Goal: Task Accomplishment & Management: Complete application form

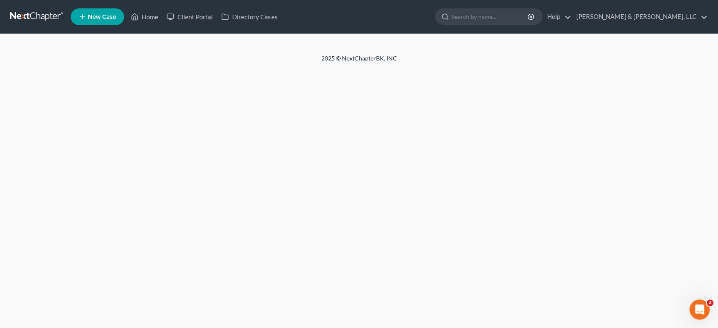
click at [101, 18] on span "New Case" at bounding box center [102, 17] width 28 height 6
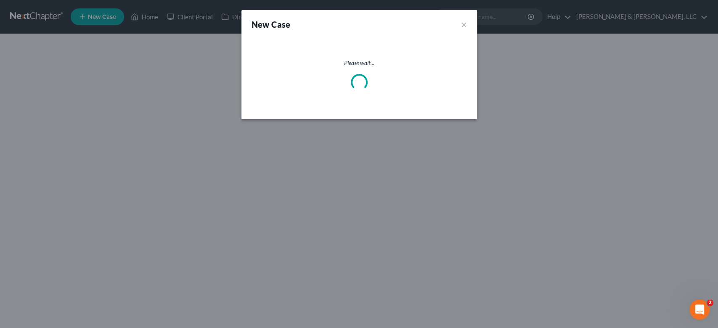
select select "19"
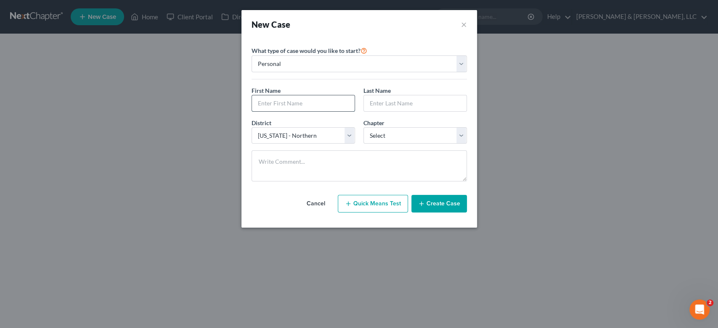
drag, startPoint x: 323, startPoint y: 105, endPoint x: 327, endPoint y: 101, distance: 5.1
click at [325, 103] on input "text" at bounding box center [303, 103] width 103 height 16
type input "[PERSON_NAME]"
click at [460, 135] on select "Select 7 11 12 13" at bounding box center [414, 135] width 103 height 17
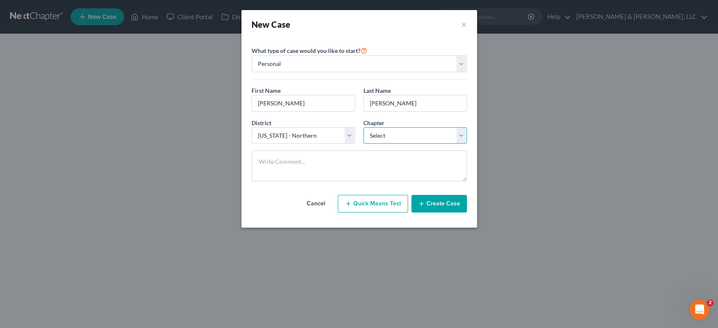
select select "3"
click at [363, 127] on select "Select 7 11 12 13" at bounding box center [414, 135] width 103 height 17
click at [421, 195] on button "Create Case" at bounding box center [439, 204] width 56 height 18
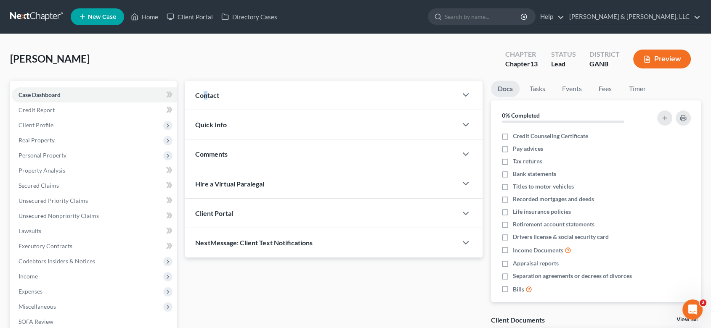
click at [205, 94] on span "Contact" at bounding box center [207, 95] width 24 height 8
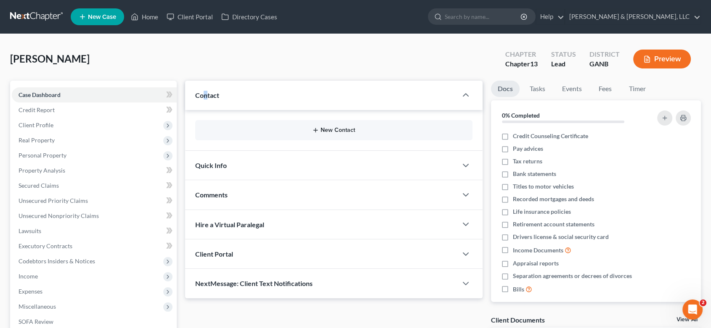
click at [333, 130] on button "New Contact" at bounding box center [334, 130] width 264 height 7
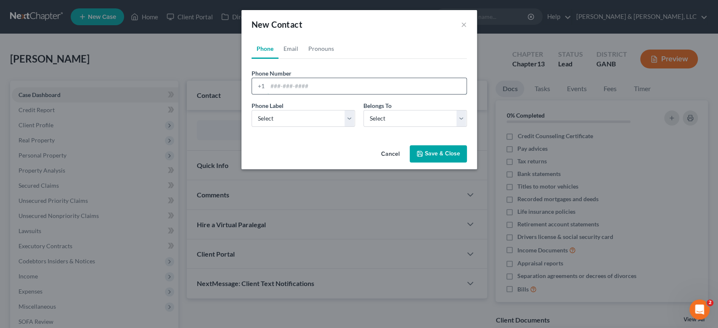
drag, startPoint x: 283, startPoint y: 82, endPoint x: 366, endPoint y: 66, distance: 85.0
click at [285, 80] on input "tel" at bounding box center [366, 86] width 199 height 16
type input "[PHONE_NUMBER]"
click at [309, 117] on select "Select Mobile Home Work Other" at bounding box center [302, 118] width 103 height 17
select select "0"
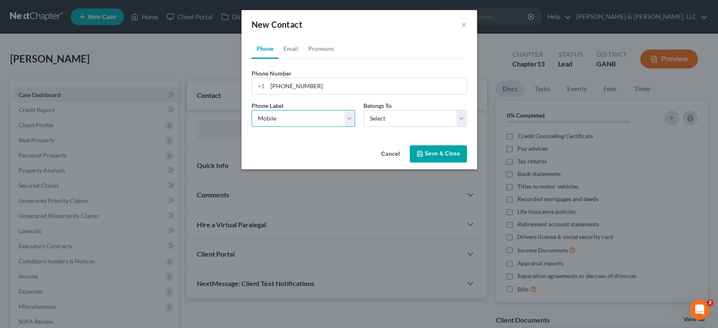
click at [251, 110] on select "Select Mobile Home Work Other" at bounding box center [302, 118] width 103 height 17
click at [451, 122] on select "Select Client Other" at bounding box center [414, 118] width 103 height 17
select select "0"
click at [363, 110] on select "Select Client Other" at bounding box center [414, 118] width 103 height 17
click at [293, 49] on link "Email" at bounding box center [290, 49] width 25 height 20
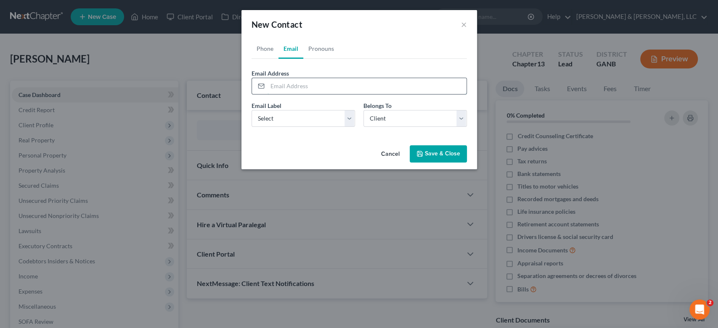
drag, startPoint x: 280, startPoint y: 87, endPoint x: 285, endPoint y: 85, distance: 5.1
click at [280, 87] on input "email" at bounding box center [366, 86] width 199 height 16
type input "[EMAIL_ADDRESS][DOMAIN_NAME]"
click at [351, 118] on select "Select Home Work Other" at bounding box center [302, 118] width 103 height 17
select select "0"
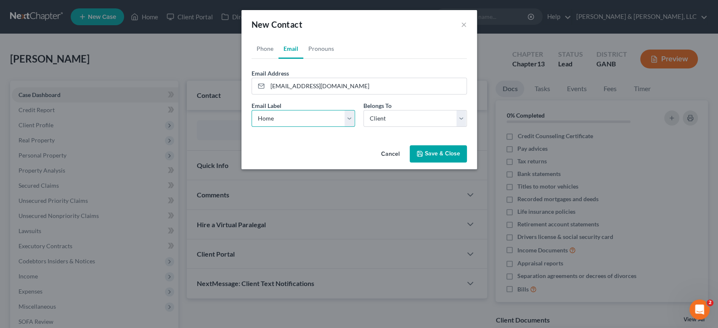
click at [251, 110] on select "Select Home Work Other" at bounding box center [302, 118] width 103 height 17
click at [433, 150] on button "Save & Close" at bounding box center [438, 154] width 57 height 18
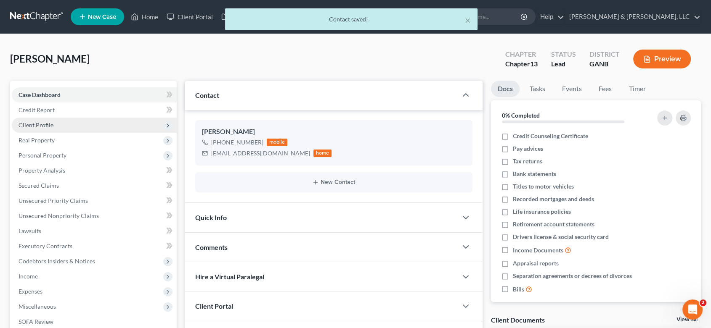
click at [36, 122] on span "Client Profile" at bounding box center [36, 125] width 35 height 7
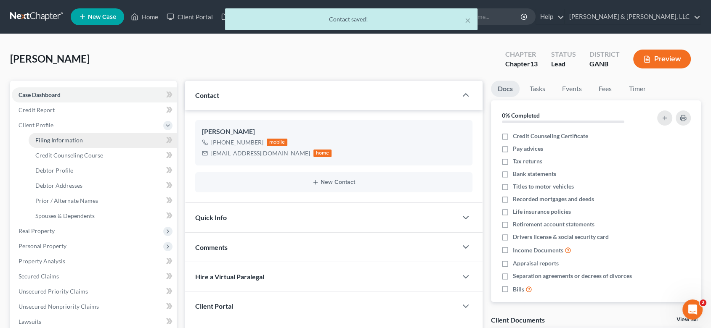
click at [65, 140] on span "Filing Information" at bounding box center [59, 140] width 48 height 7
select select "1"
select select "0"
select select "3"
select select "19"
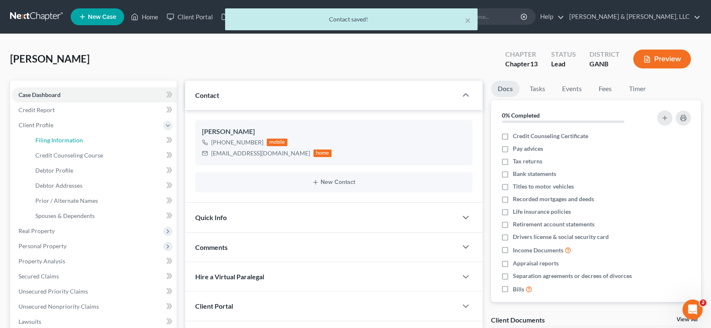
select select "10"
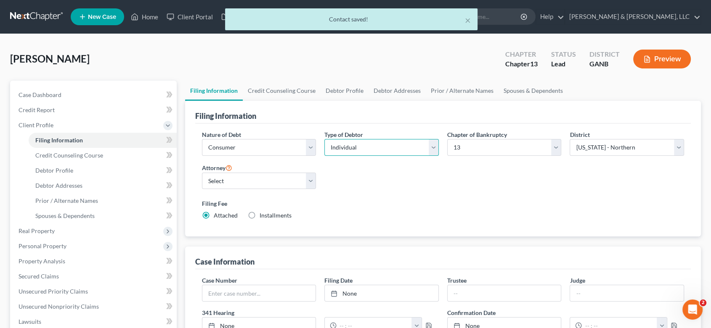
click at [370, 148] on select "Select Individual Joint" at bounding box center [381, 147] width 114 height 17
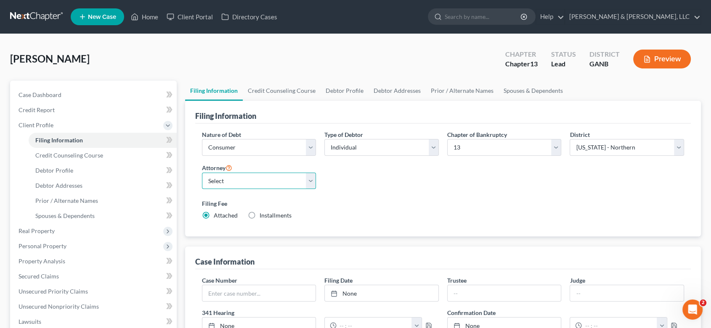
click at [246, 177] on select "Select [PERSON_NAME] - GANB [PERSON_NAME] - GANB" at bounding box center [259, 181] width 114 height 17
select select "0"
click at [202, 173] on select "Select [PERSON_NAME] - GANB [PERSON_NAME] - GANB" at bounding box center [259, 181] width 114 height 17
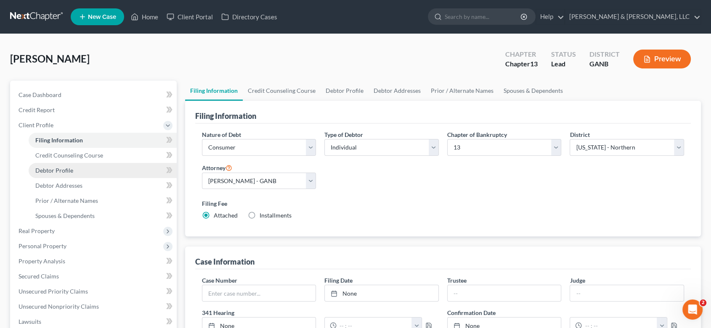
click at [58, 167] on span "Debtor Profile" at bounding box center [54, 170] width 38 height 7
select select "0"
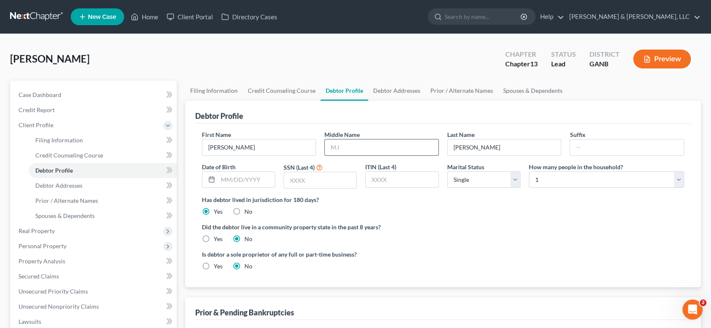
drag, startPoint x: 335, startPoint y: 147, endPoint x: 339, endPoint y: 145, distance: 4.5
click at [338, 145] on input "text" at bounding box center [382, 148] width 114 height 16
type input "[PERSON_NAME]"
type input "[DATE]"
click at [333, 175] on input "text" at bounding box center [320, 180] width 72 height 16
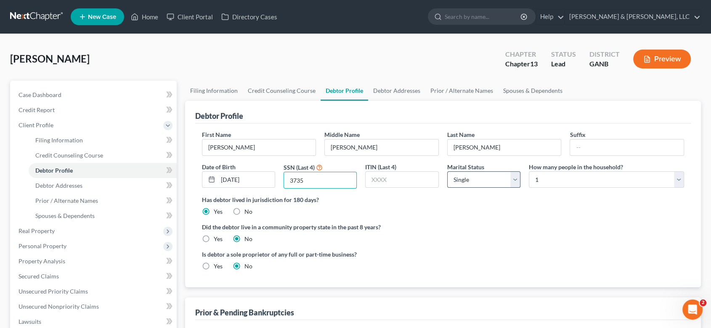
type input "3735"
click at [513, 181] on select "Select Single Married Separated Divorced Widowed" at bounding box center [483, 180] width 73 height 17
select select "3"
click at [447, 172] on select "Select Single Married Separated Divorced Widowed" at bounding box center [483, 180] width 73 height 17
drag, startPoint x: 57, startPoint y: 186, endPoint x: 125, endPoint y: 172, distance: 70.0
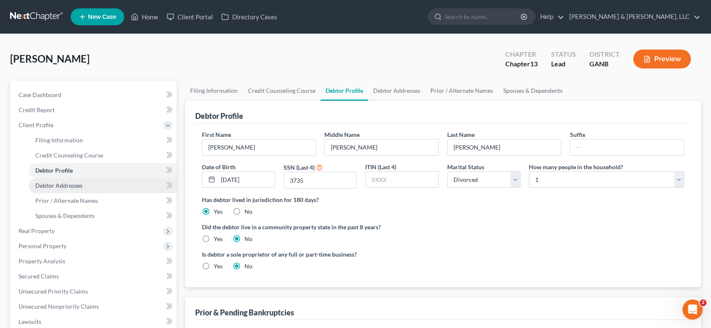
click at [57, 186] on span "Debtor Addresses" at bounding box center [58, 185] width 47 height 7
select select "0"
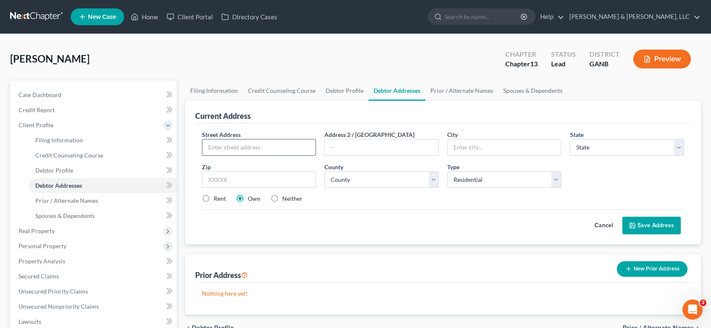
drag, startPoint x: 231, startPoint y: 149, endPoint x: 236, endPoint y: 147, distance: 5.5
click at [234, 148] on input "text" at bounding box center [259, 148] width 114 height 16
type input "[STREET_ADDRESS]"
type input "[PERSON_NAME]"
select select "10"
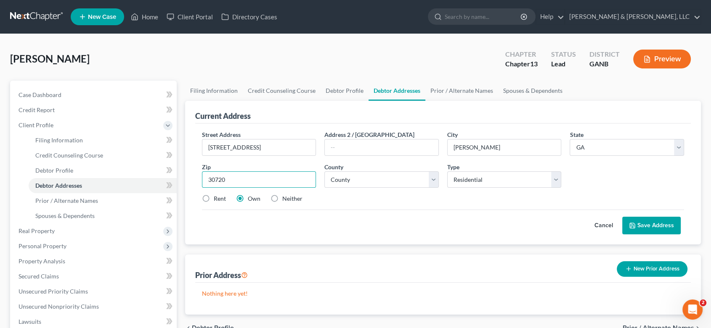
click at [229, 174] on input "30720" at bounding box center [259, 180] width 114 height 17
type input "30721"
click at [433, 179] on select "County [GEOGRAPHIC_DATA] [GEOGRAPHIC_DATA] [GEOGRAPHIC_DATA] [GEOGRAPHIC_DATA] …" at bounding box center [381, 180] width 114 height 17
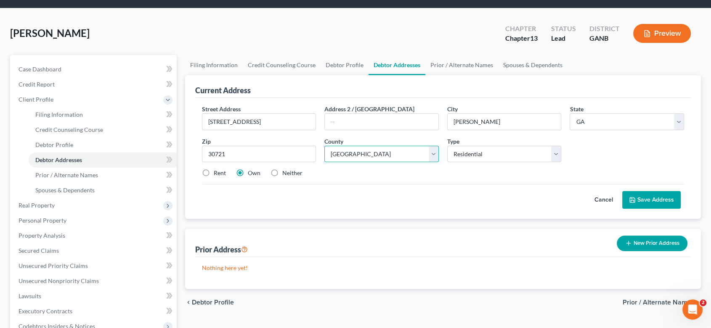
scroll to position [47, 0]
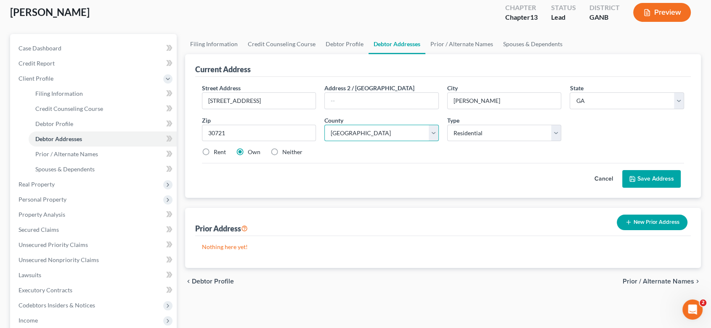
click at [434, 134] on select "County [GEOGRAPHIC_DATA] [GEOGRAPHIC_DATA] [GEOGRAPHIC_DATA] [GEOGRAPHIC_DATA] …" at bounding box center [381, 133] width 114 height 17
select select "154"
click at [324, 125] on select "County [GEOGRAPHIC_DATA] [GEOGRAPHIC_DATA] [GEOGRAPHIC_DATA] [GEOGRAPHIC_DATA] …" at bounding box center [381, 133] width 114 height 17
click at [214, 151] on label "Rent" at bounding box center [220, 152] width 12 height 8
click at [217, 151] on input "Rent" at bounding box center [219, 150] width 5 height 5
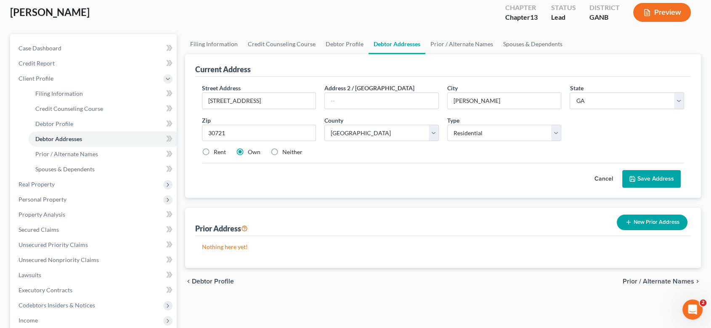
radio input "true"
click at [635, 176] on icon at bounding box center [632, 179] width 7 height 7
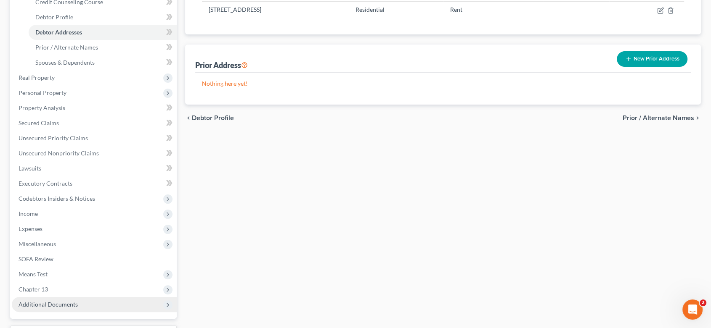
scroll to position [187, 0]
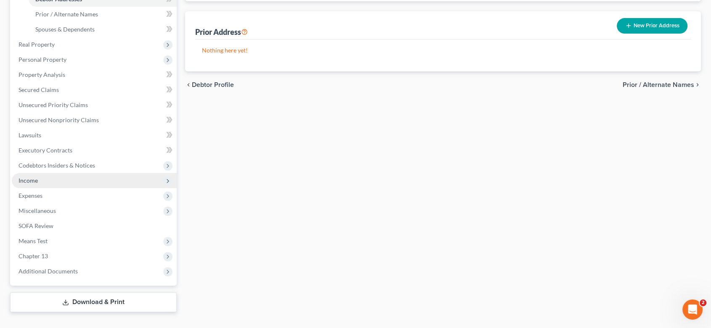
click at [33, 181] on span "Income" at bounding box center [28, 180] width 19 height 7
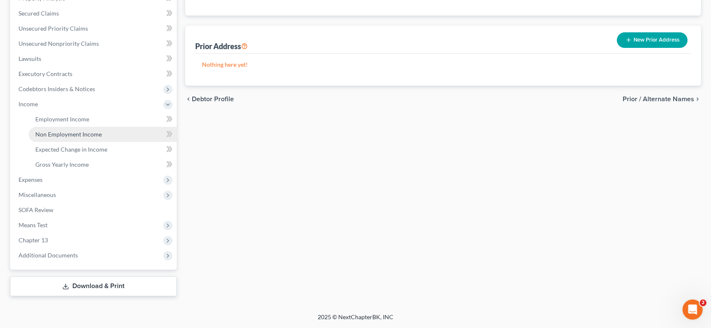
scroll to position [172, 0]
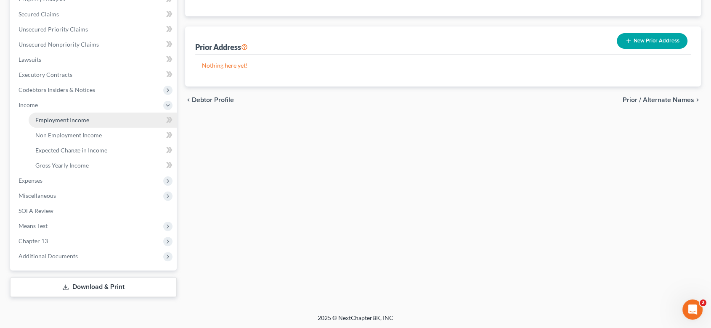
click at [58, 120] on span "Employment Income" at bounding box center [62, 119] width 54 height 7
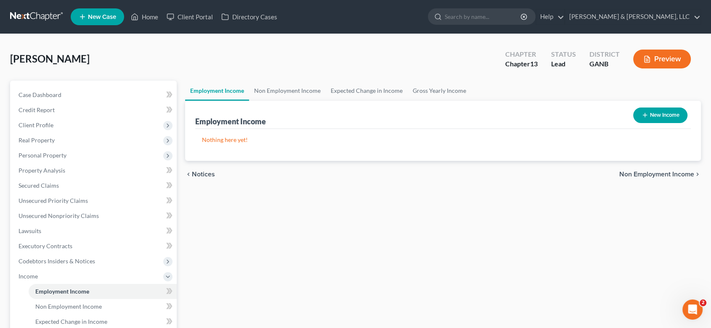
click at [656, 116] on button "New Income" at bounding box center [660, 116] width 54 height 16
select select "0"
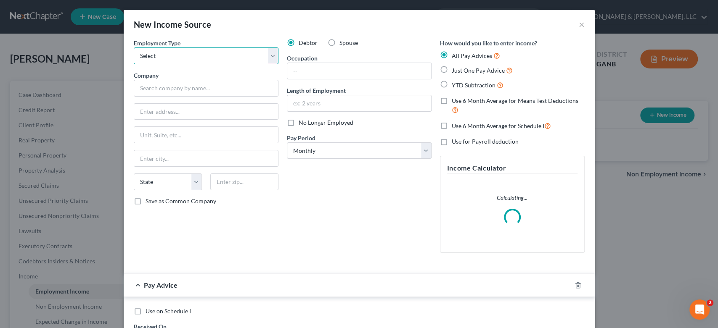
click at [269, 53] on select "Select Full or [DEMOGRAPHIC_DATA] Employment Self Employment" at bounding box center [206, 56] width 145 height 17
select select "0"
click at [134, 48] on select "Select Full or [DEMOGRAPHIC_DATA] Employment Self Employment" at bounding box center [206, 56] width 145 height 17
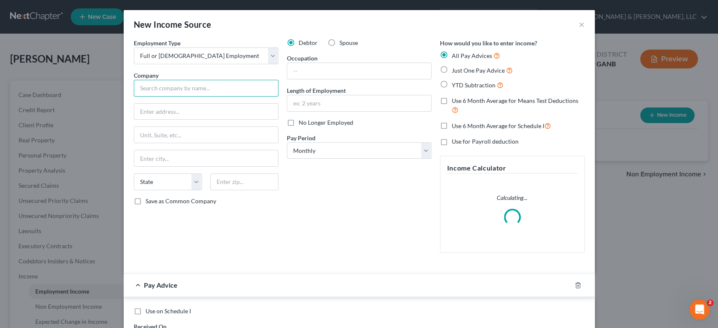
click at [158, 88] on input "text" at bounding box center [206, 88] width 145 height 17
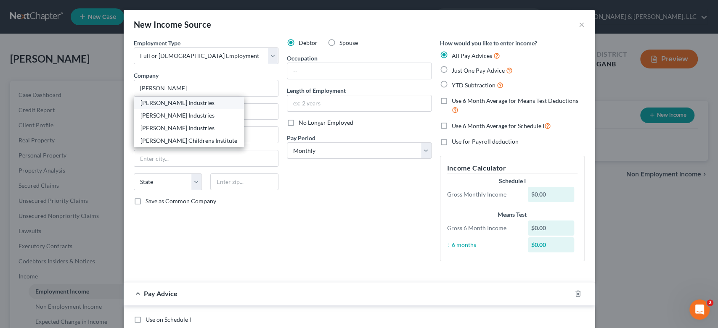
click at [163, 106] on div "[PERSON_NAME] Industries" at bounding box center [188, 103] width 97 height 8
type input "[PERSON_NAME] Industries"
type input "PO Box 2128"
type input "[PERSON_NAME]"
select select "10"
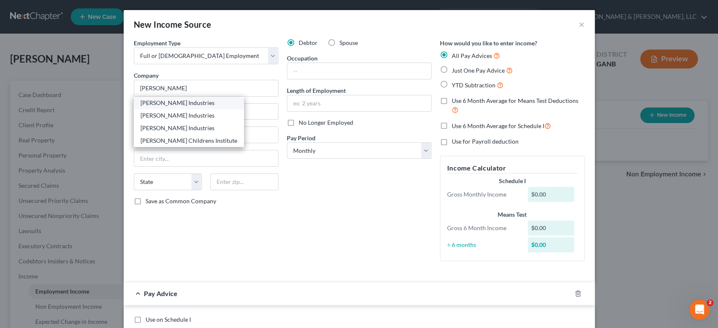
type input "30722"
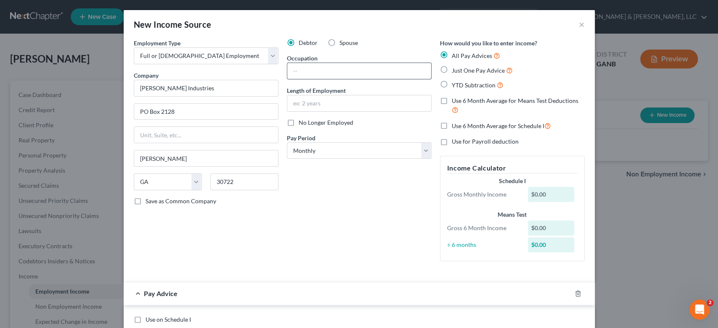
click at [330, 72] on input "text" at bounding box center [359, 71] width 144 height 16
type input "Technician"
type input "21 Years"
click at [423, 153] on select "Select Monthly Twice Monthly Every Other Week Weekly" at bounding box center [359, 151] width 145 height 17
select select "3"
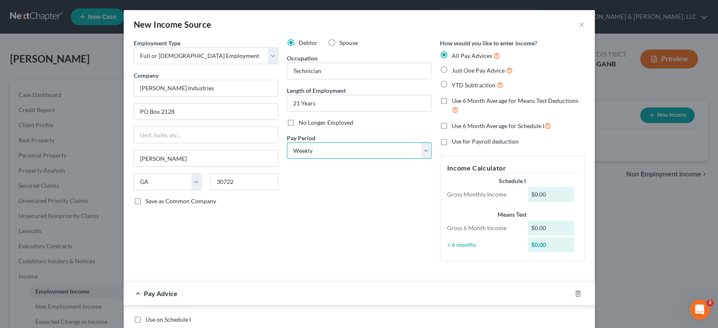
click at [287, 143] on select "Select Monthly Twice Monthly Every Other Week Weekly" at bounding box center [359, 151] width 145 height 17
click at [452, 68] on label "Just One Pay Advice" at bounding box center [482, 71] width 61 height 10
click at [455, 68] on input "Just One Pay Advice" at bounding box center [457, 68] width 5 height 5
radio input "true"
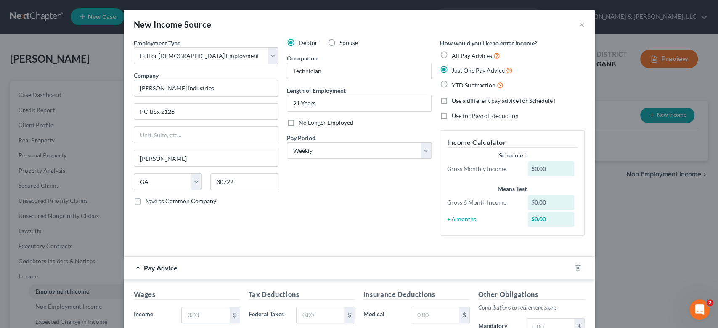
drag, startPoint x: 193, startPoint y: 315, endPoint x: 268, endPoint y: 301, distance: 75.7
click at [224, 311] on input "text" at bounding box center [206, 315] width 48 height 16
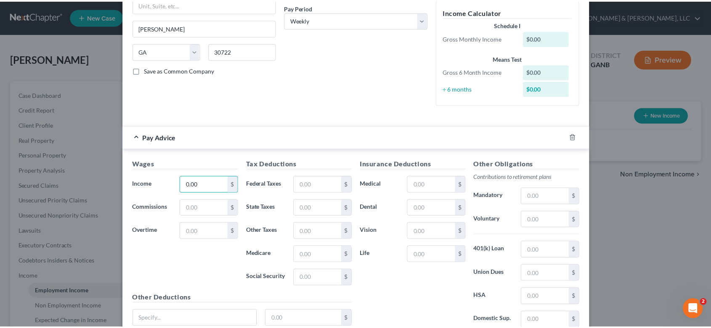
scroll to position [202, 0]
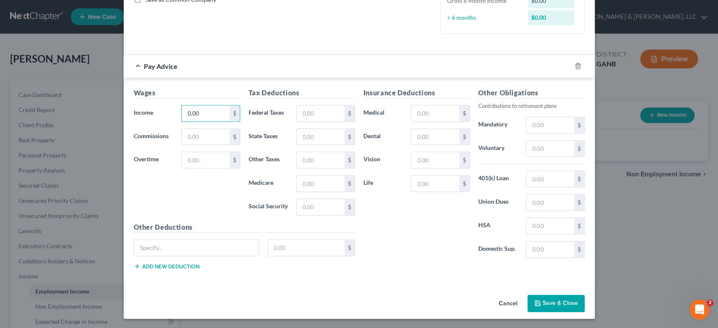
type input "0.00"
click at [568, 299] on button "Save & Close" at bounding box center [555, 304] width 57 height 18
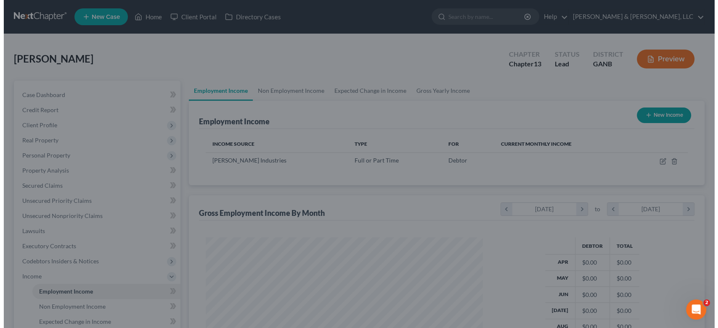
scroll to position [420309, 420168]
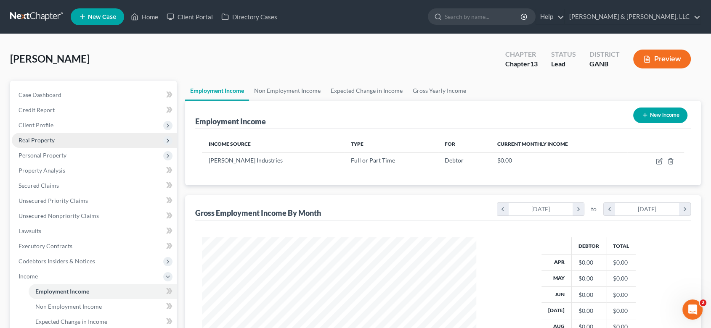
click at [50, 137] on span "Real Property" at bounding box center [37, 140] width 36 height 7
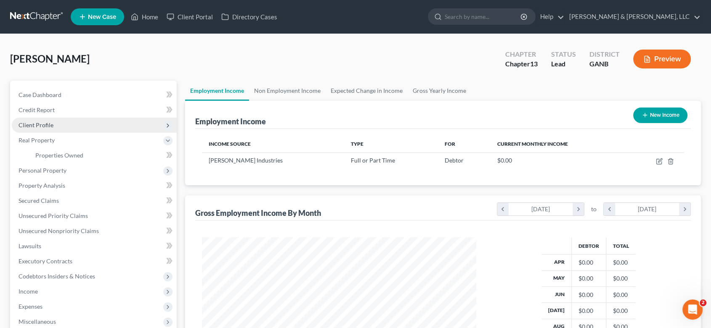
click at [50, 124] on span "Client Profile" at bounding box center [36, 125] width 35 height 7
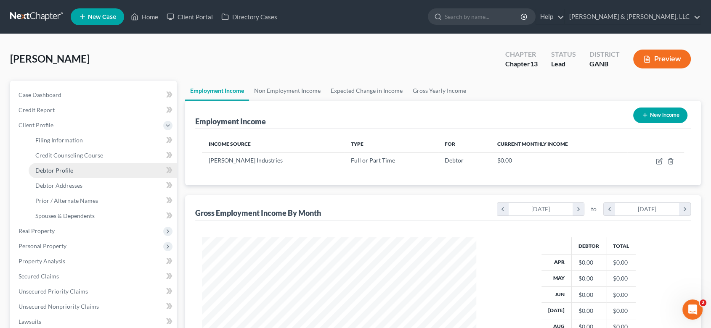
click at [71, 169] on span "Debtor Profile" at bounding box center [54, 170] width 38 height 7
select select "3"
select select "0"
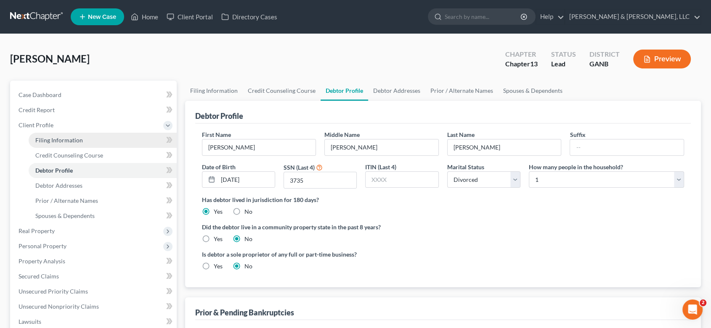
click at [71, 140] on span "Filing Information" at bounding box center [59, 140] width 48 height 7
select select "1"
select select "0"
select select "3"
select select "19"
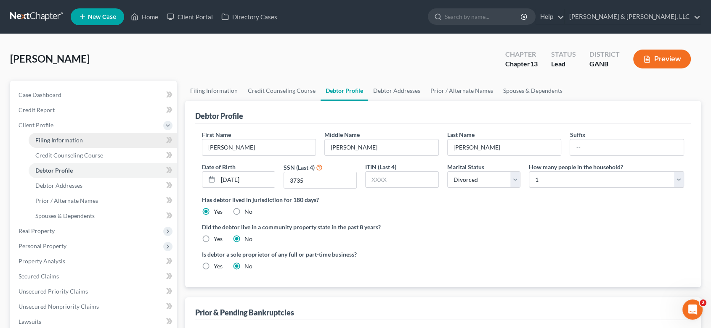
select select "0"
select select "10"
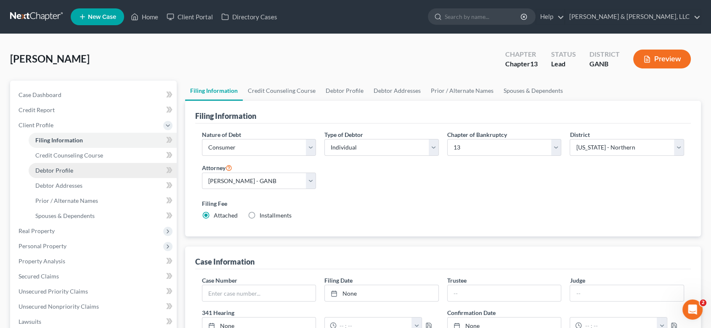
click at [68, 171] on span "Debtor Profile" at bounding box center [54, 170] width 38 height 7
select select "3"
select select "0"
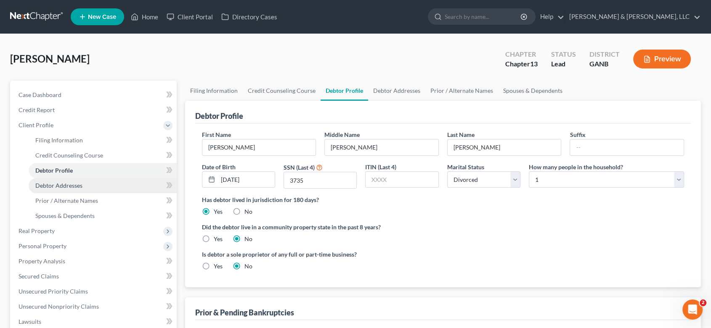
click at [71, 185] on span "Debtor Addresses" at bounding box center [58, 185] width 47 height 7
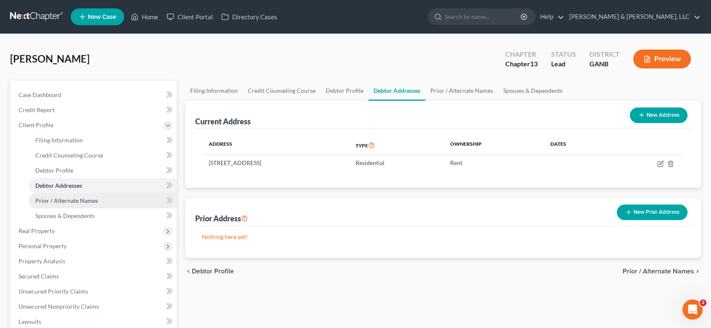
click at [85, 201] on span "Prior / Alternate Names" at bounding box center [66, 200] width 63 height 7
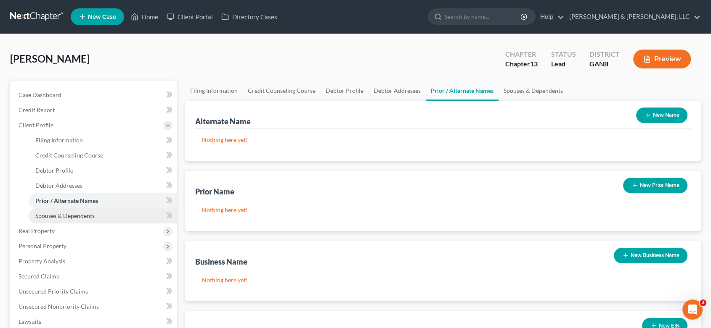
click at [81, 214] on span "Spouses & Dependents" at bounding box center [64, 215] width 59 height 7
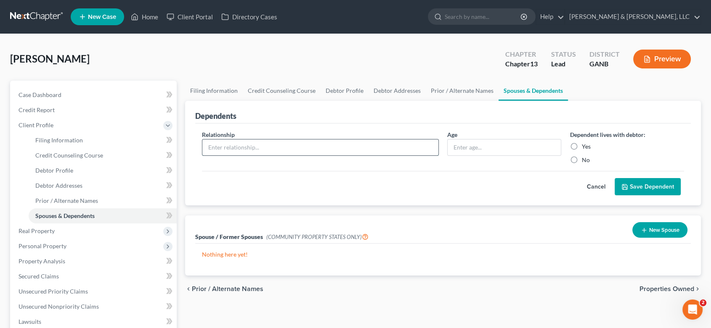
click at [301, 150] on input "text" at bounding box center [320, 148] width 236 height 16
type input "Daughter"
type input "16"
click at [581, 143] on label "Yes" at bounding box center [585, 147] width 9 height 8
click at [584, 143] on input "Yes" at bounding box center [586, 145] width 5 height 5
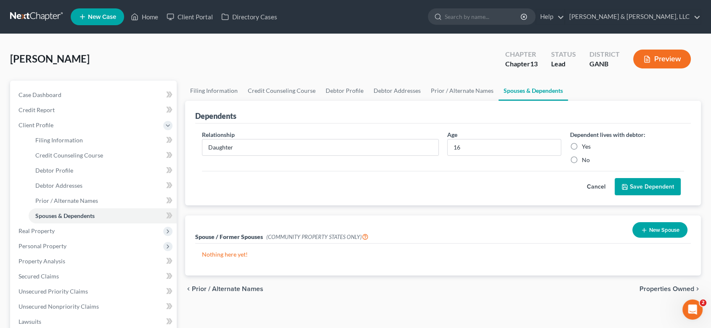
radio input "true"
click at [634, 188] on button "Save Dependent" at bounding box center [647, 187] width 66 height 18
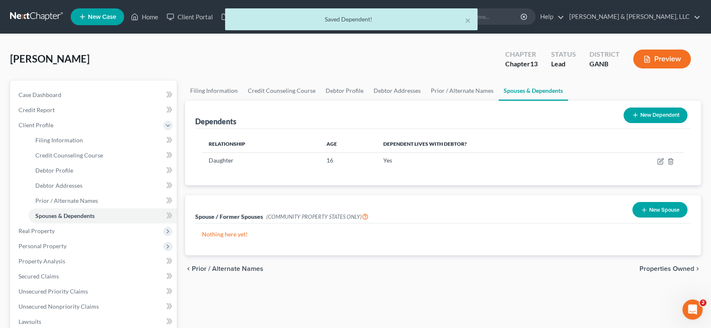
click at [654, 116] on button "New Dependent" at bounding box center [655, 116] width 64 height 16
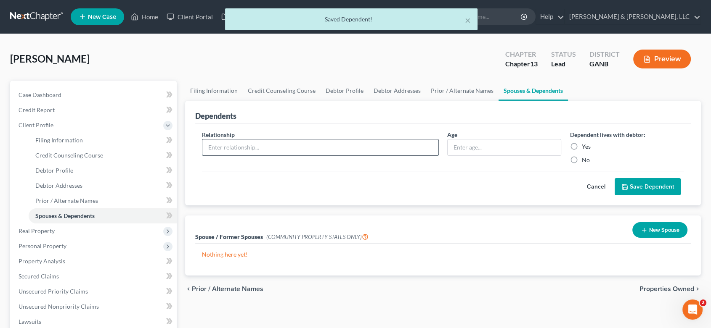
click at [232, 143] on input "text" at bounding box center [320, 148] width 236 height 16
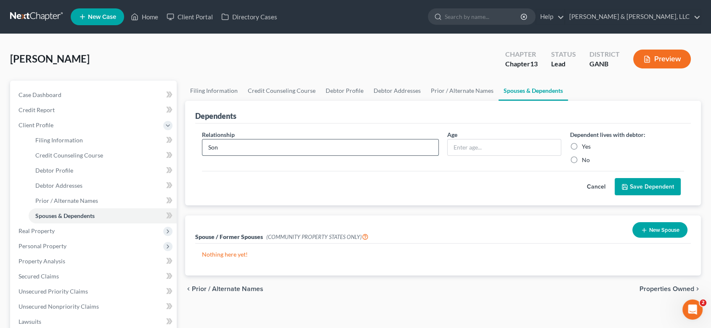
type input "Son"
type input "24"
click at [581, 145] on label "Yes" at bounding box center [585, 147] width 9 height 8
click at [584, 145] on input "Yes" at bounding box center [586, 145] width 5 height 5
radio input "true"
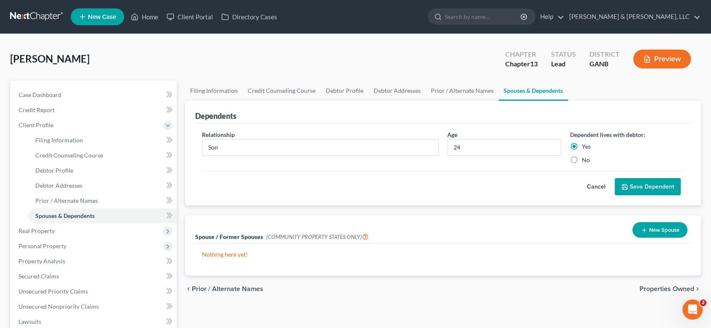
click at [634, 186] on button "Save Dependent" at bounding box center [647, 187] width 66 height 18
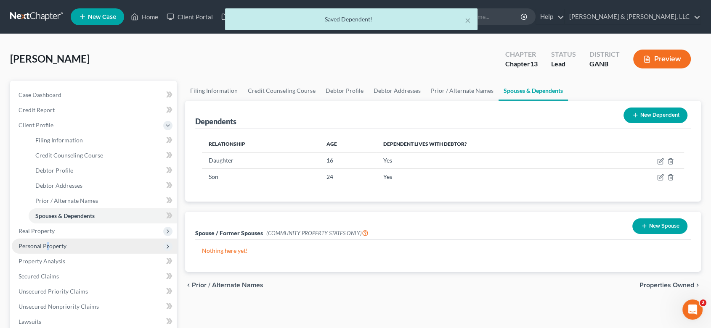
click at [47, 243] on span "Personal Property" at bounding box center [43, 246] width 48 height 7
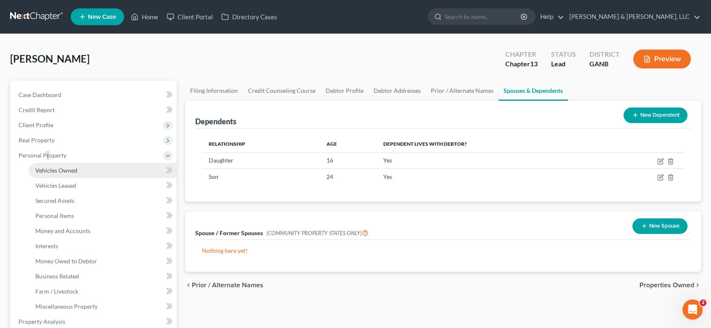
click at [64, 169] on span "Vehicles Owned" at bounding box center [56, 170] width 42 height 7
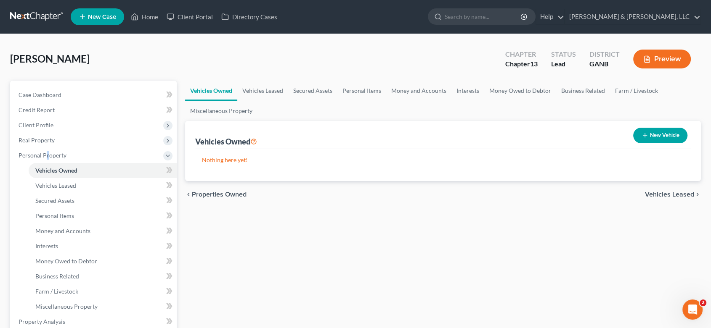
click at [653, 133] on button "New Vehicle" at bounding box center [660, 136] width 54 height 16
select select "0"
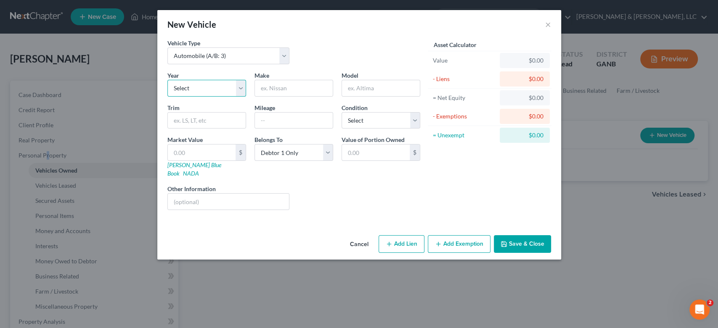
click at [239, 87] on select "Select 2026 2025 2024 2023 2022 2021 2020 2019 2018 2017 2016 2015 2014 2013 20…" at bounding box center [206, 88] width 79 height 17
select select "17"
click at [167, 80] on select "Select 2026 2025 2024 2023 2022 2021 2020 2019 2018 2017 2016 2015 2014 2013 20…" at bounding box center [206, 88] width 79 height 17
click at [314, 87] on input "text" at bounding box center [294, 88] width 78 height 16
type input "Infiniti"
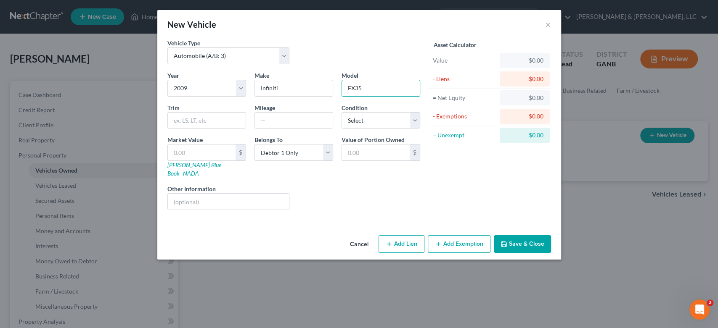
type input "FX35"
drag, startPoint x: 407, startPoint y: 235, endPoint x: 333, endPoint y: 144, distance: 117.2
click at [407, 235] on button "Add Lien" at bounding box center [401, 244] width 46 height 18
select select "0"
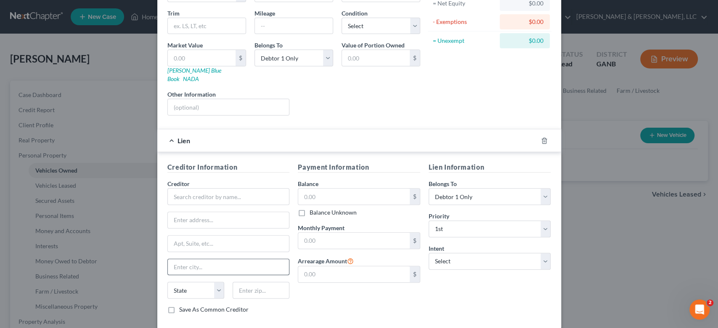
scroll to position [130, 0]
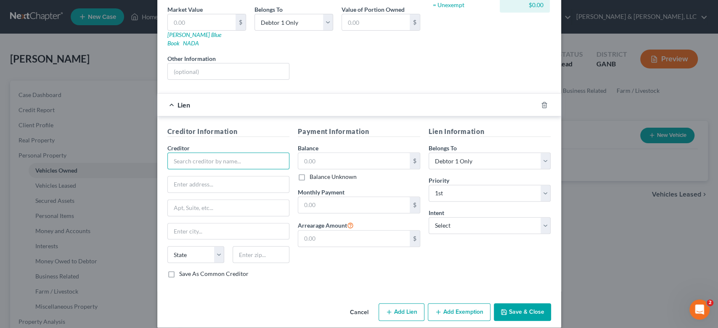
click at [202, 153] on input "text" at bounding box center [228, 161] width 122 height 17
type input "Peoples Finance"
click at [233, 177] on input "text" at bounding box center [229, 185] width 122 height 16
click at [201, 179] on input "text" at bounding box center [229, 185] width 122 height 16
click at [185, 177] on input "[STREET_ADDRESS]" at bounding box center [229, 185] width 122 height 16
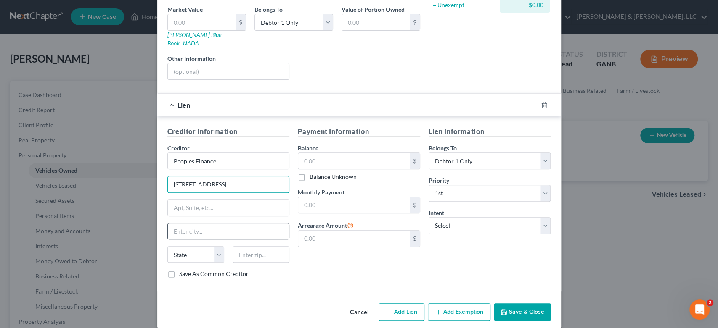
type input "[STREET_ADDRESS]"
click at [196, 224] on input "text" at bounding box center [229, 232] width 122 height 16
type input "[PERSON_NAME]"
select select "10"
type input "30721"
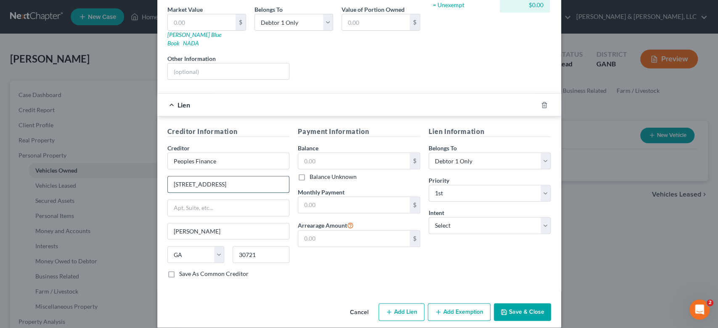
click at [216, 177] on input "[STREET_ADDRESS]" at bounding box center [229, 185] width 122 height 16
type input "[STREET_ADDRESS]"
drag, startPoint x: 336, startPoint y: 151, endPoint x: 342, endPoint y: 154, distance: 6.8
click at [337, 153] on input "text" at bounding box center [353, 161] width 111 height 16
type input "3,300.00"
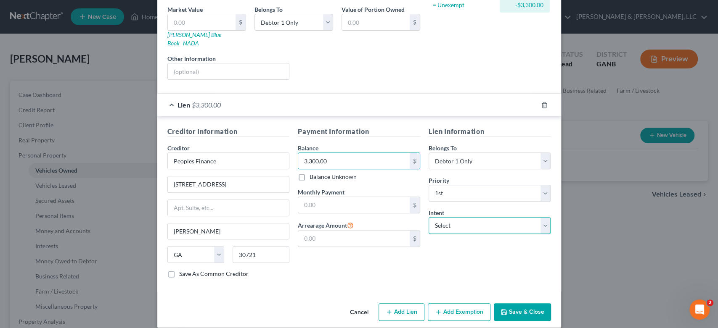
click at [541, 217] on select "Select Surrender Redeem Reaffirm Avoid Other" at bounding box center [489, 225] width 122 height 17
select select "2"
click at [428, 217] on select "Select Surrender Redeem Reaffirm Avoid Other" at bounding box center [489, 225] width 122 height 17
click at [508, 304] on button "Save & Close" at bounding box center [522, 313] width 57 height 18
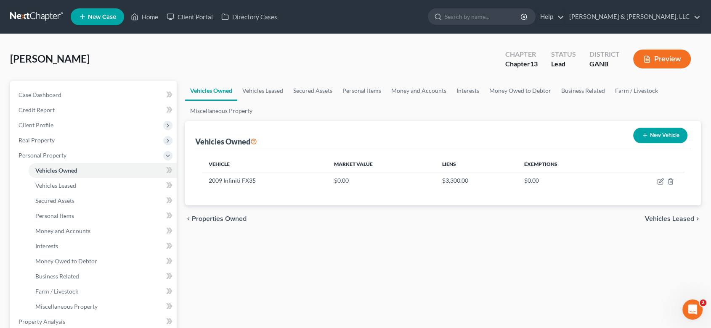
click at [658, 134] on button "New Vehicle" at bounding box center [660, 136] width 54 height 16
select select "0"
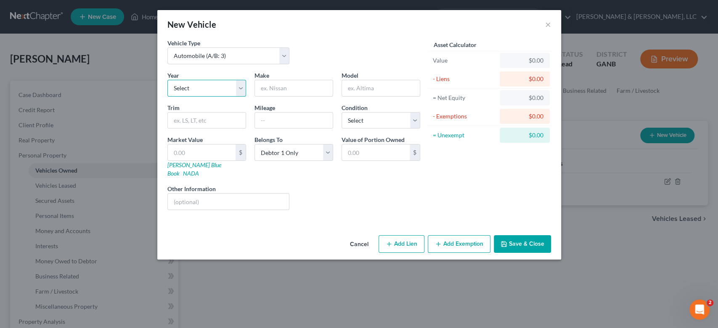
click at [239, 90] on select "Select 2026 2025 2024 2023 2022 2021 2020 2019 2018 2017 2016 2015 2014 2013 20…" at bounding box center [206, 88] width 79 height 17
select select "5"
click at [167, 80] on select "Select 2026 2025 2024 2023 2022 2021 2020 2019 2018 2017 2016 2015 2014 2013 20…" at bounding box center [206, 88] width 79 height 17
click at [286, 88] on input "text" at bounding box center [294, 88] width 78 height 16
type input "Ford"
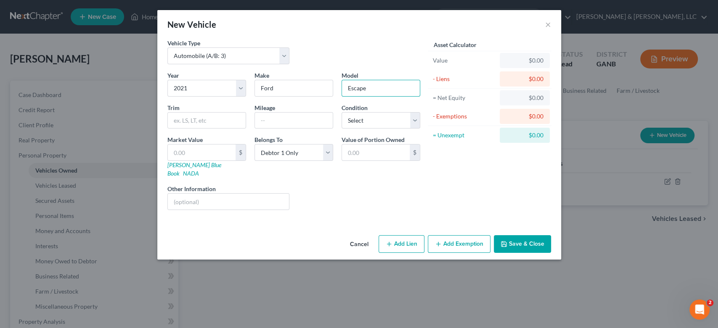
type input "Escape"
click at [402, 237] on button "Add Lien" at bounding box center [401, 244] width 46 height 18
select select "0"
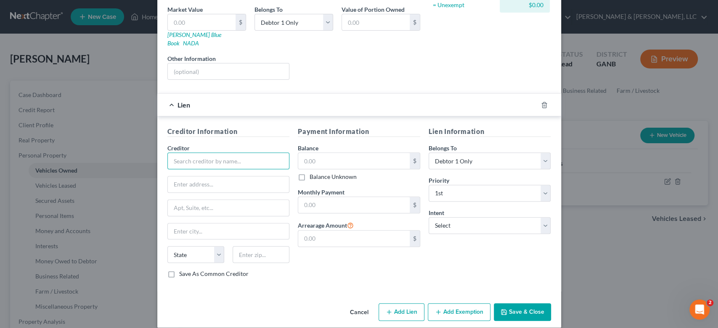
click at [191, 154] on input "text" at bounding box center [228, 161] width 122 height 17
click at [205, 172] on div "Exeter Finance, LLC" at bounding box center [217, 176] width 87 height 8
type input "Exeter Finance, LLC"
type input "PO Box 166008"
type input "[PERSON_NAME]"
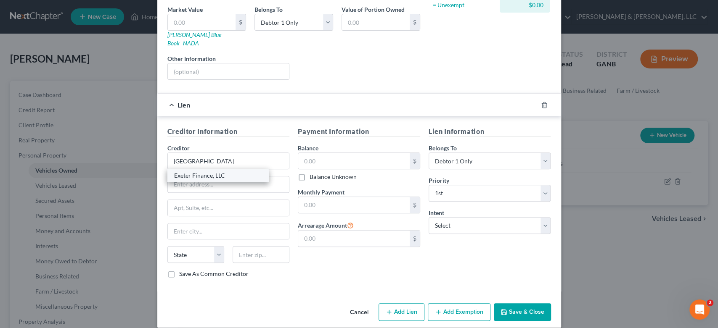
select select "45"
type input "75016"
click at [344, 154] on input "text" at bounding box center [353, 161] width 111 height 16
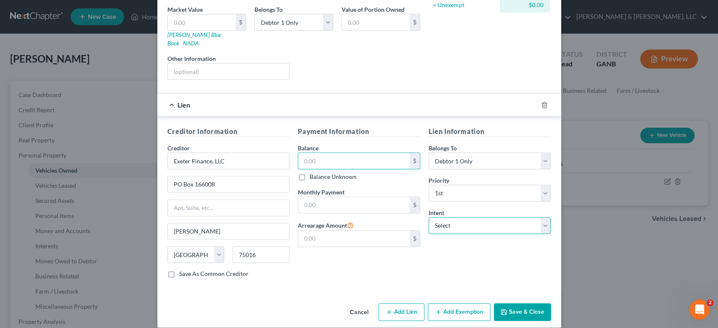
click at [543, 218] on select "Select Surrender Redeem Reaffirm Avoid Other" at bounding box center [489, 225] width 122 height 17
select select "2"
click at [428, 217] on select "Select Surrender Redeem Reaffirm Avoid Other" at bounding box center [489, 225] width 122 height 17
click at [513, 304] on button "Save & Close" at bounding box center [522, 313] width 57 height 18
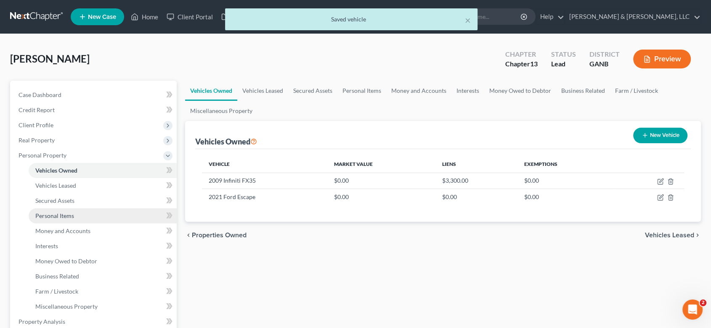
click at [72, 213] on span "Personal Items" at bounding box center [54, 215] width 39 height 7
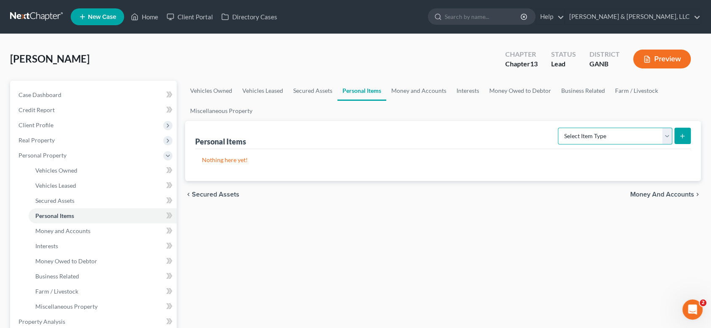
click at [665, 133] on select "Select Item Type Clothing (A/B: 11) Collectibles Of Value (A/B: 8) Electronics …" at bounding box center [615, 136] width 114 height 17
select select "clothing"
click at [559, 128] on select "Select Item Type Clothing (A/B: 11) Collectibles Of Value (A/B: 8) Electronics …" at bounding box center [615, 136] width 114 height 17
click at [681, 134] on icon "submit" at bounding box center [682, 136] width 7 height 7
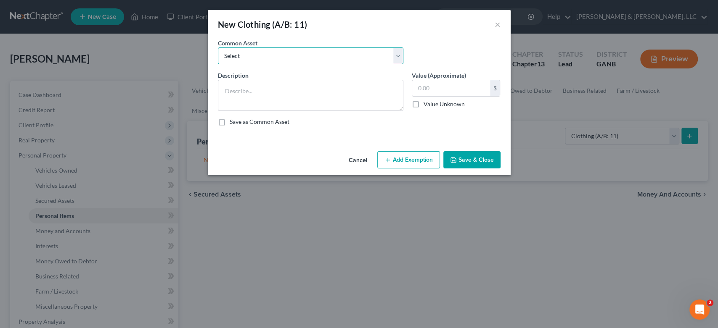
click at [397, 53] on select "Select Misc. Clothing & Apparel" at bounding box center [310, 56] width 185 height 17
select select "0"
click at [218, 48] on select "Select Misc. Clothing & Apparel" at bounding box center [310, 56] width 185 height 17
type textarea "Misc. Clothing & Apparel"
type input "100.00"
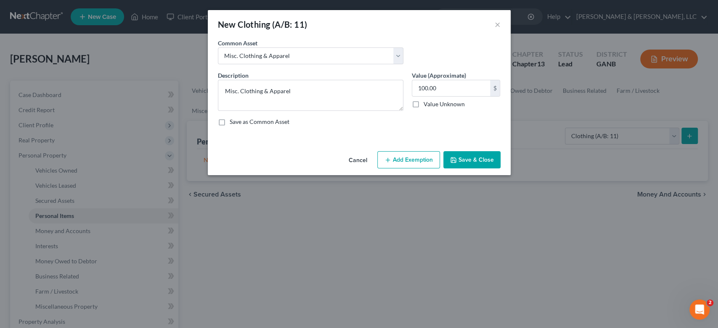
click at [474, 162] on button "Save & Close" at bounding box center [471, 160] width 57 height 18
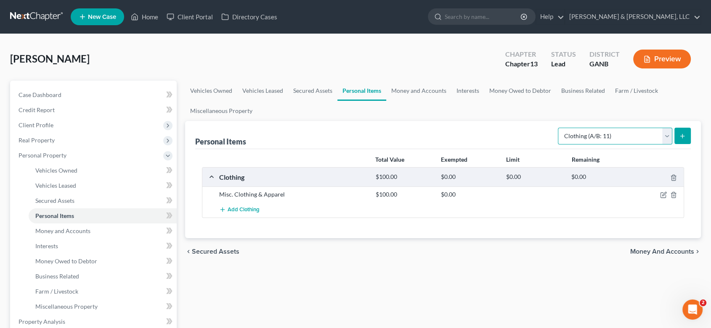
click at [668, 133] on select "Select Item Type Clothing (A/B: 11) Collectibles Of Value (A/B: 8) Electronics …" at bounding box center [615, 136] width 114 height 17
select select "electronics"
click at [559, 128] on select "Select Item Type Clothing (A/B: 11) Collectibles Of Value (A/B: 8) Electronics …" at bounding box center [615, 136] width 114 height 17
click at [683, 137] on icon "submit" at bounding box center [682, 136] width 7 height 7
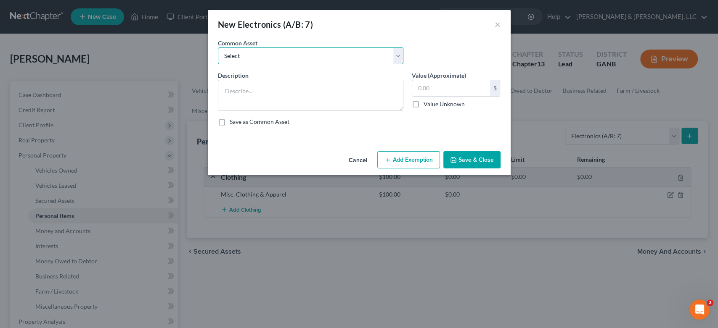
click at [397, 55] on select "Select Misc. Electronics" at bounding box center [310, 56] width 185 height 17
select select "0"
click at [218, 48] on select "Select Misc. Electronics" at bounding box center [310, 56] width 185 height 17
type textarea "Misc. Electronics"
type input "500.00"
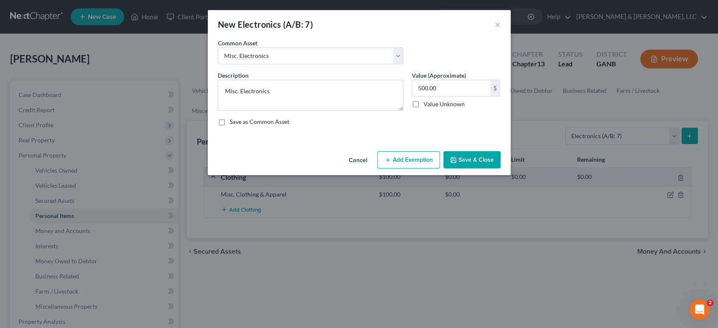
click at [470, 155] on button "Save & Close" at bounding box center [471, 160] width 57 height 18
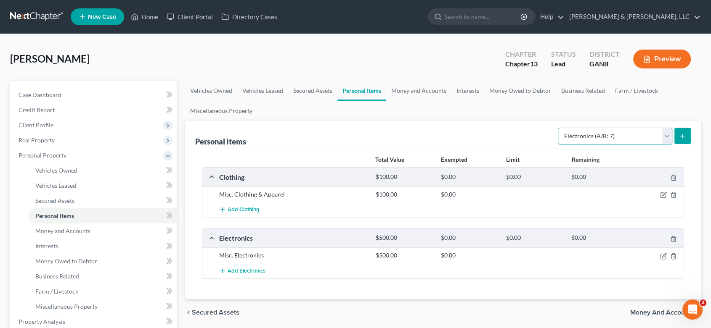
click at [663, 135] on select "Select Item Type Clothing (A/B: 11) Collectibles Of Value (A/B: 8) Electronics …" at bounding box center [615, 136] width 114 height 17
click at [559, 128] on select "Select Item Type Clothing (A/B: 11) Collectibles Of Value (A/B: 8) Electronics …" at bounding box center [615, 136] width 114 height 17
click at [678, 135] on button "submit" at bounding box center [682, 136] width 16 height 16
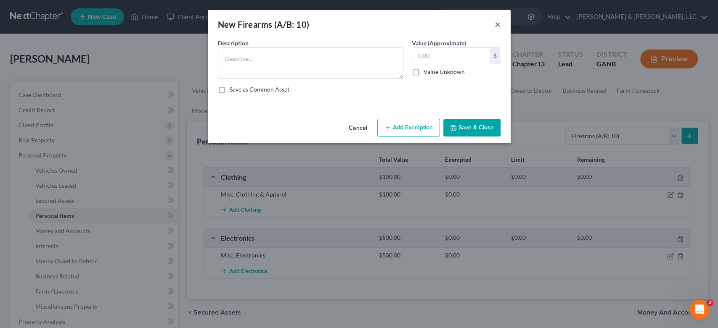
click at [494, 22] on button "×" at bounding box center [497, 24] width 6 height 10
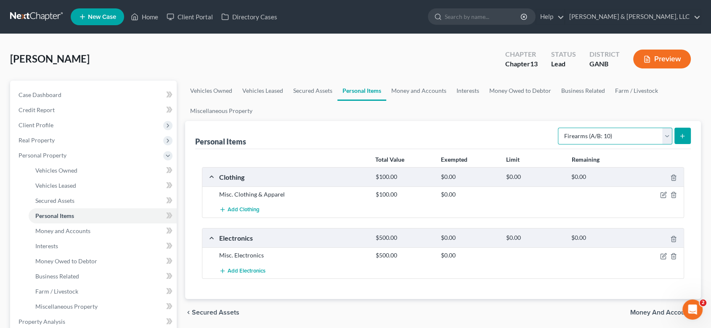
click at [666, 136] on select "Select Item Type Clothing (A/B: 11) Collectibles Of Value (A/B: 8) Electronics …" at bounding box center [615, 136] width 114 height 17
select select "household_goods"
click at [559, 128] on select "Select Item Type Clothing (A/B: 11) Collectibles Of Value (A/B: 8) Electronics …" at bounding box center [615, 136] width 114 height 17
click at [685, 136] on icon "submit" at bounding box center [682, 136] width 7 height 7
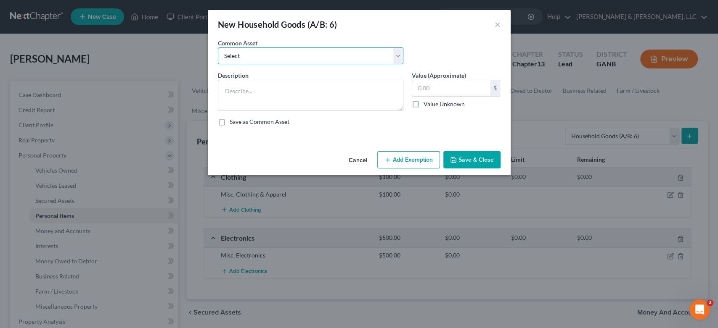
click at [397, 53] on select "Select Misc. Household Goods and Furniture" at bounding box center [310, 56] width 185 height 17
select select "0"
click at [218, 48] on select "Select Misc. Household Goods and Furniture" at bounding box center [310, 56] width 185 height 17
type textarea "Misc. Household Goods and Furniture"
type input "2,500.00"
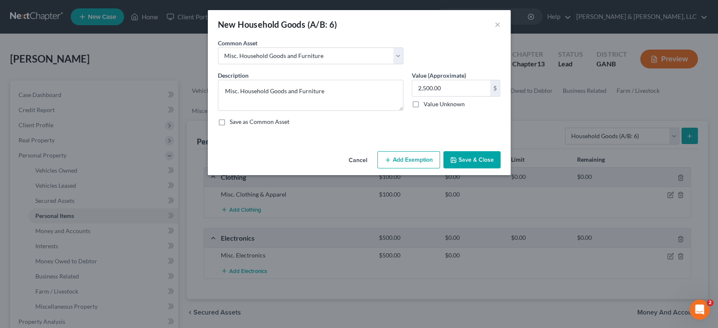
click at [471, 162] on button "Save & Close" at bounding box center [471, 160] width 57 height 18
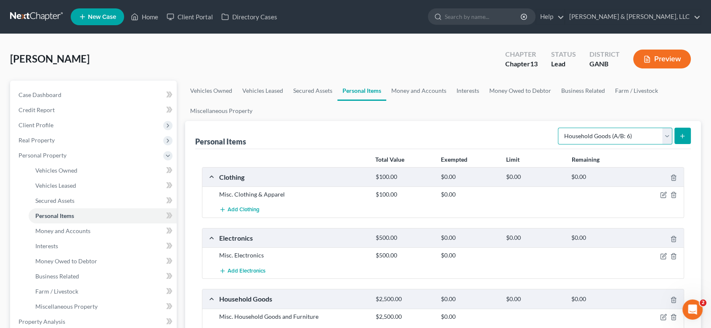
click at [666, 136] on select "Select Item Type Clothing (A/B: 11) Collectibles Of Value (A/B: 8) Electronics …" at bounding box center [615, 136] width 114 height 17
select select "jewelry"
click at [559, 128] on select "Select Item Type Clothing (A/B: 11) Collectibles Of Value (A/B: 8) Electronics …" at bounding box center [615, 136] width 114 height 17
click at [685, 135] on icon "submit" at bounding box center [682, 136] width 7 height 7
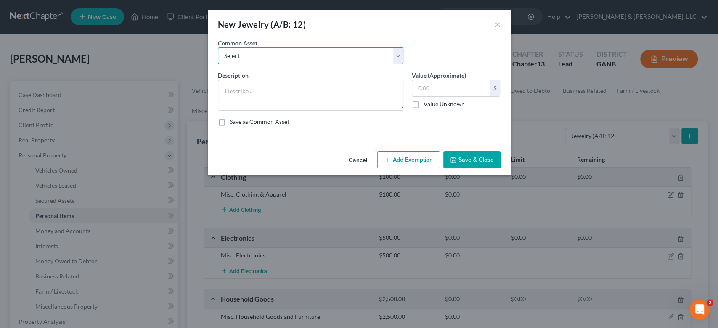
click at [398, 54] on select "Select Misc Jewelry" at bounding box center [310, 56] width 185 height 17
select select "0"
click at [218, 48] on select "Select Misc Jewelry" at bounding box center [310, 56] width 185 height 17
type textarea "Misc Jewelry"
type input "500.00"
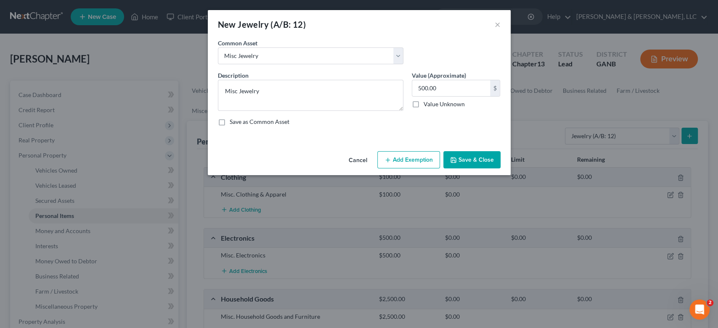
click at [471, 160] on button "Save & Close" at bounding box center [471, 160] width 57 height 18
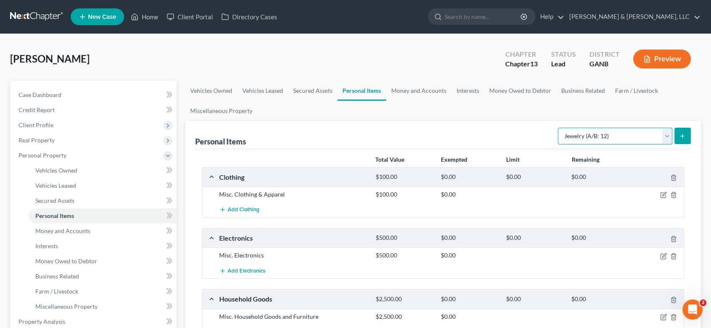
click at [667, 136] on select "Select Item Type Clothing (A/B: 11) Collectibles Of Value (A/B: 8) Electronics …" at bounding box center [615, 136] width 114 height 17
click at [429, 54] on div "[PERSON_NAME] Upgraded Chapter Chapter 13 Status Lead District GANB Preview" at bounding box center [355, 62] width 690 height 37
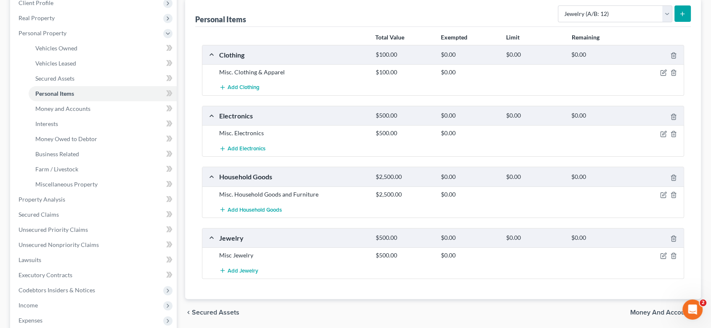
scroll to position [140, 0]
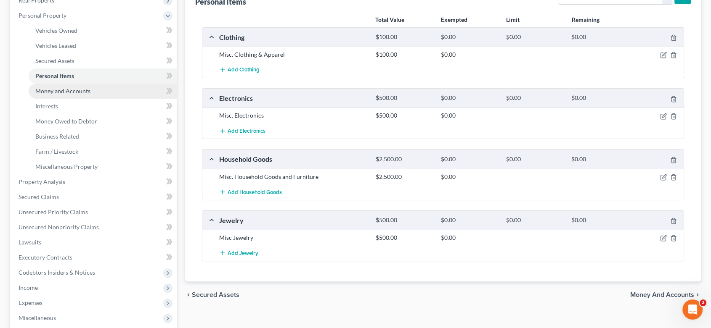
click at [70, 91] on span "Money and Accounts" at bounding box center [62, 90] width 55 height 7
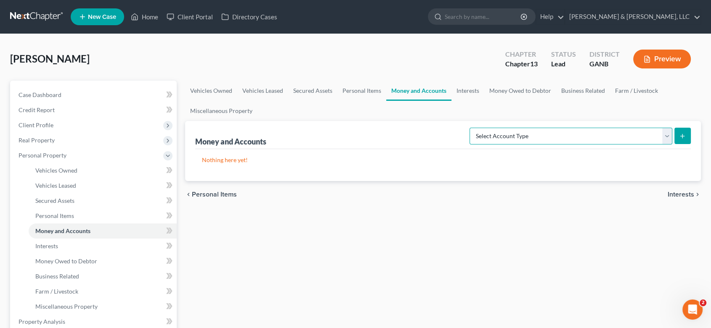
click at [664, 135] on select "Select Account Type Brokerage (A/B: 18, SOFA: 20) Cash on Hand (A/B: 16) Certif…" at bounding box center [570, 136] width 203 height 17
select select "checking"
click at [471, 128] on select "Select Account Type Brokerage (A/B: 18, SOFA: 20) Cash on Hand (A/B: 16) Certif…" at bounding box center [570, 136] width 203 height 17
click at [682, 135] on icon "submit" at bounding box center [682, 136] width 7 height 7
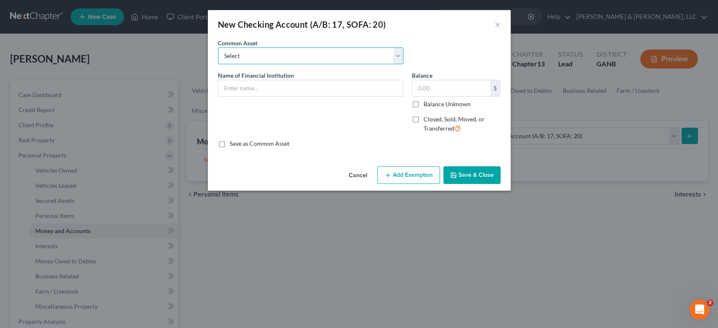
click at [399, 53] on select "Select Navy Federal Credit Union Bank Account Regions Bank Bank of America Chec…" at bounding box center [310, 56] width 185 height 17
select select "4"
click at [218, 48] on select "Select Navy Federal Credit Union Bank Account Regions Bank Bank of America Chec…" at bounding box center [310, 56] width 185 height 17
type input "Checking Account"
type input "200.00"
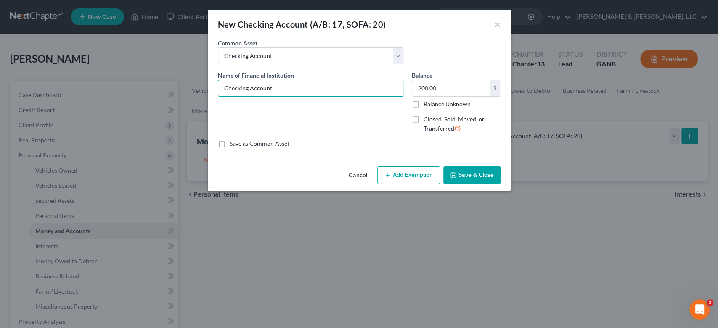
drag, startPoint x: 290, startPoint y: 83, endPoint x: 115, endPoint y: 90, distance: 175.0
click at [115, 90] on div "New Checking Account (A/B: 17, SOFA: 20) × An exemption set must first be selec…" at bounding box center [359, 164] width 718 height 328
type input "Chime"
click at [455, 172] on icon "button" at bounding box center [453, 175] width 7 height 7
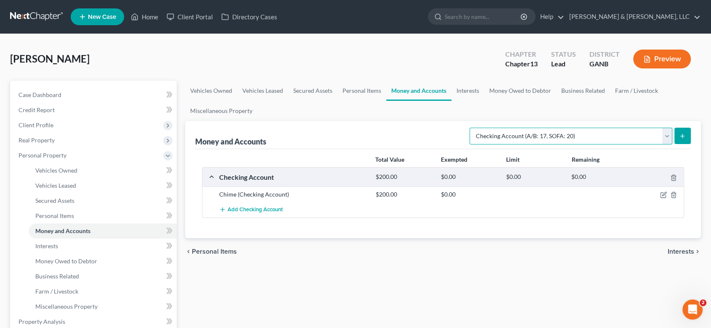
click at [663, 137] on select "Select Account Type Brokerage (A/B: 18, SOFA: 20) Cash on Hand (A/B: 16) Certif…" at bounding box center [570, 136] width 203 height 17
click at [471, 128] on select "Select Account Type Brokerage (A/B: 18, SOFA: 20) Cash on Hand (A/B: 16) Certif…" at bounding box center [570, 136] width 203 height 17
click at [687, 138] on button "submit" at bounding box center [682, 136] width 16 height 16
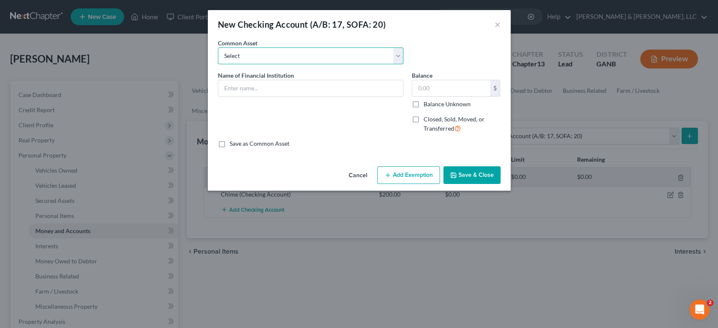
click at [390, 53] on select "Select Navy Federal Credit Union Bank Account Regions Bank Bank of America Chec…" at bounding box center [310, 56] width 185 height 17
select select "4"
click at [218, 48] on select "Select Navy Federal Credit Union Bank Account Regions Bank Bank of America Chec…" at bounding box center [310, 56] width 185 height 17
type input "Checking Account"
type input "200.00"
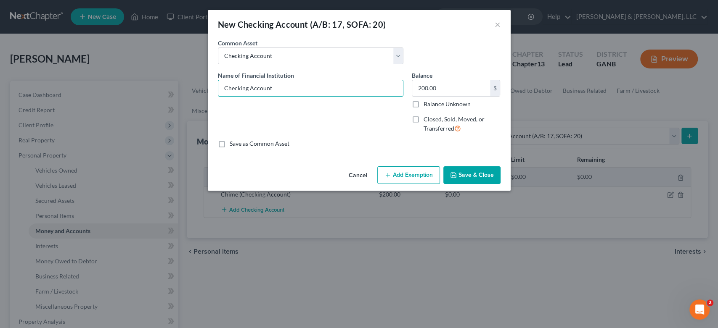
drag, startPoint x: 309, startPoint y: 90, endPoint x: 109, endPoint y: 93, distance: 199.7
click at [109, 93] on div "New Checking Account (A/B: 17, SOFA: 20) × An exemption set must first be selec…" at bounding box center [359, 164] width 718 height 328
type input "Bank of America"
click at [456, 174] on icon "button" at bounding box center [453, 175] width 5 height 5
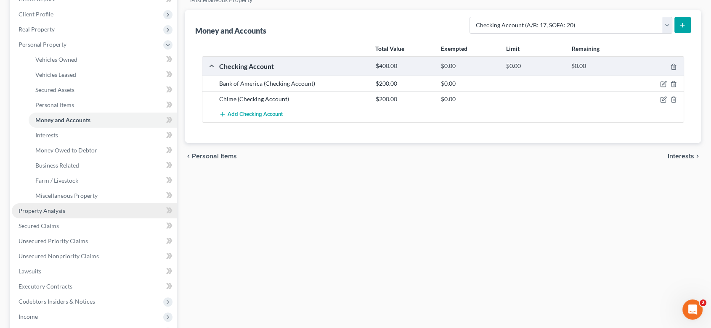
scroll to position [140, 0]
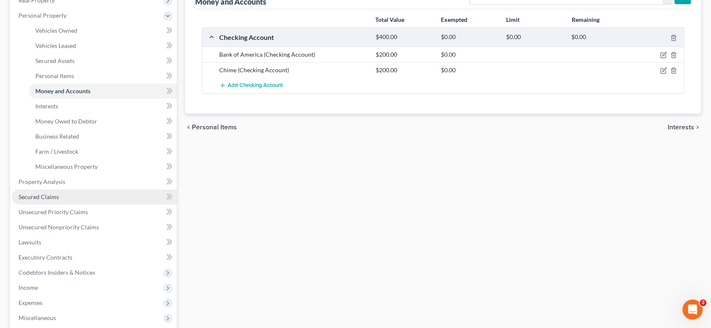
click at [44, 195] on span "Secured Claims" at bounding box center [39, 196] width 40 height 7
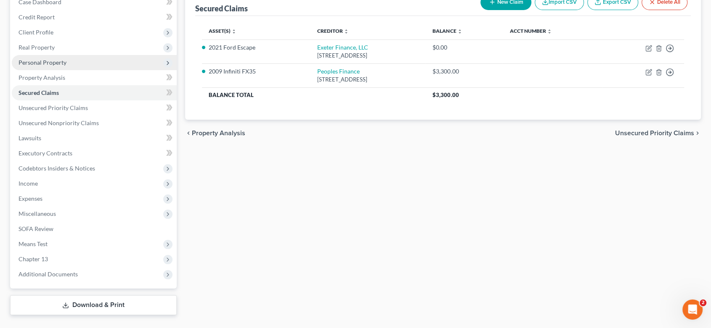
scroll to position [93, 0]
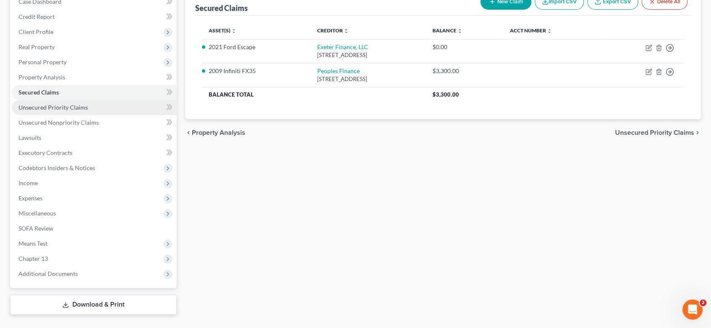
click at [44, 109] on span "Unsecured Priority Claims" at bounding box center [53, 107] width 69 height 7
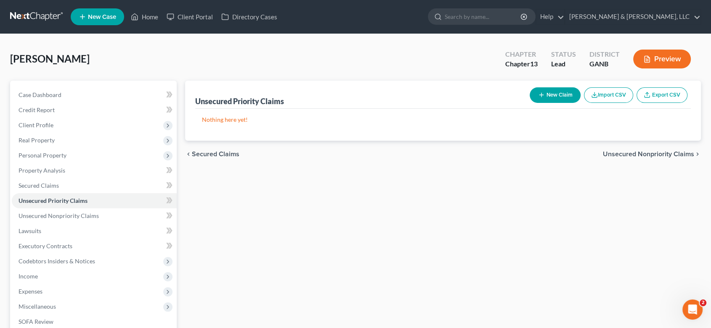
click at [562, 90] on button "New Claim" at bounding box center [554, 95] width 51 height 16
select select "0"
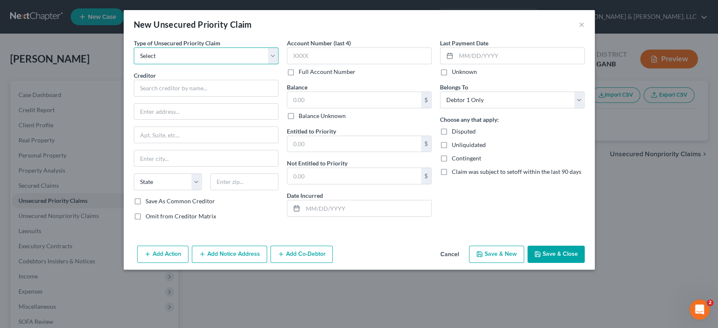
click at [273, 58] on select "Select Taxes & Other Government Units Domestic Support Obligations Extensions o…" at bounding box center [206, 56] width 145 height 17
select select "0"
click at [134, 48] on select "Select Taxes & Other Government Units Domestic Support Obligations Extensions o…" at bounding box center [206, 56] width 145 height 17
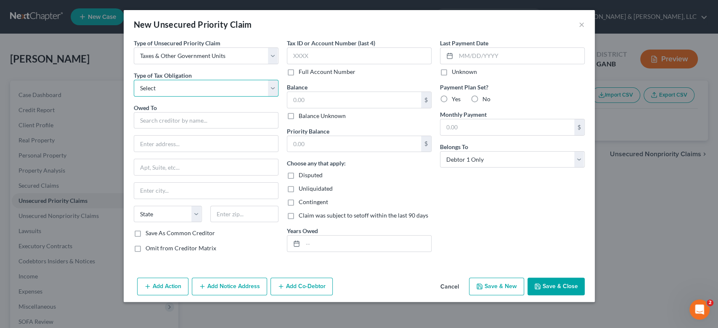
drag, startPoint x: 271, startPoint y: 90, endPoint x: 267, endPoint y: 93, distance: 5.4
click at [272, 89] on select "Select Federal City State Franchise Tax Board Other" at bounding box center [206, 88] width 145 height 17
select select "0"
click at [134, 80] on select "Select Federal City State Franchise Tax Board Other" at bounding box center [206, 88] width 145 height 17
click at [167, 119] on input "text" at bounding box center [206, 120] width 145 height 17
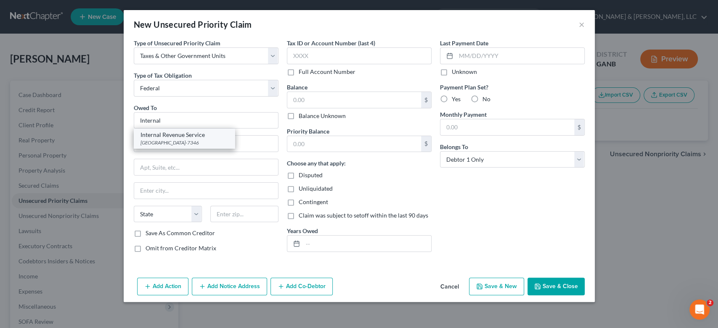
click at [188, 137] on div "Internal Revenue Service" at bounding box center [183, 135] width 87 height 8
type input "Internal Revenue Service"
type input "PO Box 7346"
type input "[GEOGRAPHIC_DATA]"
select select "39"
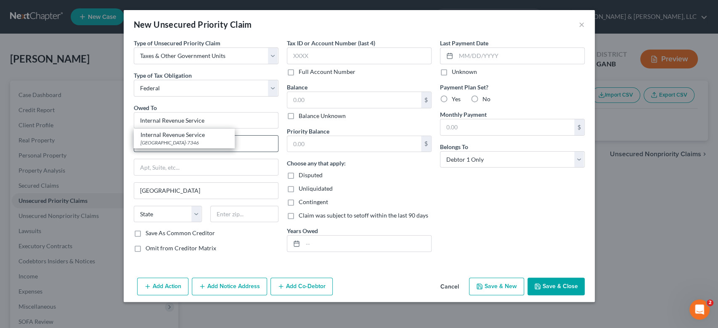
type input "19101-7346"
click at [331, 103] on input "text" at bounding box center [354, 100] width 134 height 16
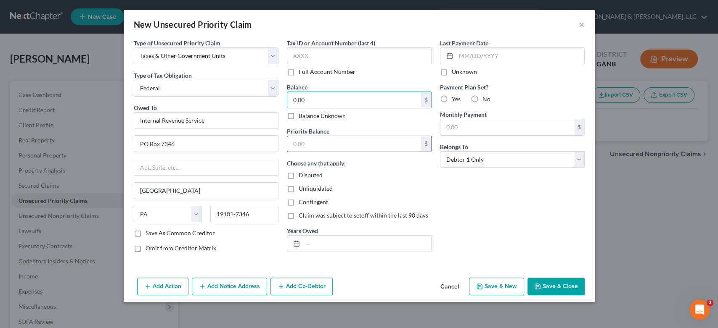
type input "0.00"
click at [323, 146] on input "text" at bounding box center [354, 144] width 134 height 16
type input "0.00"
click at [487, 283] on button "Save & New" at bounding box center [496, 287] width 55 height 18
select select "0"
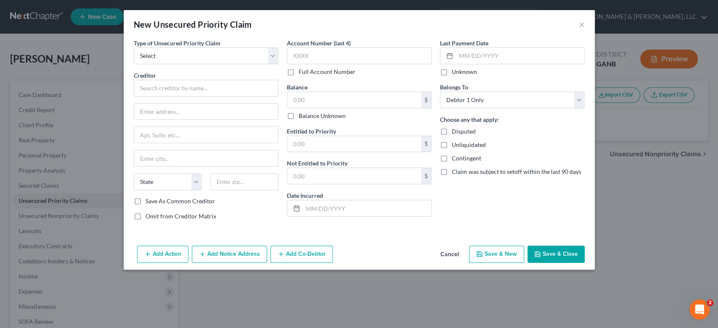
type input "0"
type input "0.00"
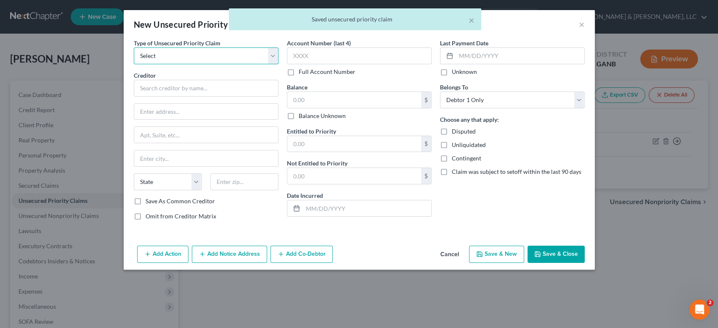
click at [268, 55] on select "Select Taxes & Other Government Units Domestic Support Obligations Extensions o…" at bounding box center [206, 56] width 145 height 17
select select "0"
click at [134, 48] on select "Select Taxes & Other Government Units Domestic Support Obligations Extensions o…" at bounding box center [206, 56] width 145 height 17
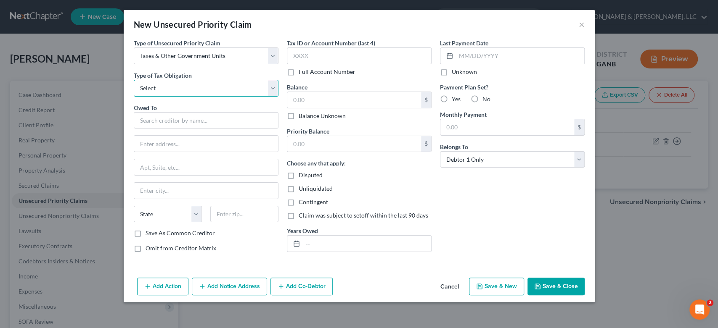
click at [272, 87] on select "Select Federal City State Franchise Tax Board Other" at bounding box center [206, 88] width 145 height 17
select select "2"
click at [134, 80] on select "Select Federal City State Franchise Tax Board Other" at bounding box center [206, 88] width 145 height 17
click at [272, 89] on select "Select Federal City State Franchise Tax Board Other" at bounding box center [206, 88] width 145 height 17
click at [134, 80] on select "Select Federal City State Franchise Tax Board Other" at bounding box center [206, 88] width 145 height 17
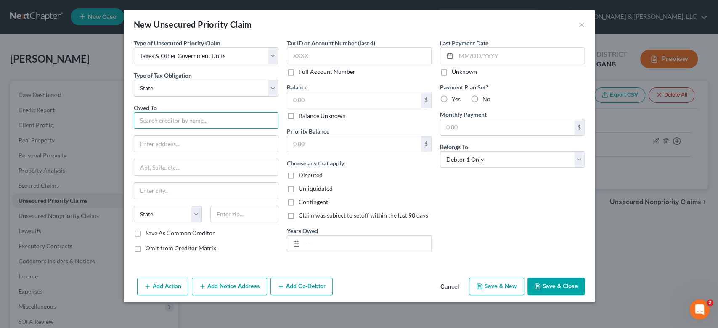
click at [183, 120] on input "text" at bounding box center [206, 120] width 145 height 17
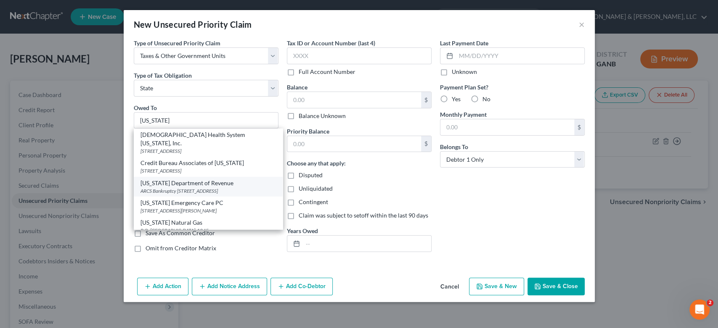
click at [193, 179] on div "[US_STATE] Department of Revenue" at bounding box center [207, 183] width 135 height 8
type input "[US_STATE] Department of Revenue"
type input "ARCS Bankruptcy"
type input "[STREET_ADDRESS]"
type input "[GEOGRAPHIC_DATA]"
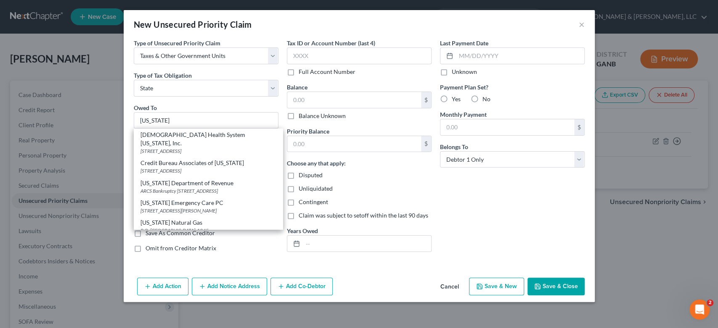
select select "10"
type input "30345-3202"
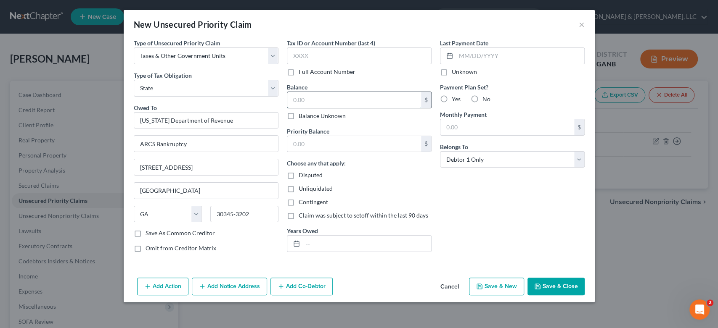
drag, startPoint x: 324, startPoint y: 98, endPoint x: 346, endPoint y: 92, distance: 23.0
click at [330, 97] on input "text" at bounding box center [354, 100] width 134 height 16
type input "0.00"
click at [325, 141] on input "text" at bounding box center [354, 144] width 134 height 16
type input "0.00"
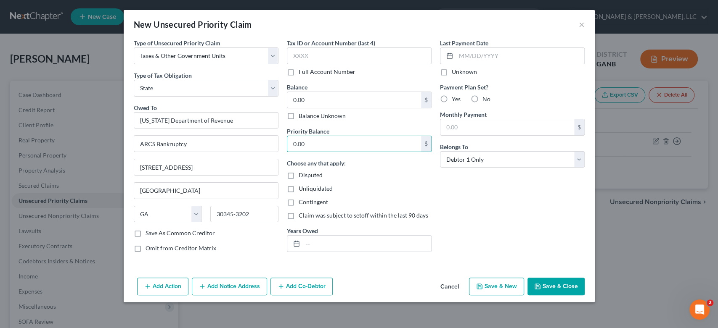
click at [498, 289] on button "Save & New" at bounding box center [496, 287] width 55 height 18
select select "0"
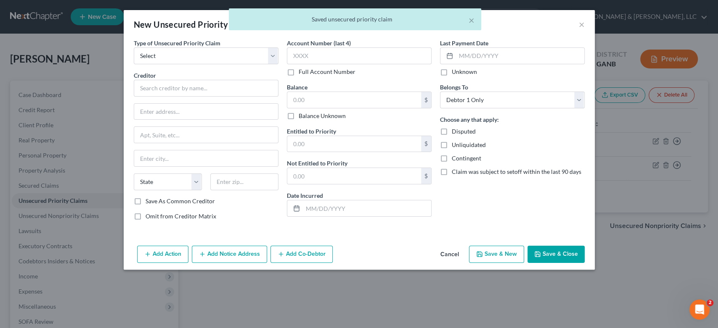
type input "0"
type input "0.00"
click at [471, 21] on button "×" at bounding box center [471, 20] width 6 height 10
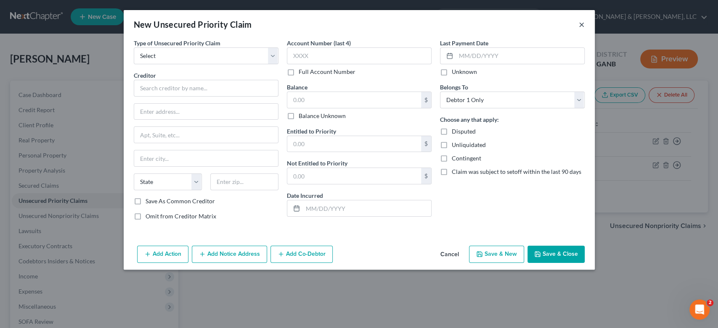
click at [581, 25] on button "×" at bounding box center [582, 24] width 6 height 10
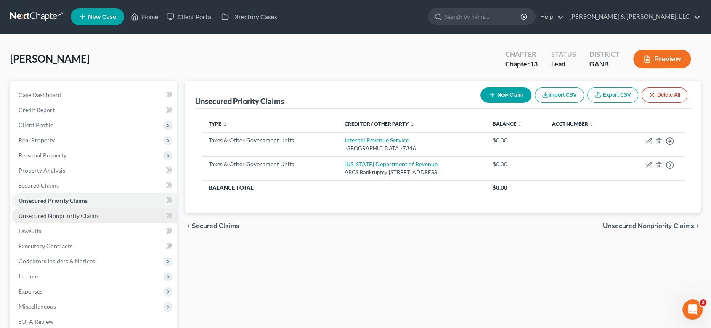
click at [71, 218] on span "Unsecured Nonpriority Claims" at bounding box center [59, 215] width 80 height 7
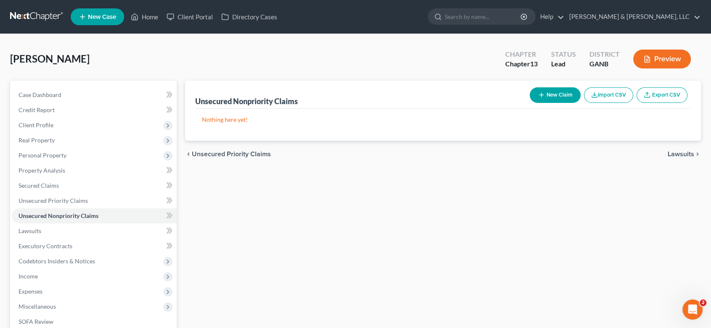
click at [547, 99] on button "New Claim" at bounding box center [554, 95] width 51 height 16
select select "0"
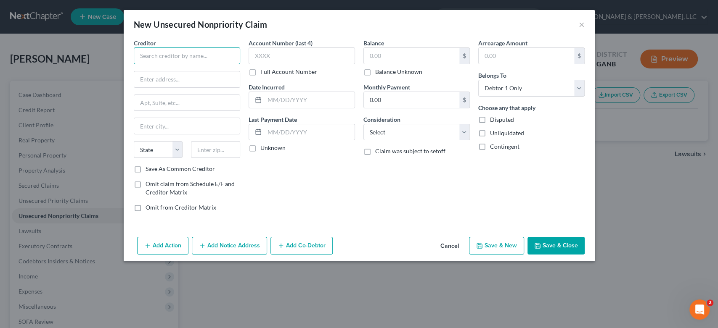
click at [167, 55] on input "text" at bounding box center [187, 56] width 106 height 17
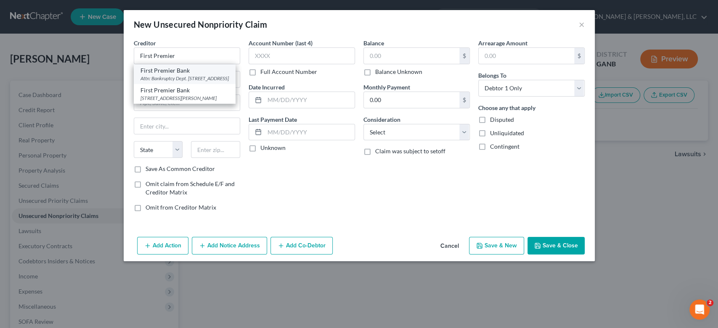
click at [179, 78] on div "Attn: Bankruptcy Dept. [STREET_ADDRESS]" at bounding box center [184, 78] width 88 height 7
type input "First Premier Bank"
type input "Attn: Bankruptcy Dept."
type input "PO Box 5524"
type input "[GEOGRAPHIC_DATA]"
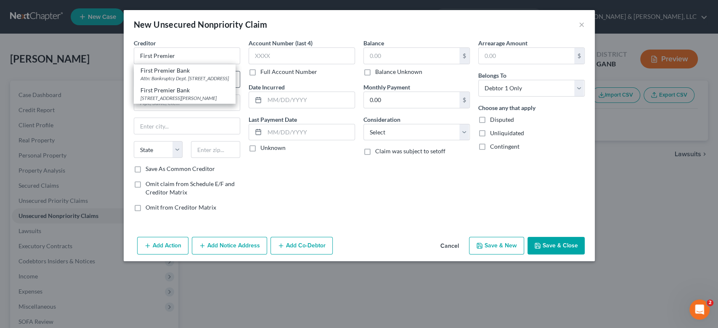
select select "43"
type input "57117-5524"
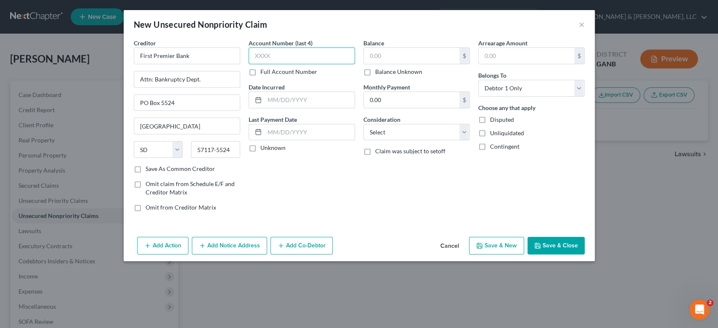
click at [303, 56] on input "text" at bounding box center [301, 56] width 106 height 17
type input "3"
type input "6709"
click at [391, 60] on input "text" at bounding box center [411, 56] width 95 height 16
type input "432.00"
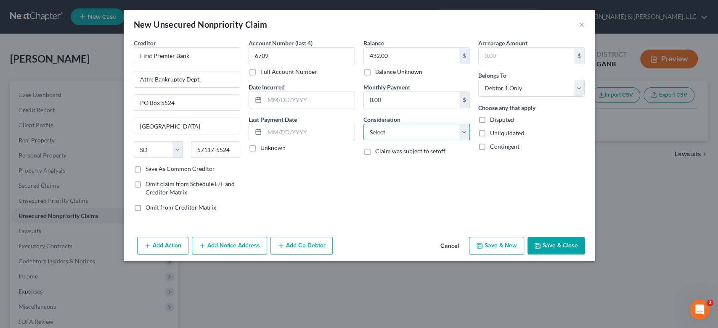
click at [463, 134] on select "Select Cable / Satellite Services Collection Agency Credit Card Debt Debt Couns…" at bounding box center [416, 132] width 106 height 17
select select "2"
click at [363, 124] on select "Select Cable / Satellite Services Collection Agency Credit Card Debt Debt Couns…" at bounding box center [416, 132] width 106 height 17
click at [494, 240] on button "Save & New" at bounding box center [496, 246] width 55 height 18
select select "0"
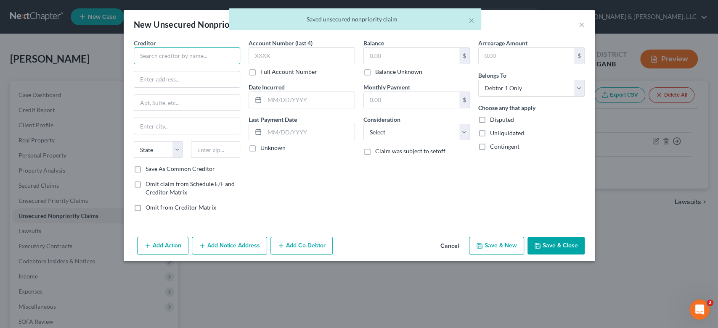
click at [173, 56] on input "text" at bounding box center [187, 56] width 106 height 17
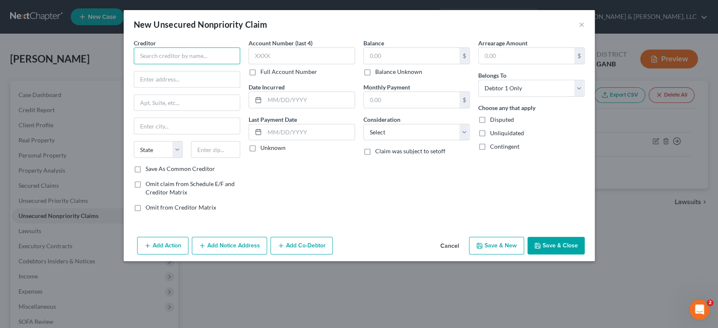
click at [165, 56] on input "text" at bounding box center [187, 56] width 106 height 17
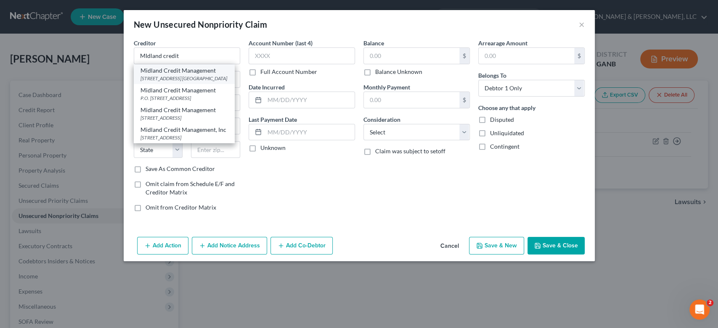
click at [187, 74] on div "Midland Credit Management" at bounding box center [183, 70] width 87 height 8
type input "Midland Credit Management"
type input "[STREET_ADDRESS]"
type input "Suite 300"
type input "[PERSON_NAME]"
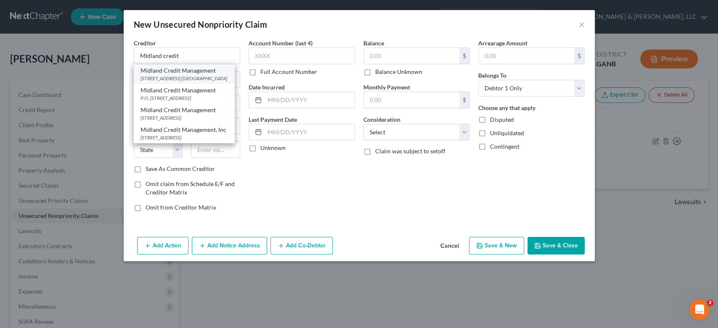
select select "23"
type input "48083"
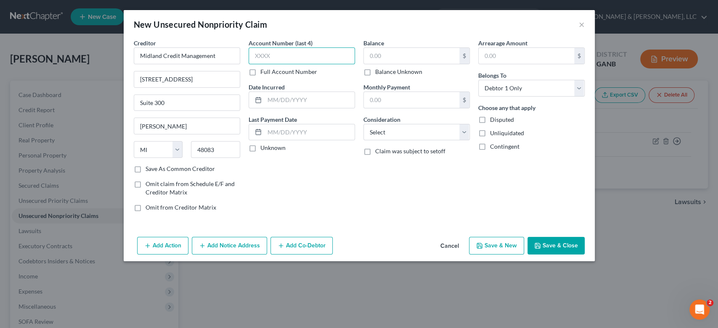
click at [297, 55] on input "text" at bounding box center [301, 56] width 106 height 17
type input "8544"
click at [393, 54] on input "text" at bounding box center [411, 56] width 95 height 16
type input "575.00"
click at [460, 130] on select "Select Cable / Satellite Services Collection Agency Credit Card Debt Debt Couns…" at bounding box center [416, 132] width 106 height 17
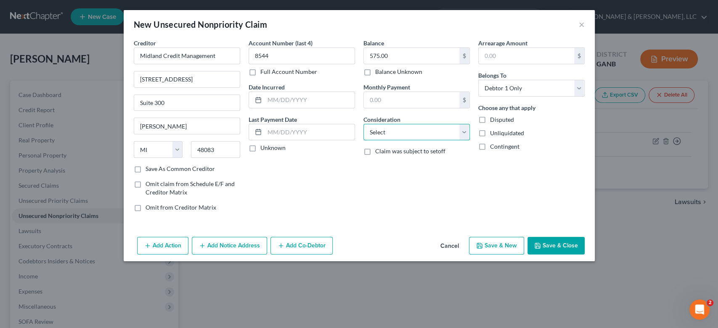
select select "1"
click at [363, 124] on select "Select Cable / Satellite Services Collection Agency Credit Card Debt Debt Couns…" at bounding box center [416, 132] width 106 height 17
click at [501, 246] on button "Save & New" at bounding box center [496, 246] width 55 height 18
select select "0"
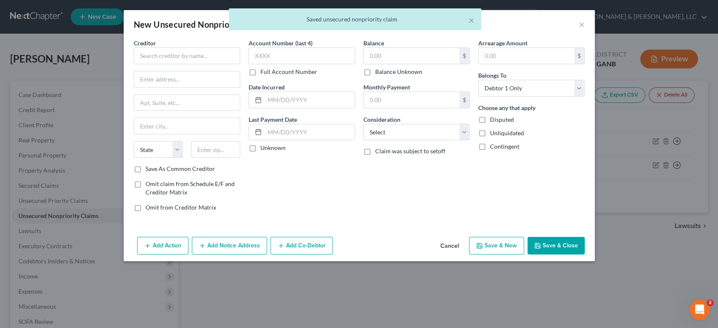
type input "0.00"
click at [162, 53] on input "text" at bounding box center [187, 56] width 106 height 17
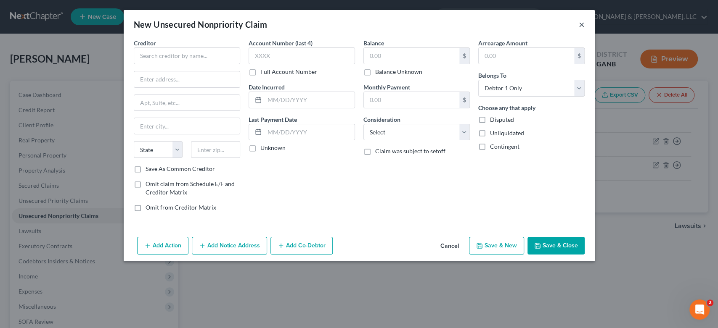
click at [580, 19] on button "×" at bounding box center [582, 24] width 6 height 10
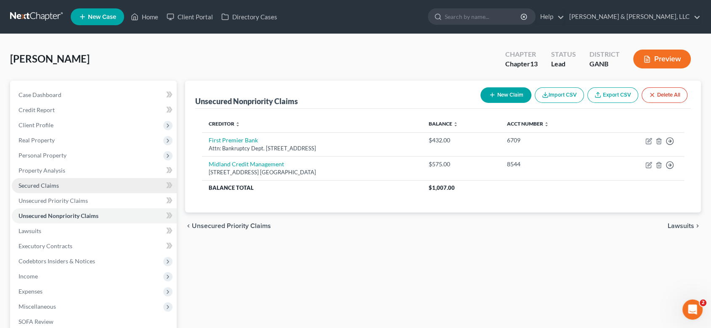
click at [53, 181] on link "Secured Claims" at bounding box center [94, 185] width 165 height 15
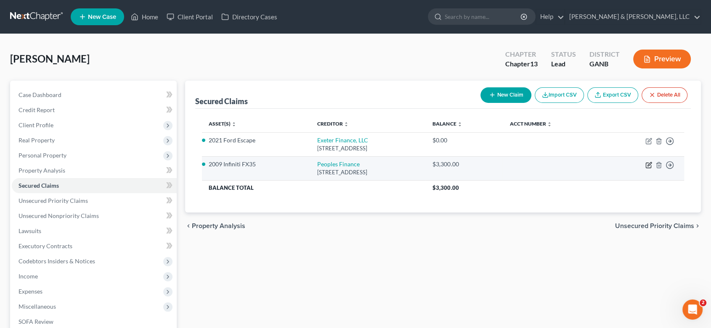
click at [648, 163] on icon "button" at bounding box center [648, 165] width 7 height 7
select select "10"
select select "6"
select select "2"
select select "0"
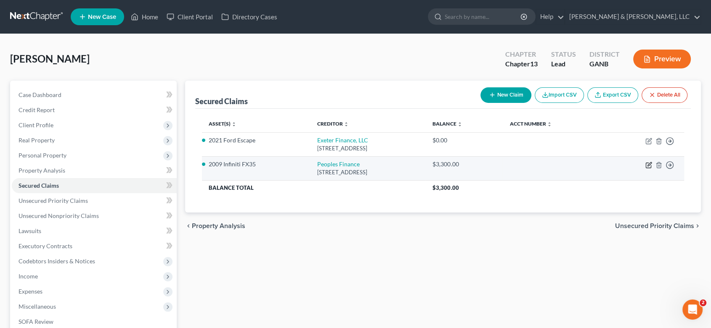
select select "0"
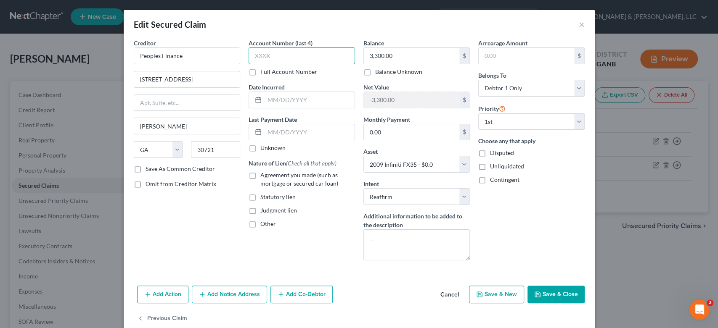
click at [311, 57] on input "text" at bounding box center [301, 56] width 106 height 17
type input "2530"
type input "3,259.00"
click at [486, 293] on button "Save & New" at bounding box center [496, 295] width 55 height 18
select select "0"
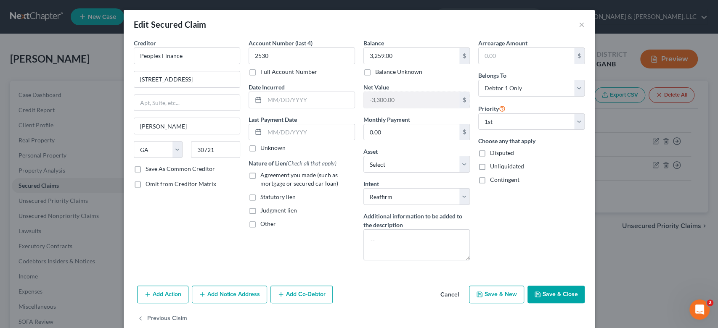
select select "0"
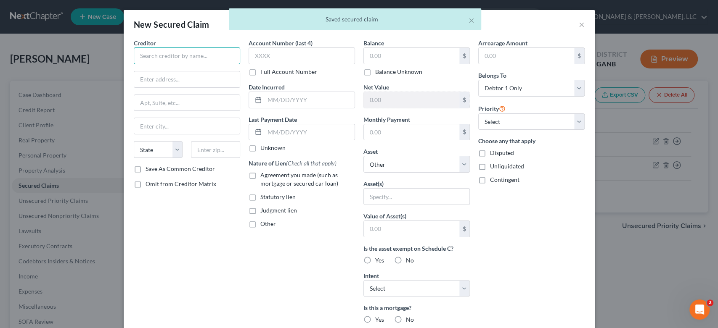
click at [162, 57] on input "text" at bounding box center [187, 56] width 106 height 17
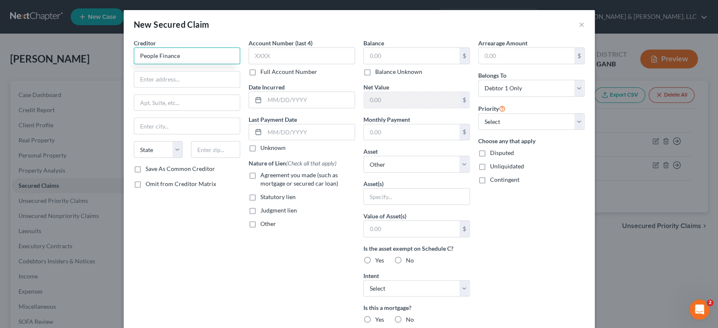
click at [154, 56] on input "People Finance" at bounding box center [187, 56] width 106 height 17
click at [187, 58] on input "Peoples Finance" at bounding box center [187, 56] width 106 height 17
type input "Peoples Finance"
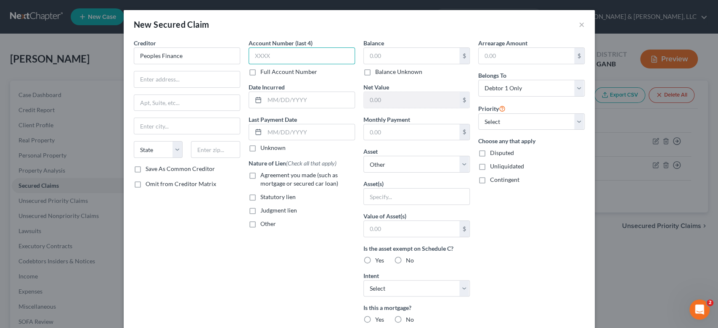
click at [274, 56] on input "text" at bounding box center [301, 56] width 106 height 17
type input "7"
type input "4163"
click at [380, 60] on input "text" at bounding box center [411, 56] width 95 height 16
type input "1,680.00"
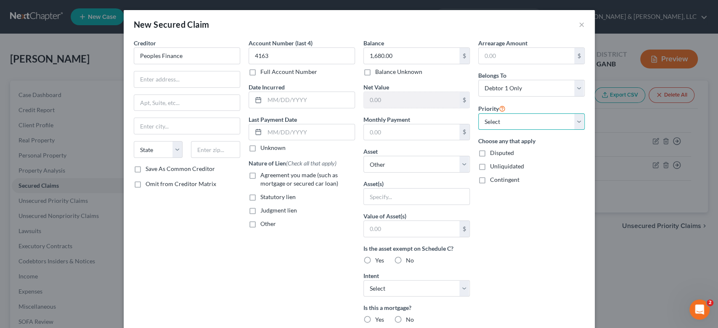
click at [572, 122] on select "Select 1st 2nd 3rd 4th 5th 6th 7th 8th 9th 10th 11th 12th 13th 14th 15th 16th 1…" at bounding box center [531, 122] width 106 height 17
select select "0"
click at [478, 114] on select "Select 1st 2nd 3rd 4th 5th 6th 7th 8th 9th 10th 11th 12th 13th 14th 15th 16th 1…" at bounding box center [531, 122] width 106 height 17
click at [155, 79] on input "text" at bounding box center [187, 79] width 106 height 16
type input "[STREET_ADDRESS]"
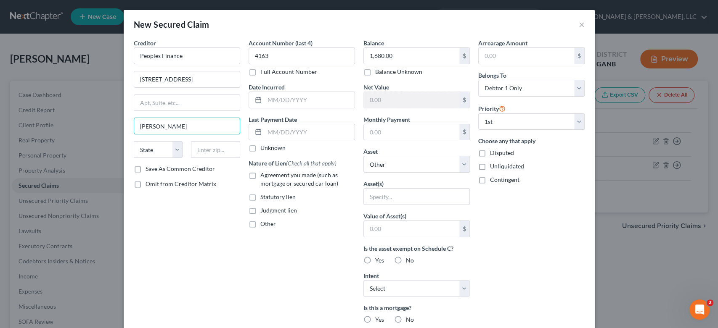
type input "[PERSON_NAME]"
select select "10"
type input "30721"
click at [394, 198] on input "text" at bounding box center [417, 197] width 106 height 16
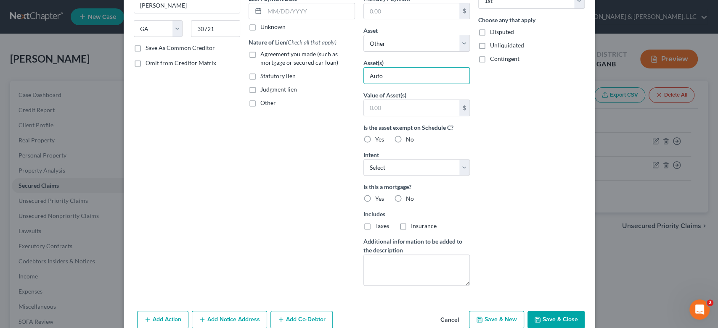
scroll to position [137, 0]
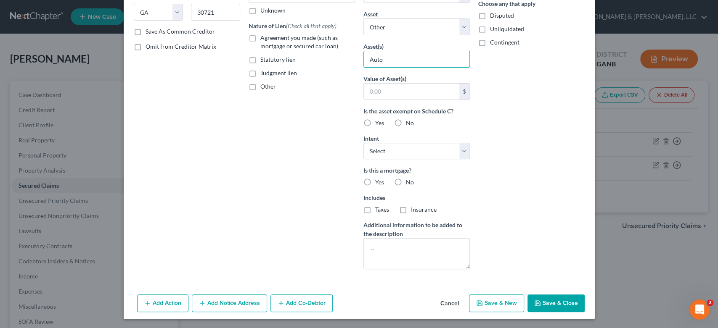
type input "Auto"
click at [504, 305] on button "Save & New" at bounding box center [496, 304] width 55 height 18
select select
select select "0"
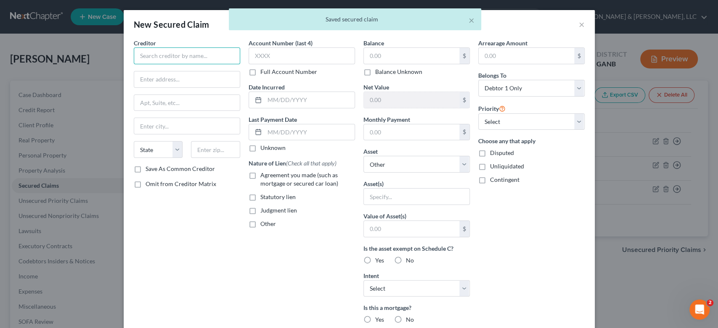
click at [170, 57] on input "text" at bounding box center [187, 56] width 106 height 17
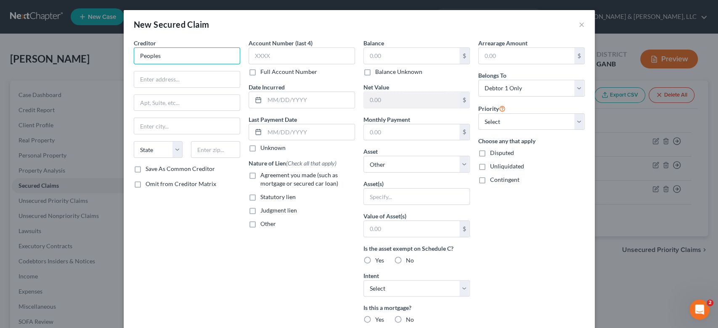
click at [171, 56] on input "Peoples" at bounding box center [187, 56] width 106 height 17
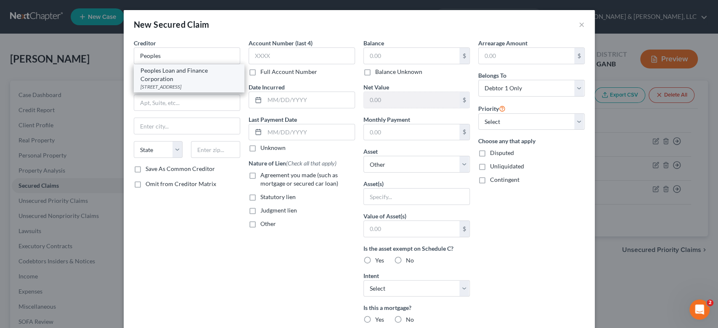
click at [157, 80] on div "Peoples Loan and Finance Corporation" at bounding box center [188, 74] width 97 height 17
type input "Peoples Loan and Finance Corporation"
type input "[STREET_ADDRESS]"
type input "[PERSON_NAME]"
select select "10"
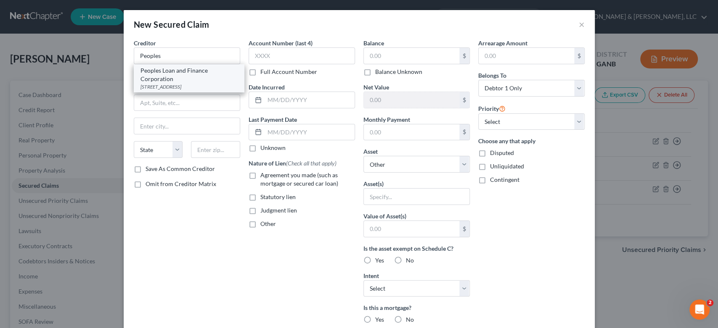
type input "30721"
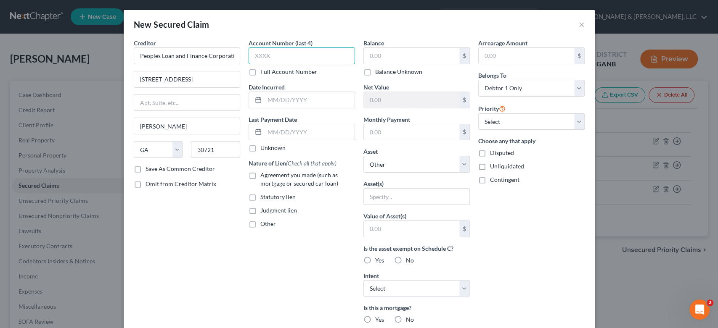
click at [288, 54] on input "text" at bounding box center [301, 56] width 106 height 17
click at [403, 59] on input "text" at bounding box center [411, 56] width 95 height 16
type input "3,259.00"
click at [421, 198] on input "text" at bounding box center [417, 197] width 106 height 16
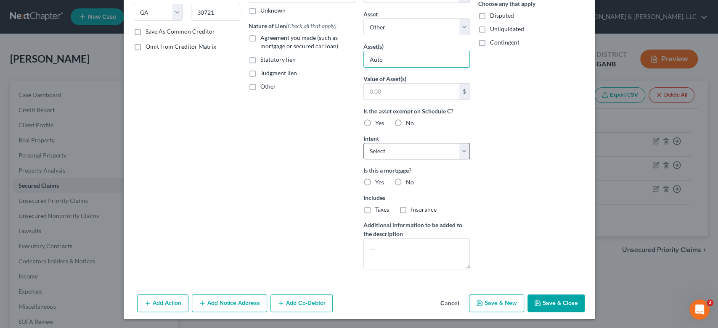
type input "Auto"
click at [461, 151] on select "Select Surrender Redeem Reaffirm Avoid Other" at bounding box center [416, 151] width 106 height 17
select select "2"
click at [363, 143] on select "Select Surrender Redeem Reaffirm Avoid Other" at bounding box center [416, 151] width 106 height 17
click at [487, 301] on button "Save & New" at bounding box center [496, 304] width 55 height 18
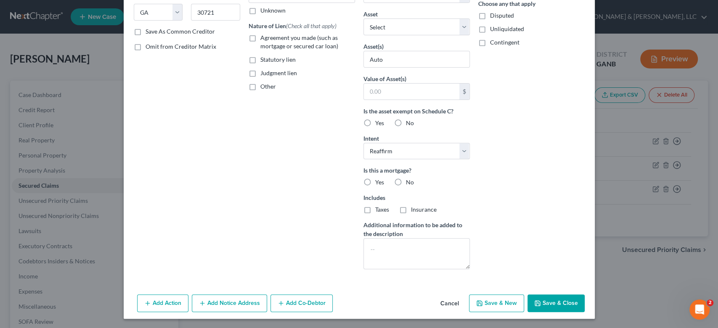
select select "0"
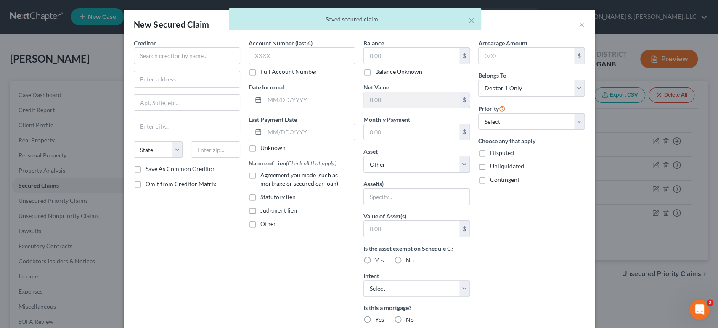
scroll to position [0, 0]
click at [472, 21] on button "×" at bounding box center [471, 20] width 6 height 10
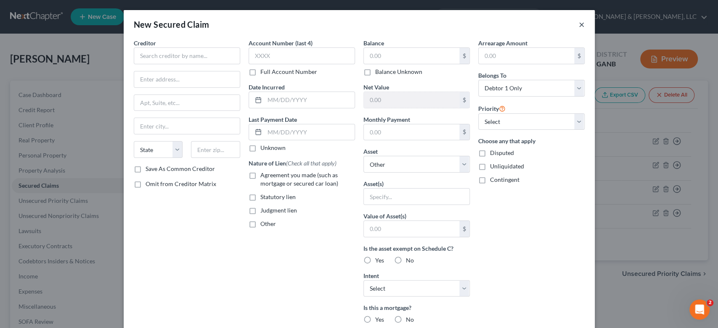
click at [580, 25] on button "×" at bounding box center [582, 24] width 6 height 10
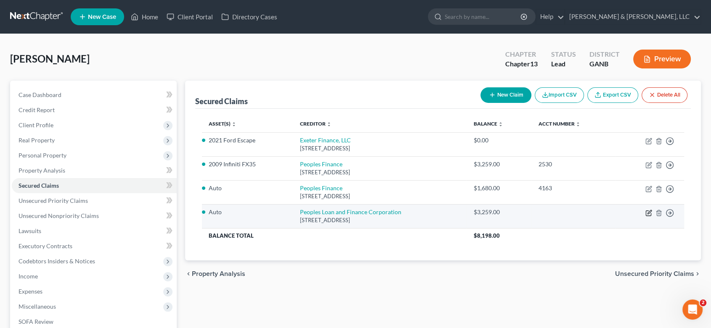
click at [648, 212] on icon "button" at bounding box center [649, 212] width 4 height 4
select select "10"
select select "0"
select select "2"
select select "0"
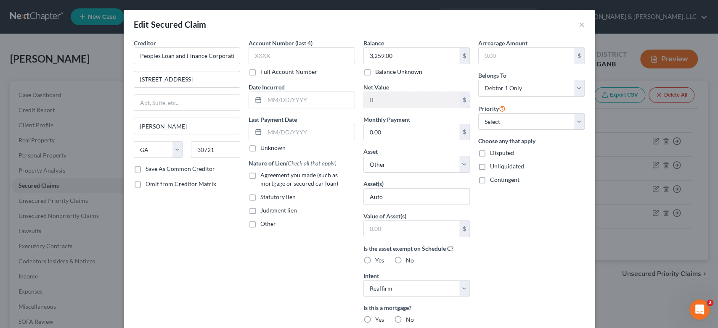
click at [666, 210] on div "Edit Secured Claim × Creditor * Peoples Loan and Finance Corporation [STREET_AD…" at bounding box center [359, 164] width 718 height 328
click at [579, 23] on button "×" at bounding box center [582, 24] width 6 height 10
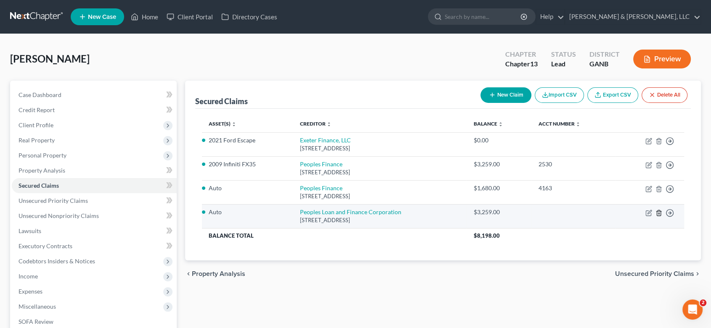
click at [657, 211] on icon "button" at bounding box center [658, 213] width 7 height 7
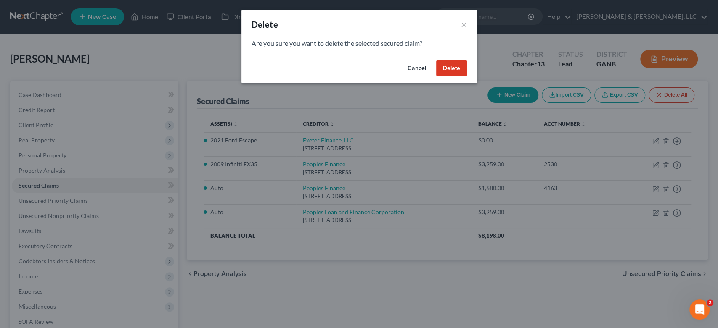
click at [447, 68] on button "Delete" at bounding box center [451, 68] width 31 height 17
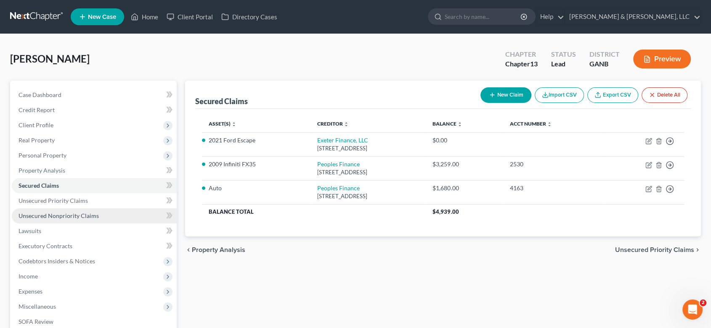
click at [54, 216] on span "Unsecured Nonpriority Claims" at bounding box center [59, 215] width 80 height 7
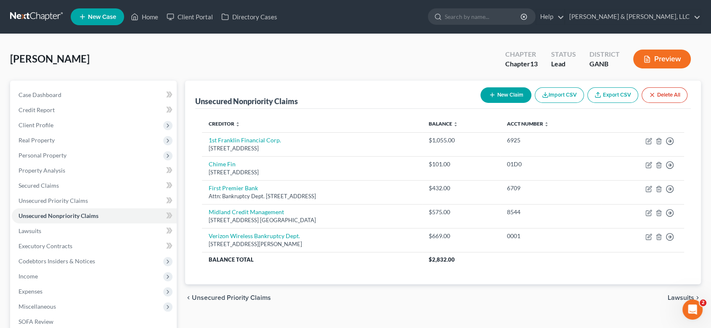
click at [513, 92] on button "New Claim" at bounding box center [505, 95] width 51 height 16
select select "0"
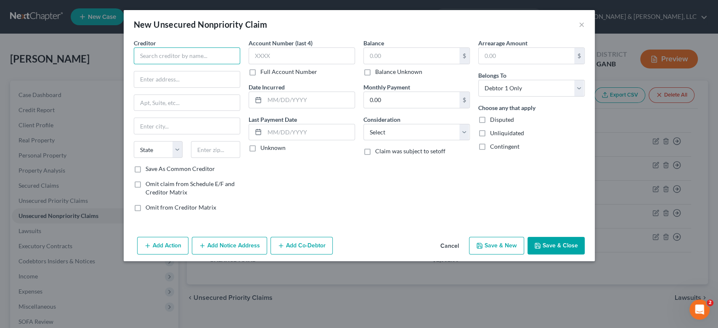
click at [188, 57] on input "text" at bounding box center [187, 56] width 106 height 17
type input "S"
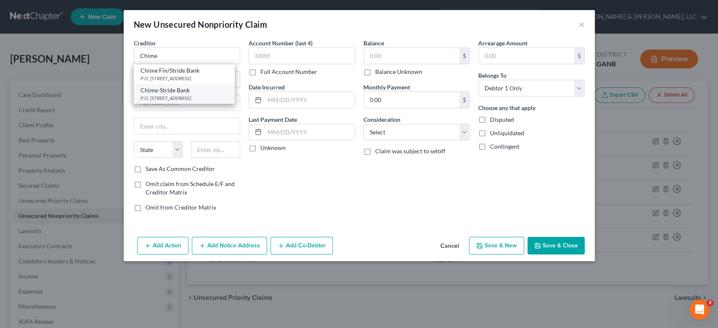
click at [202, 91] on div "Chime-Stride Bank" at bounding box center [183, 90] width 87 height 8
type input "Chime-Stride Bank"
type input "P.O. Box 417"
type input "[GEOGRAPHIC_DATA]"
select select "4"
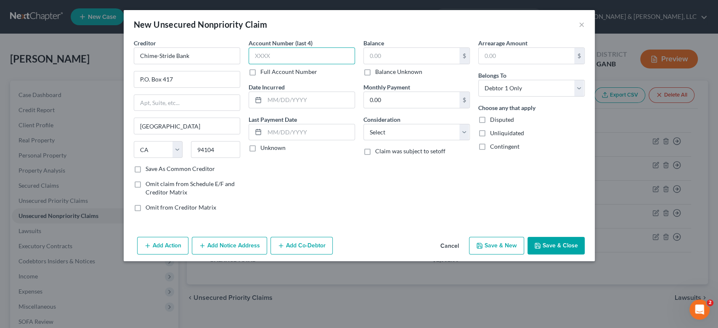
click at [282, 59] on input "text" at bounding box center [301, 56] width 106 height 17
click at [396, 55] on input "text" at bounding box center [411, 56] width 95 height 16
click at [462, 130] on select "Select Cable / Satellite Services Collection Agency Credit Card Debt Debt Couns…" at bounding box center [416, 132] width 106 height 17
click at [464, 131] on select "Select Cable / Satellite Services Collection Agency Credit Card Debt Debt Couns…" at bounding box center [416, 132] width 106 height 17
click at [363, 124] on select "Select Cable / Satellite Services Collection Agency Credit Card Debt Debt Couns…" at bounding box center [416, 132] width 106 height 17
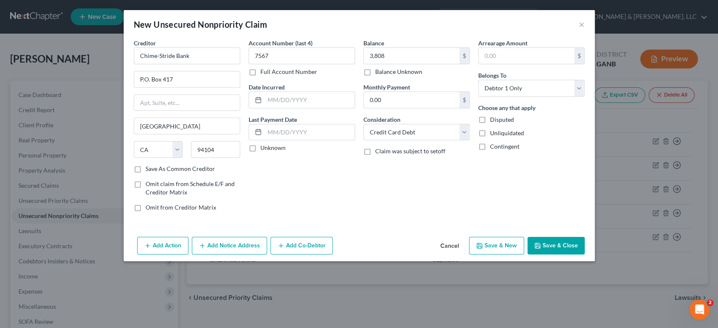
click at [491, 250] on button "Save & New" at bounding box center [496, 246] width 55 height 18
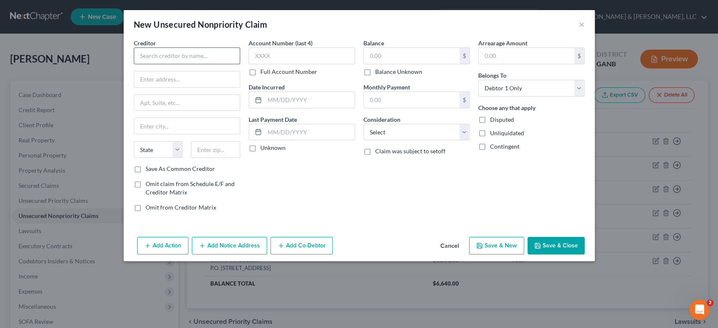
drag, startPoint x: 165, startPoint y: 68, endPoint x: 164, endPoint y: 62, distance: 5.9
click at [165, 66] on div "Creditor * State [US_STATE] AK AR AZ CA CO [GEOGRAPHIC_DATA] DE DC [GEOGRAPHIC_…" at bounding box center [187, 102] width 106 height 126
click at [163, 56] on input "text" at bounding box center [187, 56] width 106 height 17
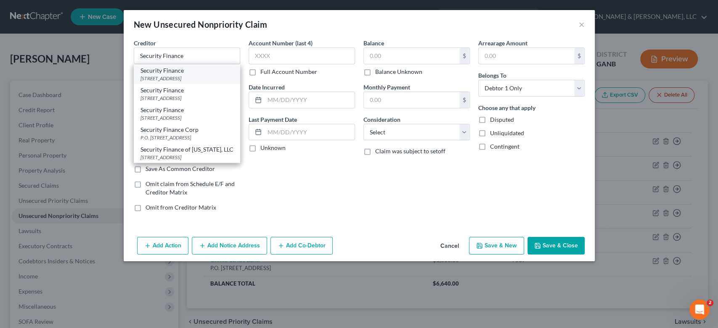
click at [148, 82] on div "[STREET_ADDRESS]" at bounding box center [186, 78] width 93 height 7
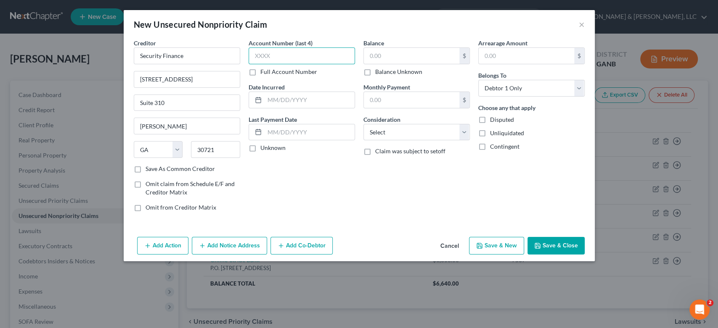
click at [298, 59] on input "text" at bounding box center [301, 56] width 106 height 17
click at [394, 58] on input "text" at bounding box center [411, 56] width 95 height 16
click at [464, 130] on select "Select Cable / Satellite Services Collection Agency Credit Card Debt Debt Couns…" at bounding box center [416, 132] width 106 height 17
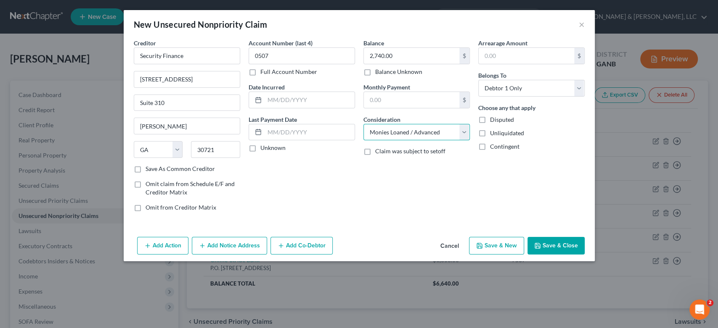
click at [363, 124] on select "Select Cable / Satellite Services Collection Agency Credit Card Debt Debt Couns…" at bounding box center [416, 132] width 106 height 17
click at [506, 245] on button "Save & New" at bounding box center [496, 246] width 55 height 18
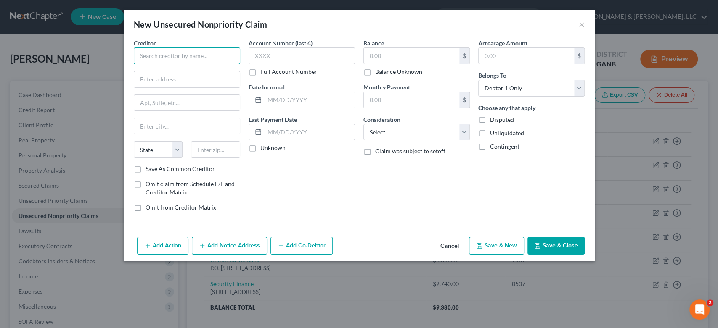
click at [164, 50] on input "text" at bounding box center [187, 56] width 106 height 17
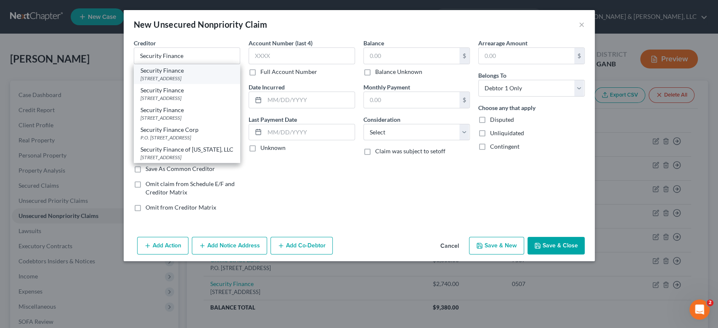
drag, startPoint x: 168, startPoint y: 75, endPoint x: 214, endPoint y: 71, distance: 46.0
click at [169, 75] on div "[STREET_ADDRESS]" at bounding box center [186, 78] width 93 height 7
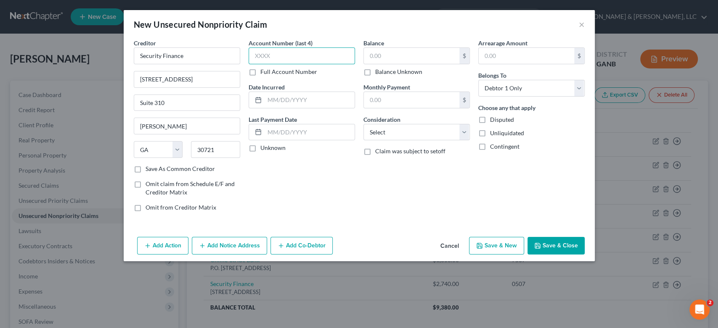
click at [304, 58] on input "text" at bounding box center [301, 56] width 106 height 17
click at [408, 55] on input "text" at bounding box center [411, 56] width 95 height 16
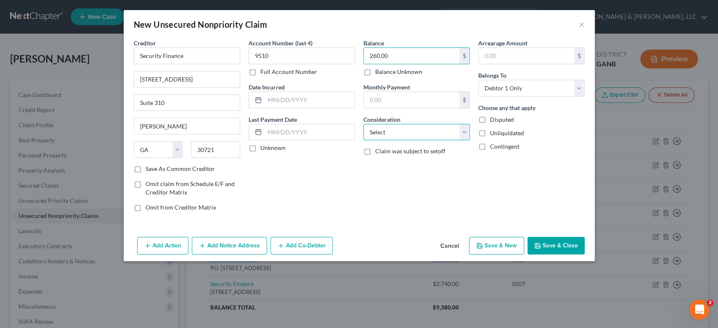
click at [462, 132] on select "Select Cable / Satellite Services Collection Agency Credit Card Debt Debt Couns…" at bounding box center [416, 132] width 106 height 17
click at [467, 130] on select "Select Cable / Satellite Services Collection Agency Credit Card Debt Debt Couns…" at bounding box center [416, 132] width 106 height 17
click at [363, 124] on select "Select Cable / Satellite Services Collection Agency Credit Card Debt Debt Couns…" at bounding box center [416, 132] width 106 height 17
click at [501, 243] on button "Save & New" at bounding box center [496, 246] width 55 height 18
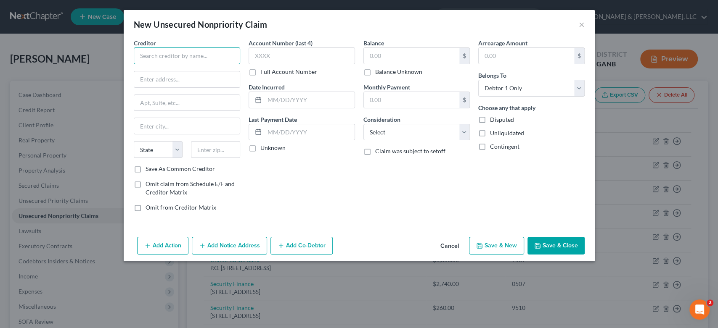
click at [182, 59] on input "text" at bounding box center [187, 56] width 106 height 17
click at [161, 53] on input "PrestigeFinancial Services" at bounding box center [187, 56] width 106 height 17
click at [219, 53] on input "Prestige Financial Services" at bounding box center [187, 56] width 106 height 17
click at [143, 80] on input "text" at bounding box center [187, 79] width 106 height 16
click at [140, 80] on input "26707" at bounding box center [187, 79] width 106 height 16
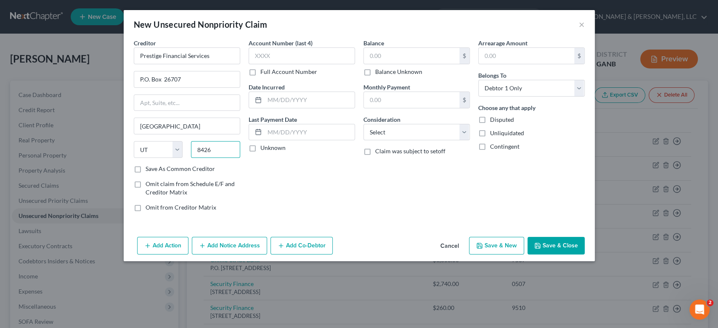
click at [230, 148] on input "8426" at bounding box center [215, 149] width 49 height 17
click at [283, 49] on input "text" at bounding box center [301, 56] width 106 height 17
click at [461, 57] on div "$" at bounding box center [464, 56] width 10 height 16
click at [431, 63] on input "text" at bounding box center [411, 56] width 95 height 16
click at [419, 56] on input "text" at bounding box center [411, 56] width 95 height 16
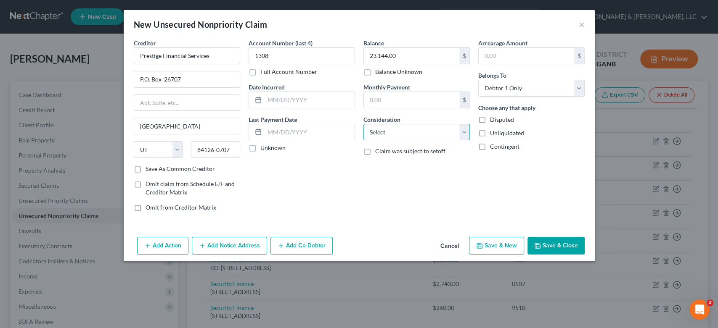
click at [412, 131] on select "Select Cable / Satellite Services Collection Agency Credit Card Debt Debt Couns…" at bounding box center [416, 132] width 106 height 17
click at [363, 124] on select "Select Cable / Satellite Services Collection Agency Credit Card Debt Debt Couns…" at bounding box center [416, 132] width 106 height 17
click at [500, 246] on button "Save & New" at bounding box center [496, 246] width 55 height 18
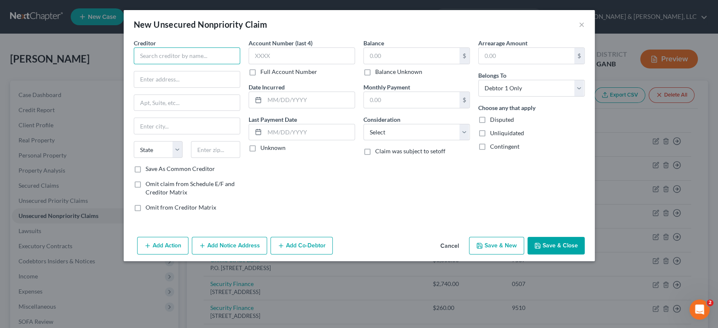
click at [159, 58] on input "text" at bounding box center [187, 56] width 106 height 17
click at [142, 55] on input "text" at bounding box center [187, 56] width 106 height 17
drag, startPoint x: 147, startPoint y: 58, endPoint x: 150, endPoint y: 48, distance: 9.8
click at [148, 55] on input "BAttlefield Imaging" at bounding box center [187, 56] width 106 height 17
click at [166, 83] on input "text" at bounding box center [187, 79] width 106 height 16
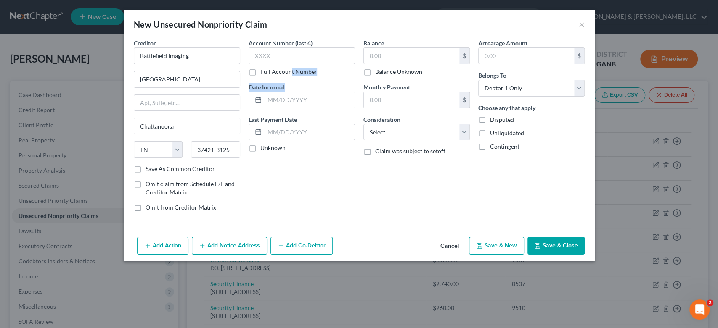
drag, startPoint x: 289, startPoint y: 77, endPoint x: 287, endPoint y: 71, distance: 6.3
click at [287, 77] on div "Account Number (last 4) Full Account Number Date Incurred Last Payment Date Unk…" at bounding box center [301, 129] width 115 height 180
click at [281, 61] on input "text" at bounding box center [301, 56] width 106 height 17
click at [405, 52] on input "text" at bounding box center [411, 56] width 95 height 16
click at [467, 130] on select "Select Cable / Satellite Services Collection Agency Credit Card Debt Debt Couns…" at bounding box center [416, 132] width 106 height 17
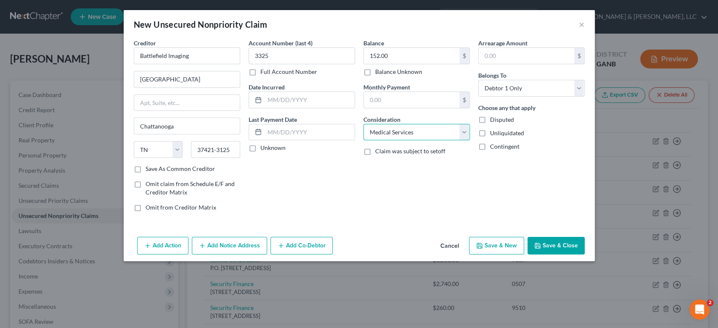
click at [363, 124] on select "Select Cable / Satellite Services Collection Agency Credit Card Debt Debt Couns…" at bounding box center [416, 132] width 106 height 17
click at [505, 251] on button "Save & New" at bounding box center [496, 246] width 55 height 18
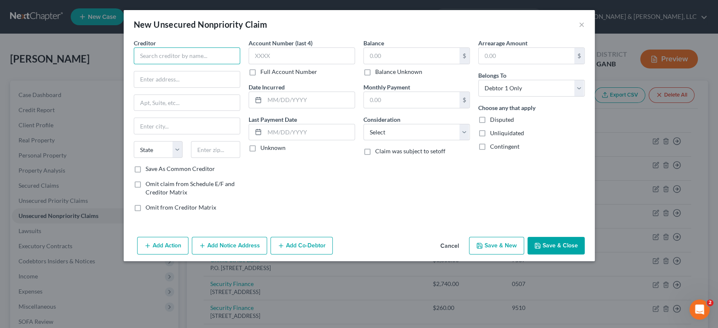
click at [138, 54] on input "text" at bounding box center [187, 56] width 106 height 17
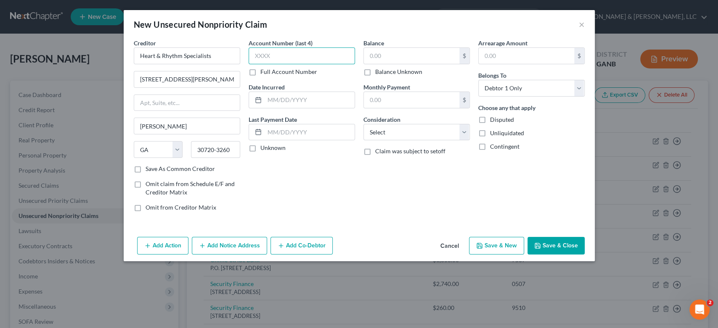
drag, startPoint x: 285, startPoint y: 61, endPoint x: 288, endPoint y: 56, distance: 5.1
click at [285, 61] on input "text" at bounding box center [301, 56] width 106 height 17
click at [392, 56] on input "text" at bounding box center [411, 56] width 95 height 16
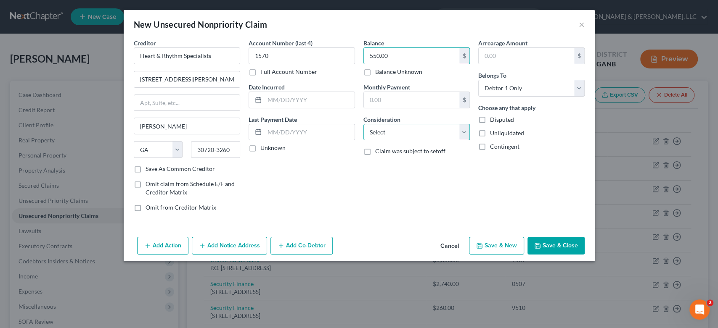
click at [461, 130] on select "Select Cable / Satellite Services Collection Agency Credit Card Debt Debt Couns…" at bounding box center [416, 132] width 106 height 17
click at [363, 124] on select "Select Cable / Satellite Services Collection Agency Credit Card Debt Debt Couns…" at bounding box center [416, 132] width 106 height 17
click at [508, 246] on button "Save & New" at bounding box center [496, 246] width 55 height 18
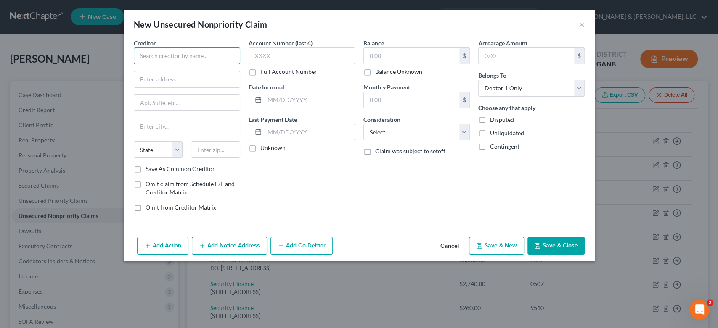
click at [160, 58] on input "text" at bounding box center [187, 56] width 106 height 17
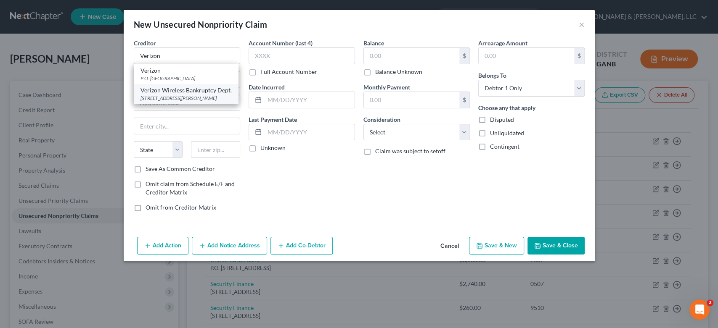
click at [185, 95] on div "Verizon Wireless Bankruptcy Dept." at bounding box center [185, 90] width 91 height 8
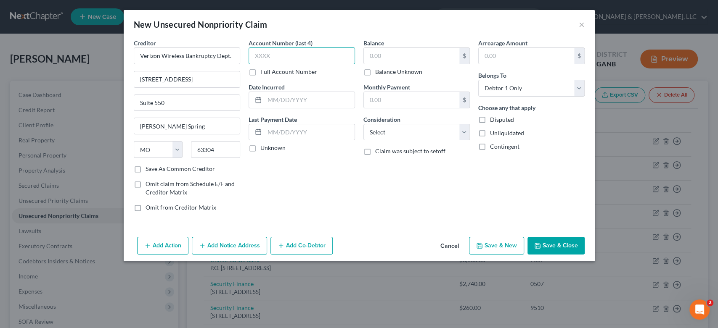
click at [302, 60] on input "text" at bounding box center [301, 56] width 106 height 17
drag, startPoint x: 395, startPoint y: 47, endPoint x: 402, endPoint y: 49, distance: 7.0
click at [395, 48] on div "$" at bounding box center [416, 56] width 106 height 17
click at [396, 58] on input "text" at bounding box center [411, 56] width 95 height 16
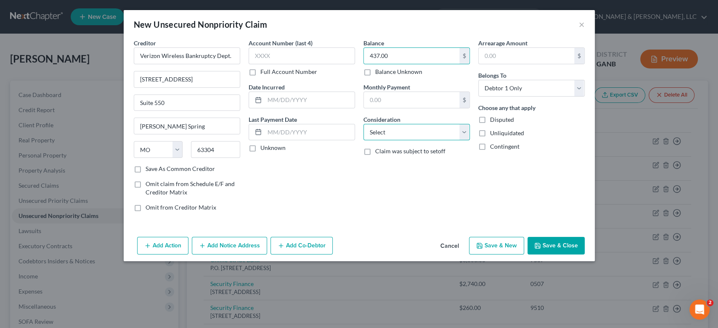
click at [464, 132] on select "Select Cable / Satellite Services Collection Agency Credit Card Debt Debt Couns…" at bounding box center [416, 132] width 106 height 17
click at [363, 124] on select "Select Cable / Satellite Services Collection Agency Credit Card Debt Debt Couns…" at bounding box center [416, 132] width 106 height 17
click at [509, 248] on button "Save & New" at bounding box center [496, 246] width 55 height 18
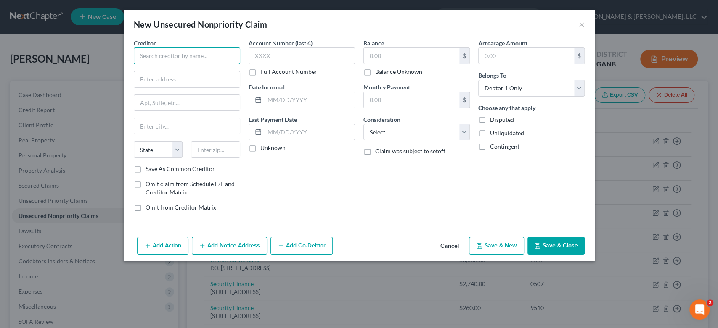
click at [160, 60] on input "text" at bounding box center [187, 56] width 106 height 17
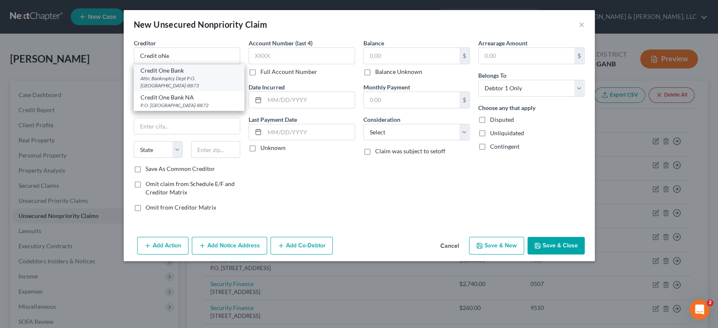
click at [165, 77] on div "Attn: Bankruptcy Dept P.O. [GEOGRAPHIC_DATA]-8873" at bounding box center [188, 82] width 97 height 14
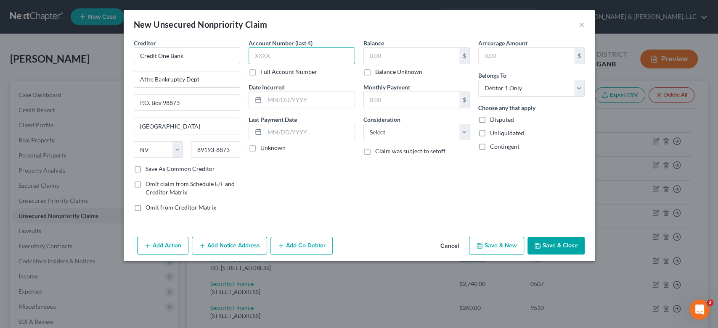
drag, startPoint x: 278, startPoint y: 54, endPoint x: 288, endPoint y: 54, distance: 9.3
click at [278, 54] on input "text" at bounding box center [301, 56] width 106 height 17
click at [394, 56] on input "text" at bounding box center [411, 56] width 95 height 16
click at [463, 134] on select "Select Cable / Satellite Services Collection Agency Credit Card Debt Debt Couns…" at bounding box center [416, 132] width 106 height 17
click at [363, 124] on select "Select Cable / Satellite Services Collection Agency Credit Card Debt Debt Couns…" at bounding box center [416, 132] width 106 height 17
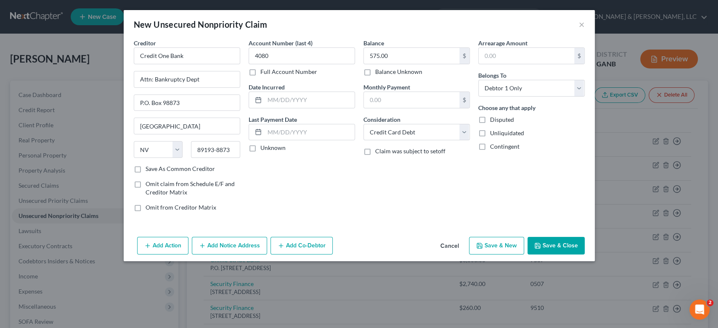
click at [238, 247] on button "Add Notice Address" at bounding box center [229, 246] width 75 height 18
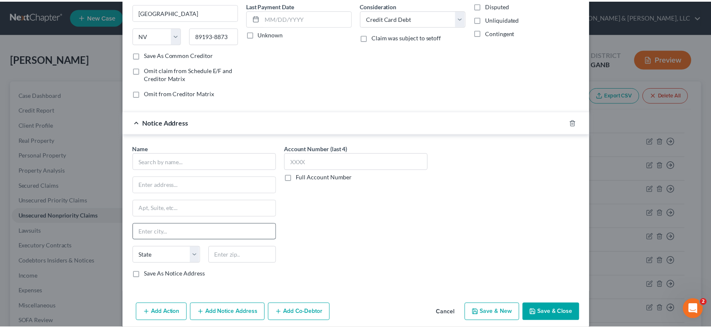
scroll to position [123, 0]
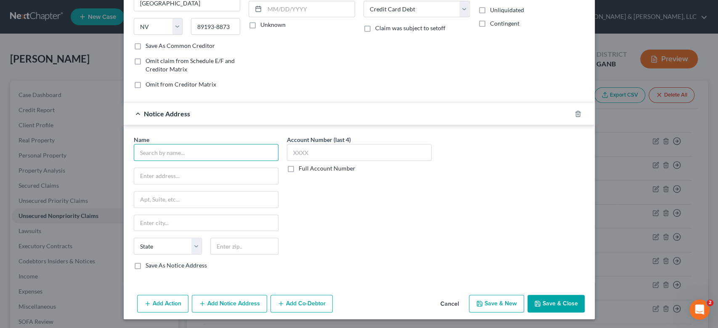
click at [153, 156] on input "text" at bounding box center [206, 152] width 145 height 17
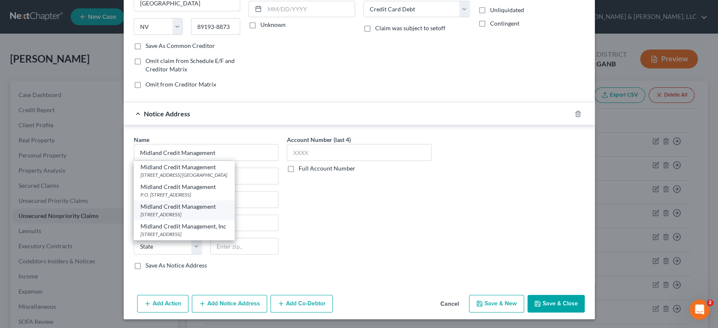
click at [170, 210] on div "Midland Credit Management" at bounding box center [183, 207] width 87 height 8
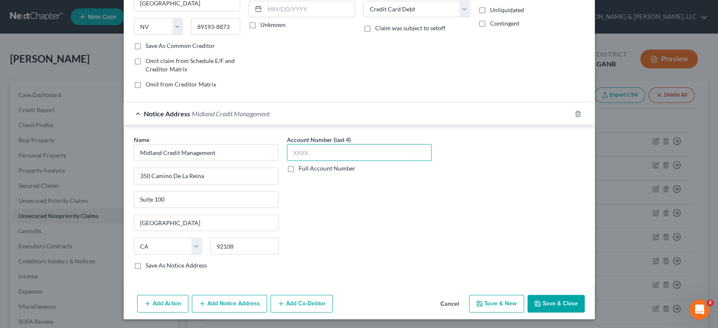
click at [311, 151] on input "text" at bounding box center [359, 152] width 145 height 17
click at [547, 299] on button "Save & Close" at bounding box center [555, 304] width 57 height 18
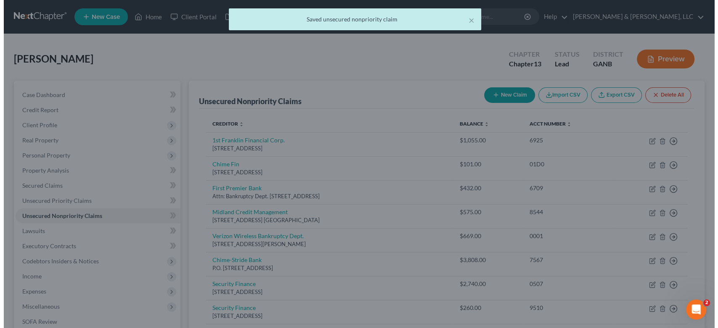
scroll to position [0, 0]
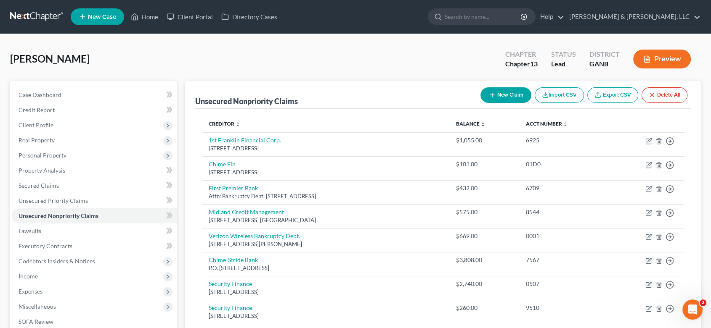
drag, startPoint x: 489, startPoint y: 90, endPoint x: 494, endPoint y: 91, distance: 4.3
click at [494, 91] on button "New Claim" at bounding box center [505, 95] width 51 height 16
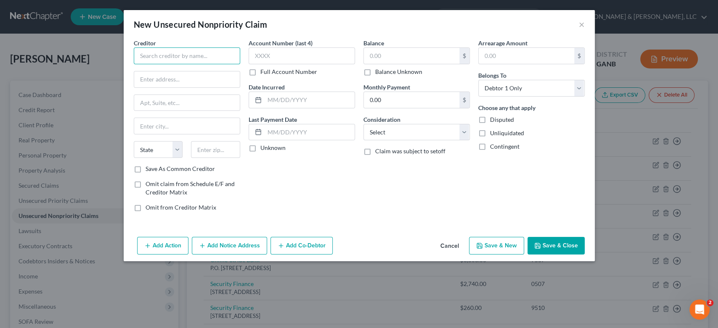
click at [161, 52] on input "text" at bounding box center [187, 56] width 106 height 17
click at [149, 78] on input "text" at bounding box center [187, 79] width 106 height 16
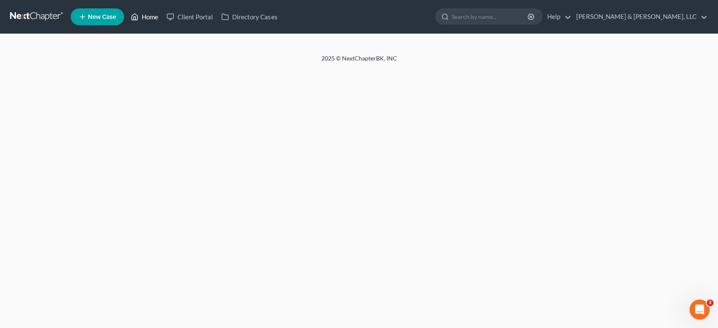
click at [152, 14] on link "Home" at bounding box center [145, 16] width 36 height 15
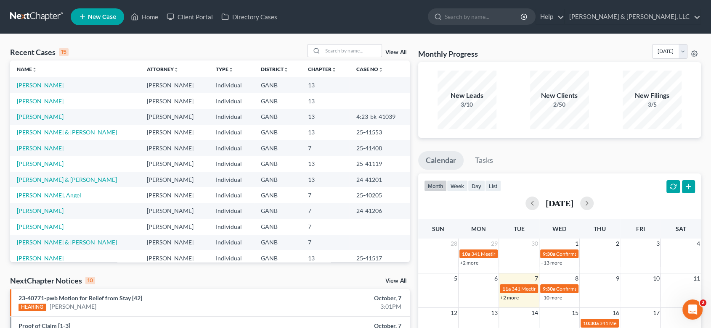
click at [52, 100] on link "[PERSON_NAME]" at bounding box center [40, 101] width 47 height 7
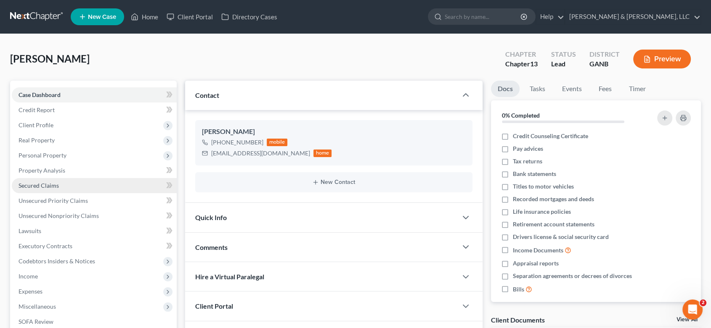
click at [50, 184] on span "Secured Claims" at bounding box center [39, 185] width 40 height 7
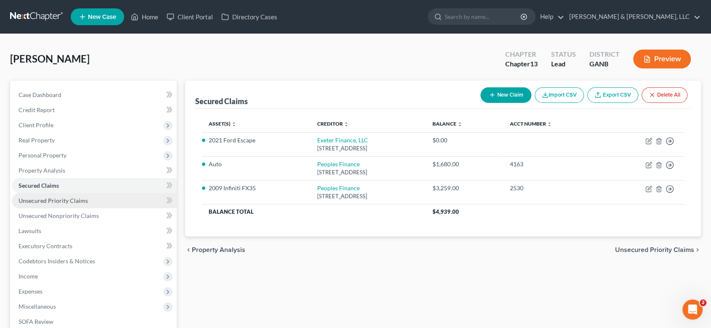
click at [61, 201] on span "Unsecured Priority Claims" at bounding box center [53, 200] width 69 height 7
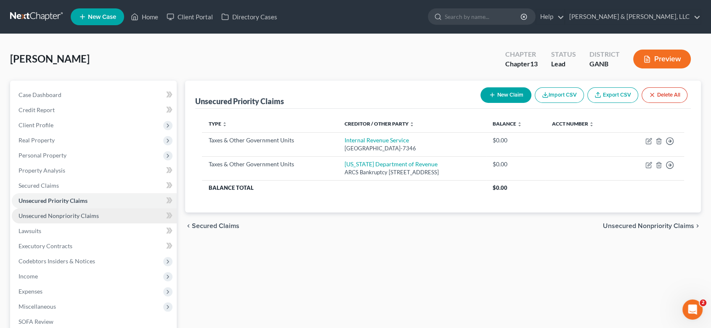
click at [65, 214] on span "Unsecured Nonpriority Claims" at bounding box center [59, 215] width 80 height 7
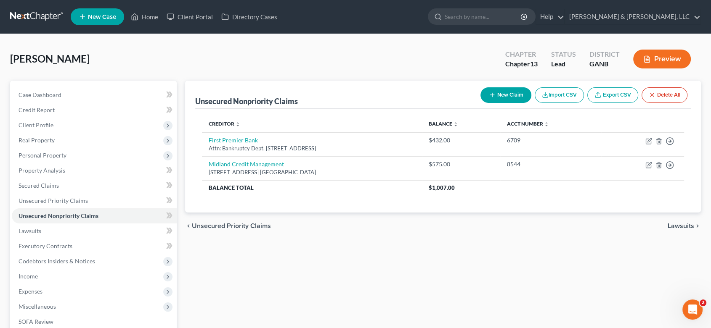
click at [504, 92] on button "New Claim" at bounding box center [505, 95] width 51 height 16
select select "0"
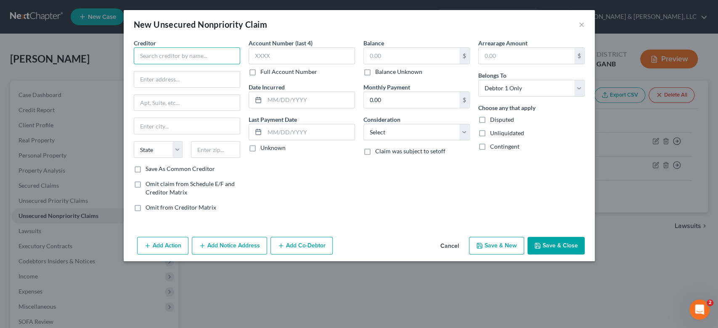
click at [179, 51] on input "text" at bounding box center [187, 56] width 106 height 17
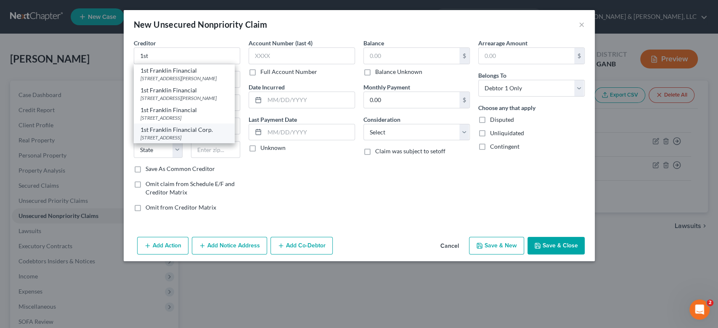
click at [193, 141] on div "[STREET_ADDRESS]" at bounding box center [183, 137] width 87 height 7
type input "1st Franklin Financial Corp."
type input "PO Box 880"
type input "Toccoa"
select select "10"
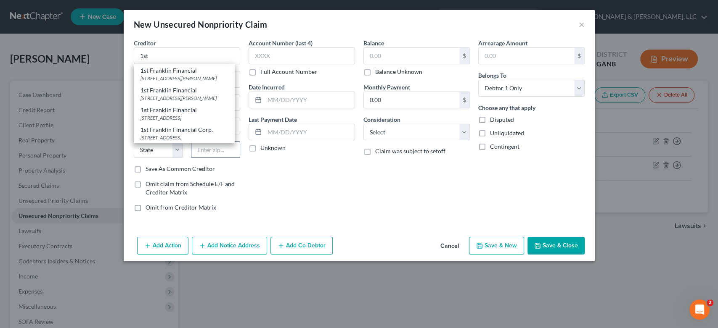
type input "30577"
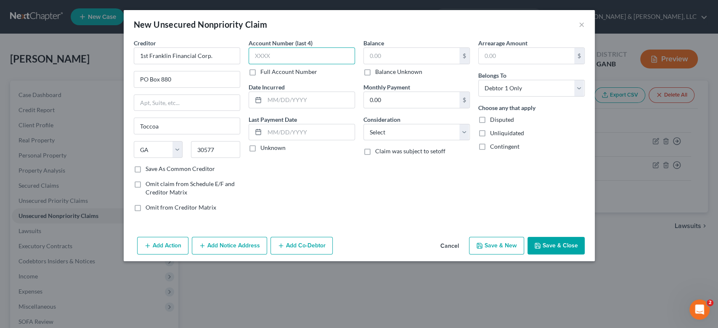
click at [286, 54] on input "text" at bounding box center [301, 56] width 106 height 17
type input "6925"
click at [397, 61] on input "text" at bounding box center [411, 56] width 95 height 16
type input "1,055.00"
click at [463, 131] on select "Select Cable / Satellite Services Collection Agency Credit Card Debt Debt Couns…" at bounding box center [416, 132] width 106 height 17
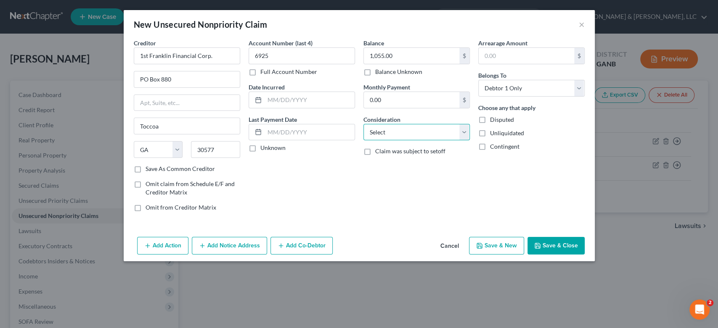
select select "10"
click at [363, 124] on select "Select Cable / Satellite Services Collection Agency Credit Card Debt Debt Couns…" at bounding box center [416, 132] width 106 height 17
click at [494, 247] on button "Save & New" at bounding box center [496, 246] width 55 height 18
select select "0"
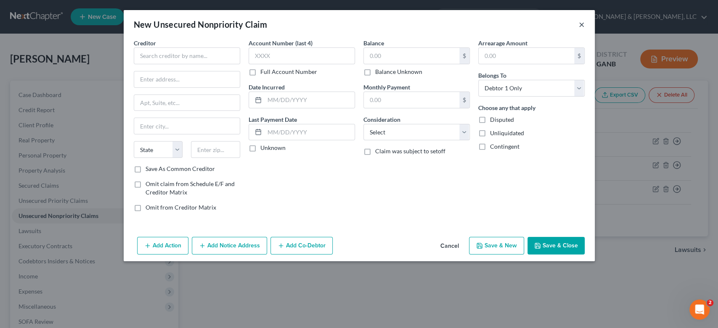
click at [582, 21] on button "×" at bounding box center [582, 24] width 6 height 10
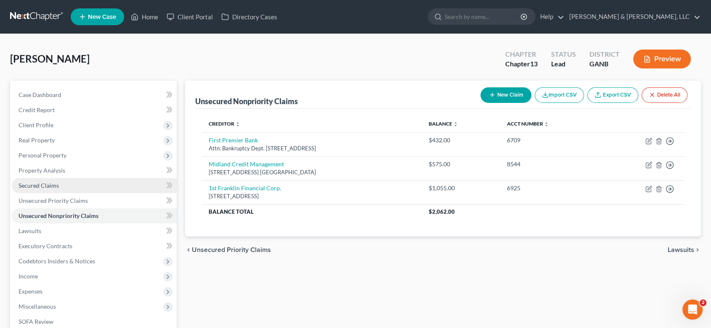
click at [47, 183] on span "Secured Claims" at bounding box center [39, 185] width 40 height 7
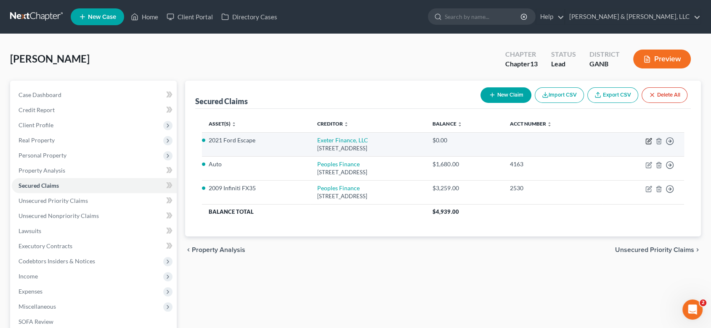
click at [643, 139] on td "Move to E Move to F Move to G Move to Notice Only" at bounding box center [643, 144] width 82 height 24
click at [648, 140] on icon "button" at bounding box center [648, 141] width 7 height 7
select select "45"
select select "2"
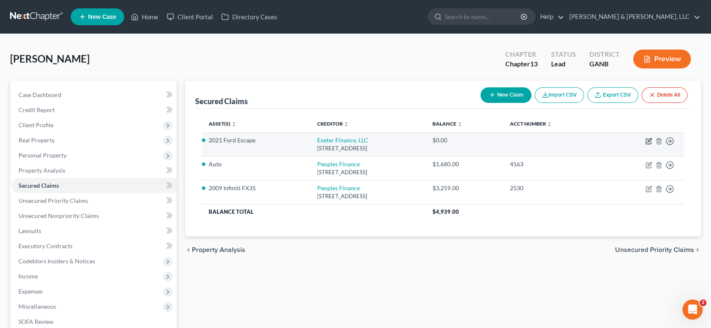
select select "0"
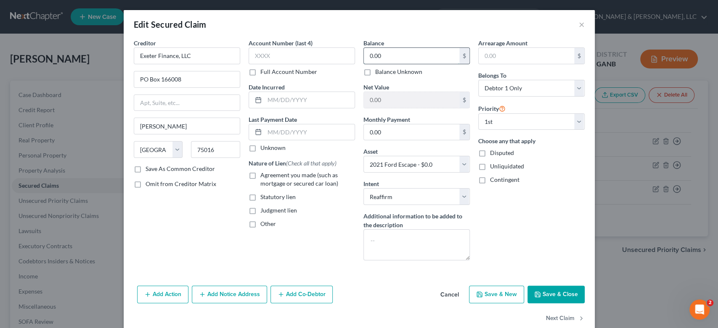
click at [388, 56] on input "0.00" at bounding box center [411, 56] width 95 height 16
type input "18,919.00"
click at [275, 61] on input "text" at bounding box center [301, 56] width 106 height 17
type input "1001"
click at [539, 290] on button "Save & Close" at bounding box center [555, 295] width 57 height 18
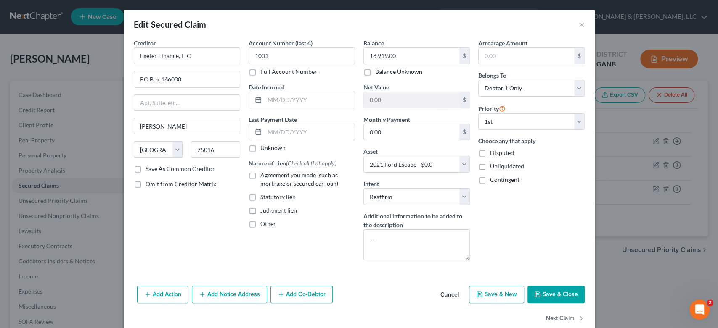
select select
type input "-18,919.00"
select select "2"
type input "0"
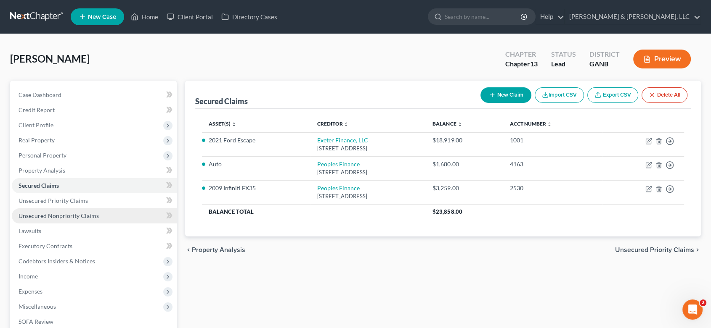
click at [47, 212] on span "Unsecured Nonpriority Claims" at bounding box center [59, 215] width 80 height 7
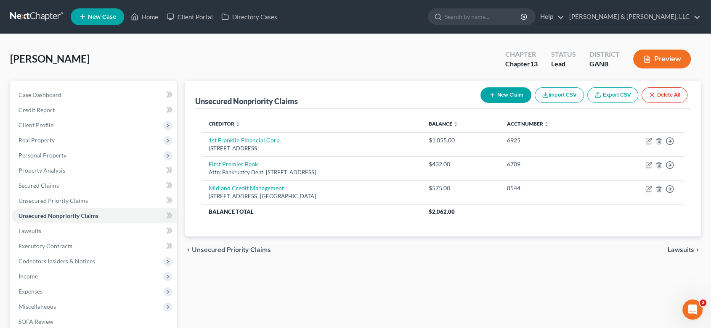
click at [504, 94] on button "New Claim" at bounding box center [505, 95] width 51 height 16
select select "0"
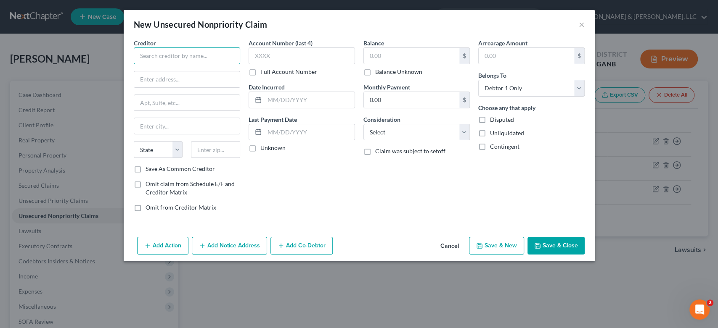
click at [184, 56] on input "text" at bounding box center [187, 56] width 106 height 17
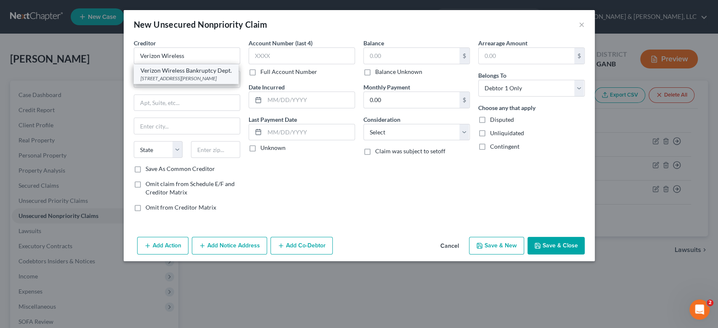
click at [194, 82] on div "[STREET_ADDRESS][PERSON_NAME]" at bounding box center [185, 78] width 91 height 7
type input "Verizon Wireless Bankruptcy Dept."
type input "[STREET_ADDRESS]"
type input "Suite 550"
type input "[PERSON_NAME] Spring"
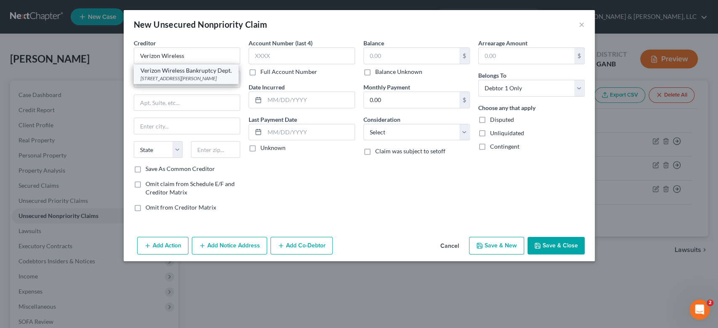
select select "26"
type input "63304"
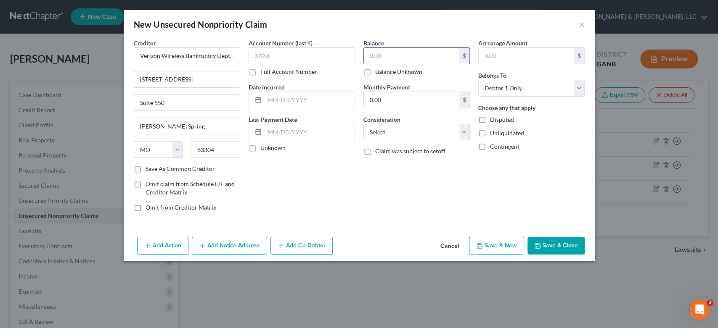
click at [417, 57] on input "text" at bounding box center [411, 56] width 95 height 16
type input "669.00"
click at [280, 56] on input "text" at bounding box center [301, 56] width 106 height 17
type input "0001"
click at [461, 133] on select "Select Cable / Satellite Services Collection Agency Credit Card Debt Debt Couns…" at bounding box center [416, 132] width 106 height 17
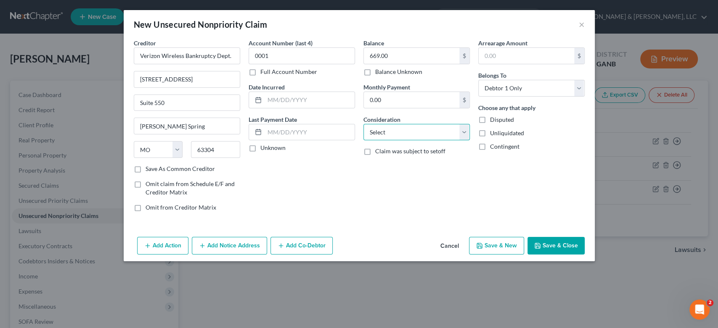
select select "19"
click at [363, 124] on select "Select Cable / Satellite Services Collection Agency Credit Card Debt Debt Couns…" at bounding box center [416, 132] width 106 height 17
click at [497, 241] on button "Save & New" at bounding box center [496, 246] width 55 height 18
select select "0"
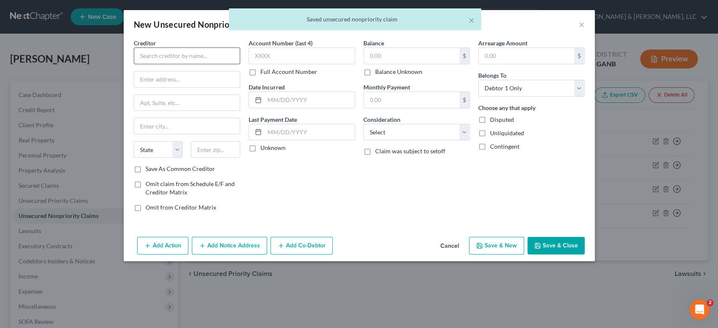
drag, startPoint x: 156, startPoint y: 66, endPoint x: 166, endPoint y: 57, distance: 14.0
click at [159, 63] on div "Creditor * State [US_STATE] AK AR AZ CA CO [GEOGRAPHIC_DATA] DE DC [GEOGRAPHIC_…" at bounding box center [187, 102] width 106 height 126
click at [164, 56] on input "text" at bounding box center [187, 56] width 106 height 17
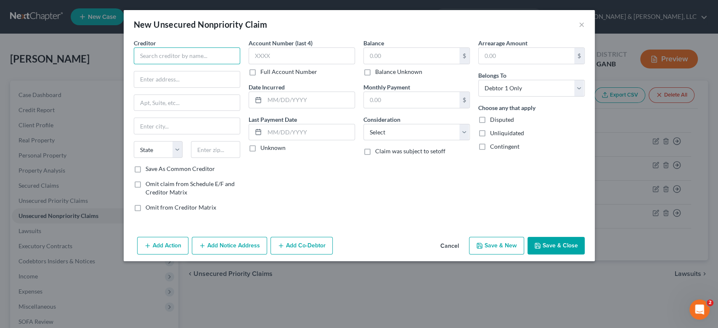
click at [177, 55] on input "text" at bounding box center [187, 56] width 106 height 17
type input "Chime Fin"
type input "409 Silverside Rd"
type input "Ste 100"
type input "Wilmington"
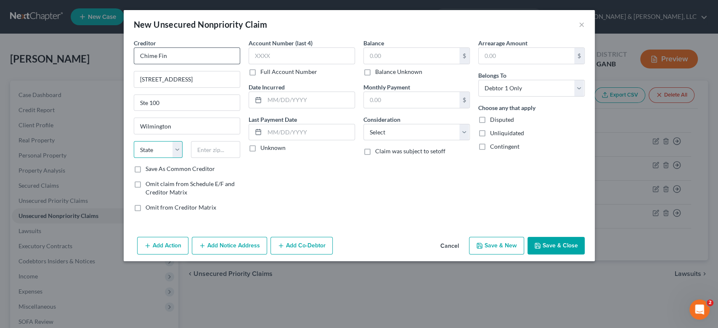
select select "7"
click at [280, 56] on input "text" at bounding box center [301, 56] width 106 height 17
drag, startPoint x: 199, startPoint y: 151, endPoint x: 205, endPoint y: 151, distance: 5.9
click at [204, 151] on input "text" at bounding box center [215, 149] width 49 height 17
type input "19809-1771"
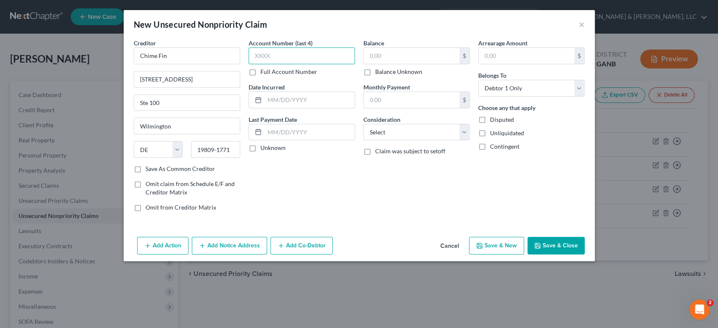
click at [275, 57] on input "text" at bounding box center [301, 56] width 106 height 17
type input "01D0"
click at [397, 59] on input "text" at bounding box center [411, 56] width 95 height 16
type input "101.00"
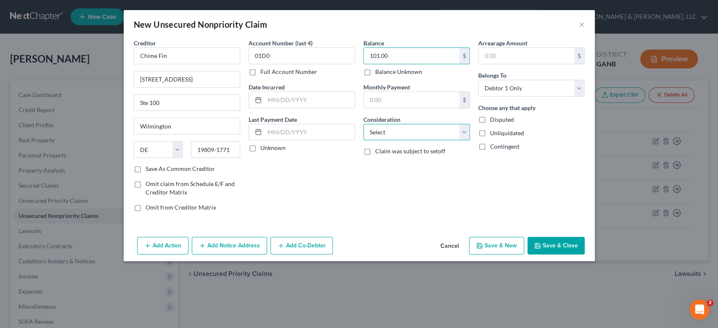
click at [463, 133] on select "Select Cable / Satellite Services Collection Agency Credit Card Debt Debt Couns…" at bounding box center [416, 132] width 106 height 17
select select "10"
click at [363, 124] on select "Select Cable / Satellite Services Collection Agency Credit Card Debt Debt Couns…" at bounding box center [416, 132] width 106 height 17
click at [493, 244] on button "Save & New" at bounding box center [496, 246] width 55 height 18
select select "0"
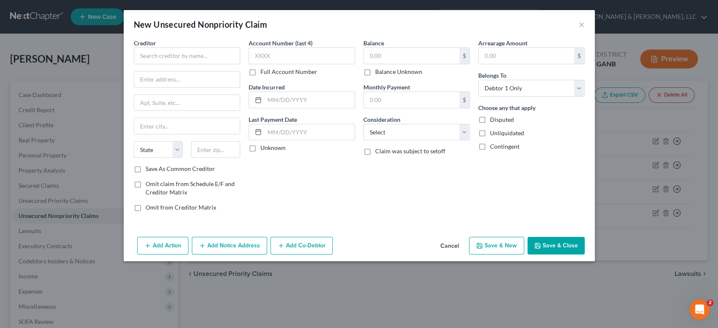
type input "0.00"
click at [580, 24] on button "×" at bounding box center [582, 24] width 6 height 10
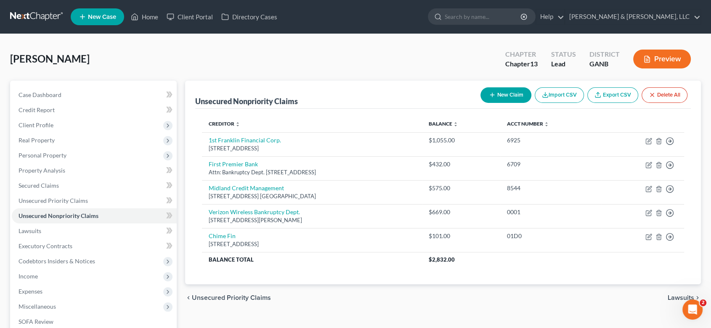
click at [509, 94] on button "New Claim" at bounding box center [505, 95] width 51 height 16
select select "0"
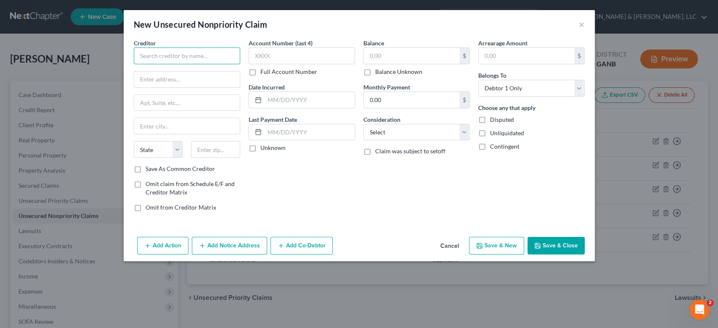
click at [157, 56] on input "text" at bounding box center [187, 56] width 106 height 17
type input "Medicredit"
type input "P.O. Box 7411711"
type input "Chicago"
select select "14"
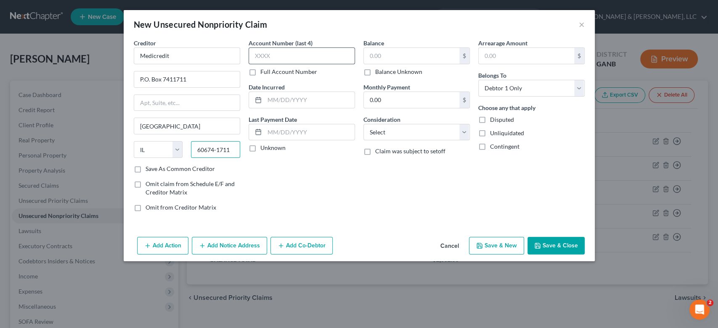
type input "60674-1711"
drag, startPoint x: 289, startPoint y: 56, endPoint x: 303, endPoint y: 56, distance: 13.5
click at [290, 56] on input "text" at bounding box center [301, 56] width 106 height 17
type input "0573"
click at [392, 56] on input "text" at bounding box center [411, 56] width 95 height 16
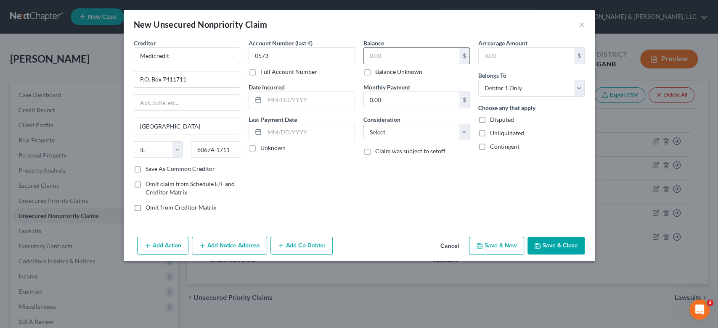
click at [395, 58] on input "text" at bounding box center [411, 56] width 95 height 16
type input "795.00"
click at [466, 130] on select "Select Cable / Satellite Services Collection Agency Credit Card Debt Debt Couns…" at bounding box center [416, 132] width 106 height 17
select select "14"
click at [363, 124] on select "Select Cable / Satellite Services Collection Agency Credit Card Debt Debt Couns…" at bounding box center [416, 132] width 106 height 17
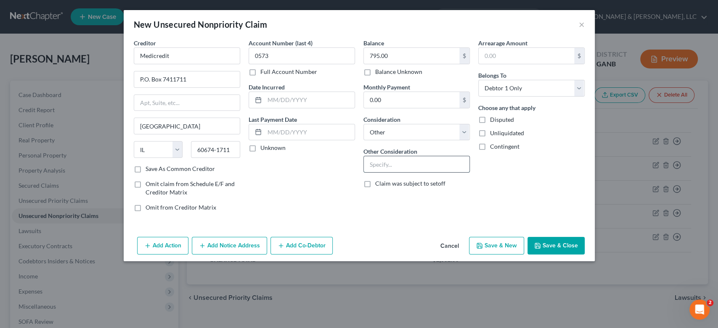
click at [370, 166] on input "text" at bounding box center [417, 164] width 106 height 16
type input "b"
click at [415, 165] on input "Parkridge Medical Center, Parkridge East & CentennialHeart at Parkridge" at bounding box center [417, 164] width 106 height 16
type input "Parkridge Medical Center, Parkridge East & Centennial Heart at Parkridge"
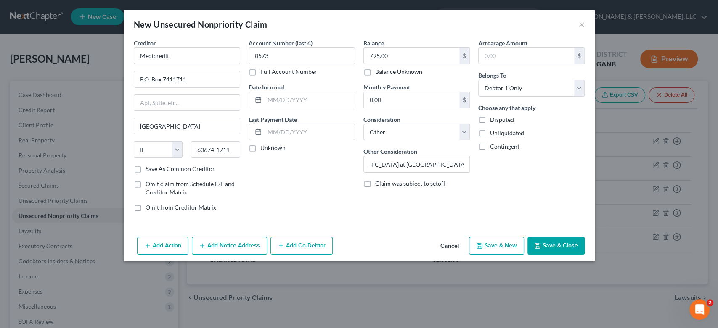
scroll to position [0, 0]
click at [501, 245] on button "Save & New" at bounding box center [496, 246] width 55 height 18
select select "0"
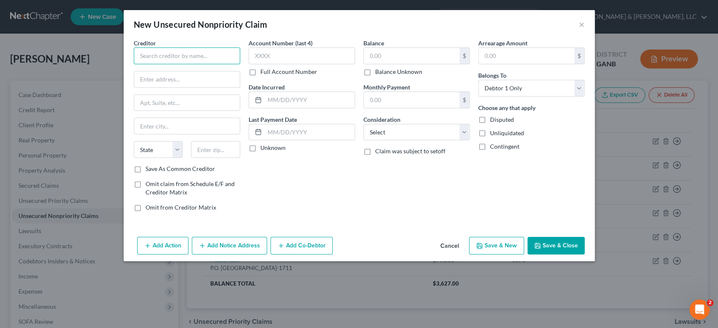
click at [141, 50] on input "text" at bounding box center [187, 56] width 106 height 17
type input "CHI Memorial"
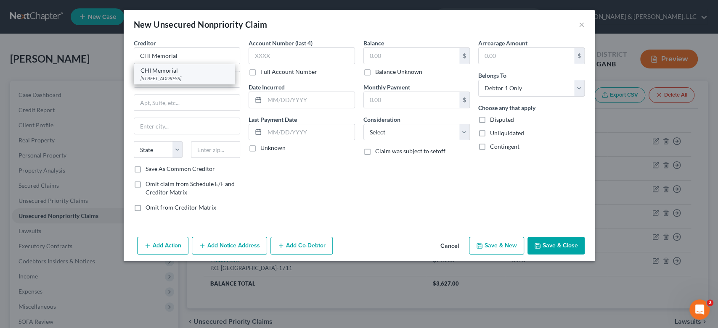
click at [169, 81] on div "2525 Desales Ave, Chattanooga, TN 37404" at bounding box center [183, 78] width 87 height 7
type input "2525 Desales Ave"
type input "Chattanooga"
select select "44"
type input "37404"
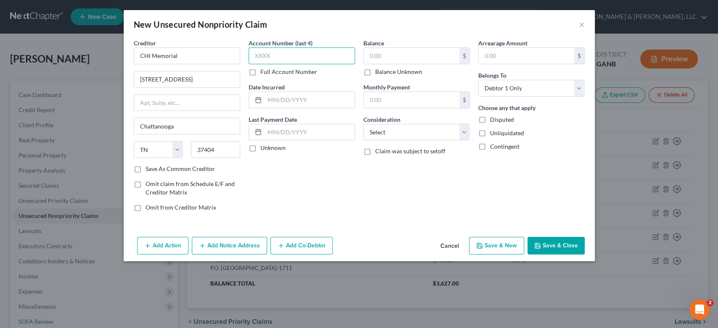
click at [289, 60] on input "text" at bounding box center [301, 56] width 106 height 17
click at [411, 56] on input "text" at bounding box center [411, 56] width 95 height 16
type input "3"
type input "3,085.00"
click at [463, 132] on select "Select Cable / Satellite Services Collection Agency Credit Card Debt Debt Couns…" at bounding box center [416, 132] width 106 height 17
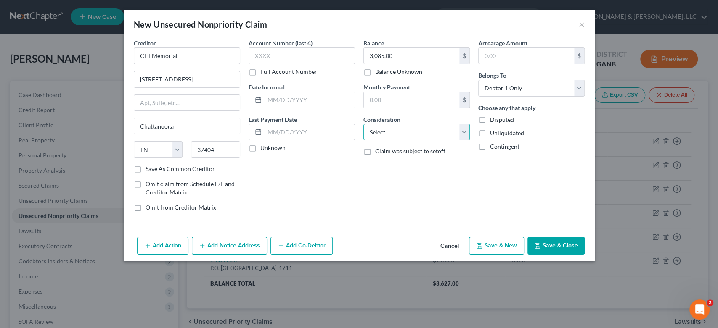
select select "9"
click at [363, 124] on select "Select Cable / Satellite Services Collection Agency Credit Card Debt Debt Couns…" at bounding box center [416, 132] width 106 height 17
click at [580, 20] on button "×" at bounding box center [582, 24] width 6 height 10
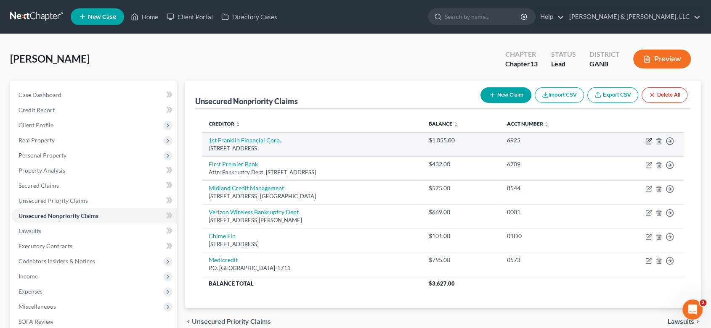
click at [648, 138] on icon "button" at bounding box center [648, 141] width 7 height 7
select select "10"
select select "0"
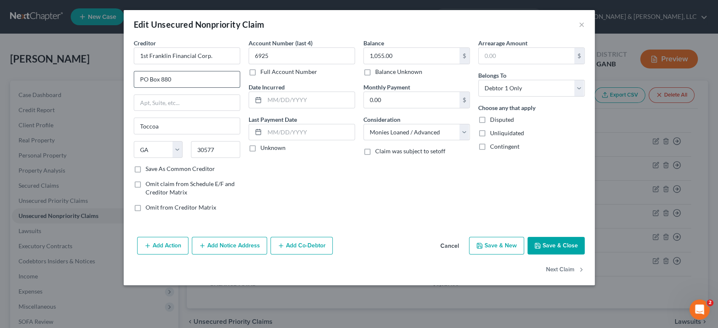
click at [191, 82] on input "PO Box 880" at bounding box center [187, 79] width 106 height 16
type input "PO Box 1381"
click at [181, 121] on input "Toccoa" at bounding box center [187, 126] width 106 height 16
type input "T"
type input "[PERSON_NAME]"
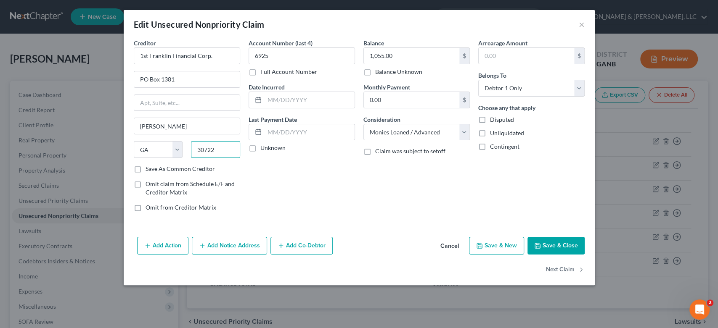
type input "30722"
click at [490, 244] on button "Save & New" at bounding box center [496, 246] width 55 height 18
select select "0"
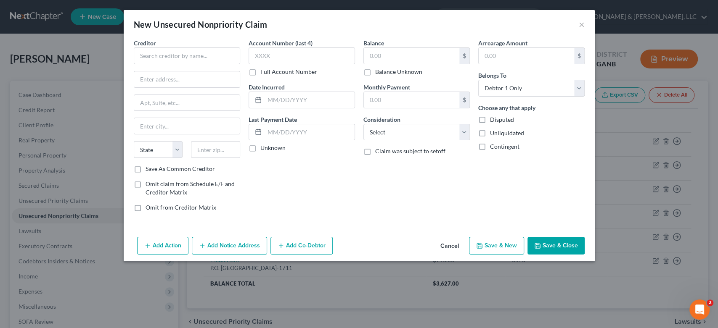
type input "0"
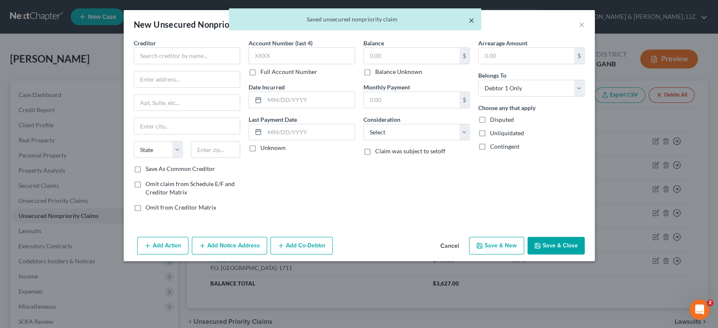
drag, startPoint x: 472, startPoint y: 20, endPoint x: 486, endPoint y: 14, distance: 16.0
click at [473, 19] on button "×" at bounding box center [471, 20] width 6 height 10
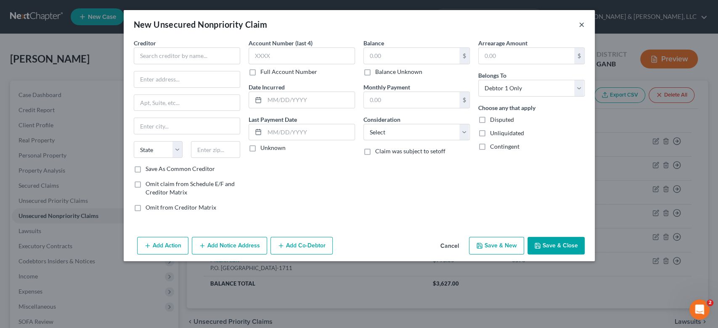
click at [582, 24] on button "×" at bounding box center [582, 24] width 6 height 10
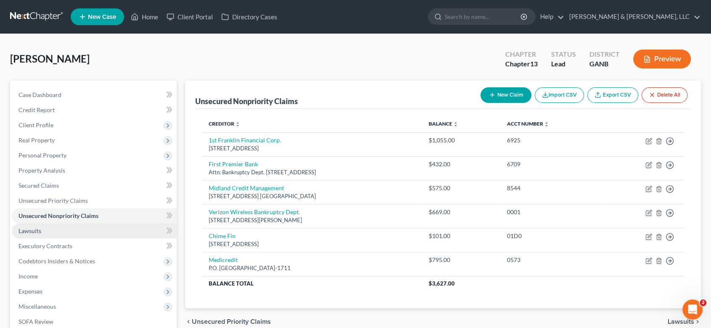
click at [31, 226] on link "Lawsuits" at bounding box center [94, 231] width 165 height 15
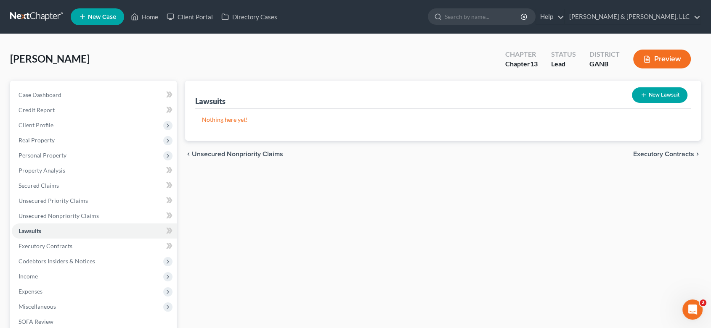
click at [659, 94] on button "New Lawsuit" at bounding box center [660, 95] width 56 height 16
select select "0"
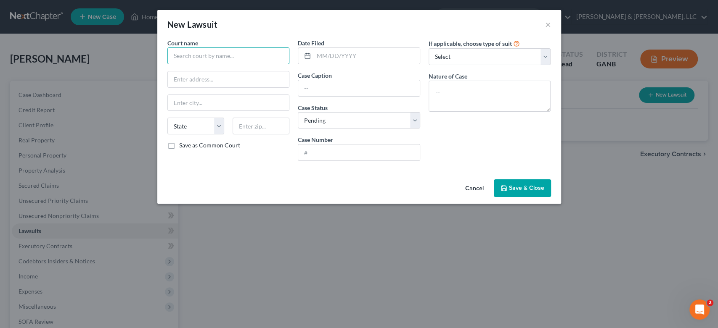
click at [208, 56] on input "text" at bounding box center [228, 56] width 122 height 17
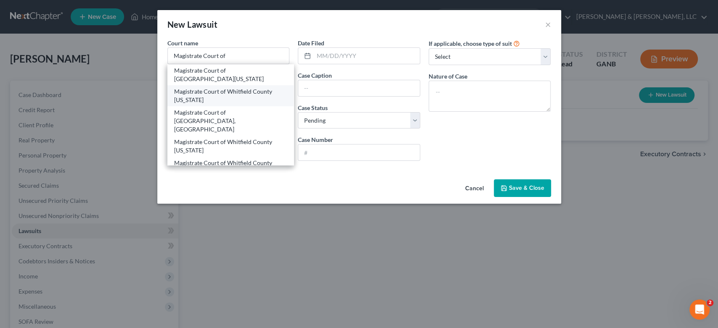
click at [249, 95] on div "Magistrate Court of Whitfield County Georgia" at bounding box center [230, 95] width 113 height 17
type input "Magistrate Court of Whitfield County Georgia"
type input "205 N Selvidge St. Unit E"
type input "[PERSON_NAME]"
select select "10"
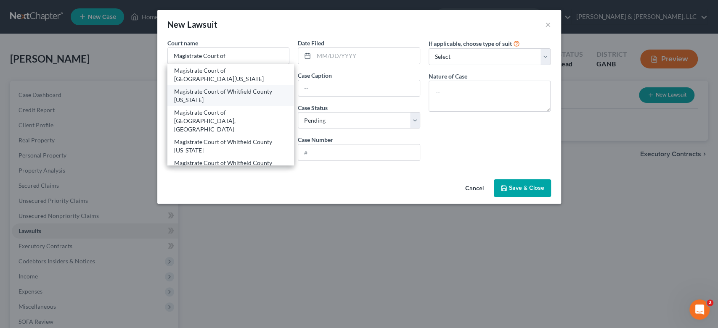
type input "30720"
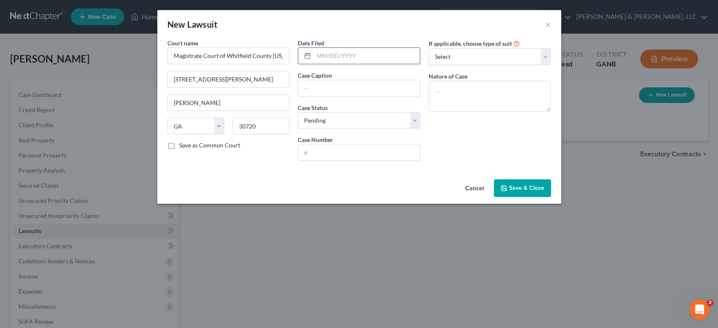
click at [389, 50] on input "text" at bounding box center [367, 56] width 106 height 16
type input "09/04/2025"
type input "1st Franklin Financial Corp vs Mitasha DeAnn Morris"
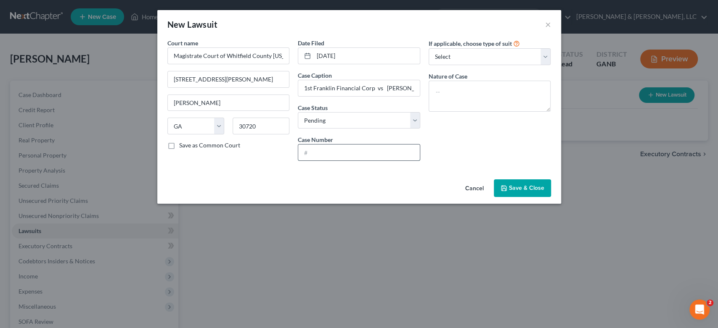
click at [343, 157] on input "text" at bounding box center [359, 153] width 122 height 16
type input "2025-274949CC"
click at [464, 93] on textarea at bounding box center [489, 96] width 122 height 31
type textarea "Collections"
click at [505, 188] on icon "button" at bounding box center [503, 188] width 7 height 7
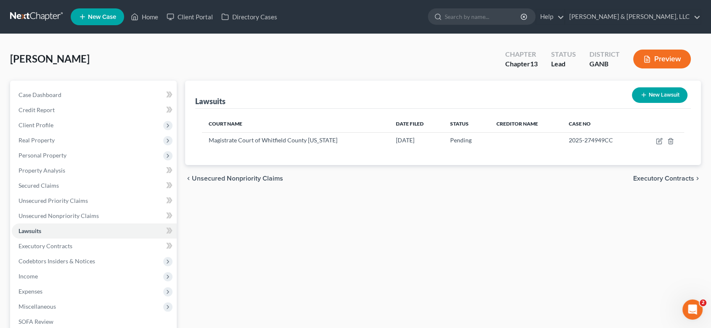
click at [667, 93] on button "New Lawsuit" at bounding box center [660, 95] width 56 height 16
select select "0"
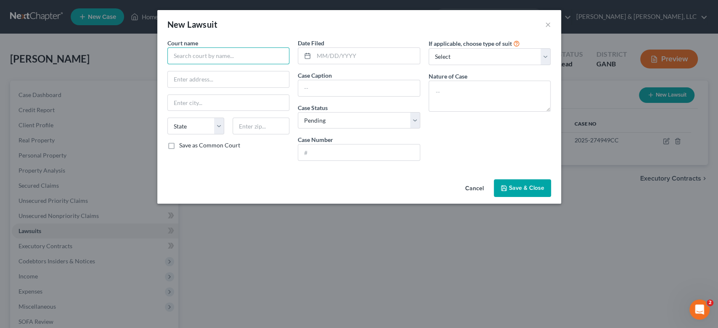
click at [246, 58] on input "text" at bounding box center [228, 56] width 122 height 17
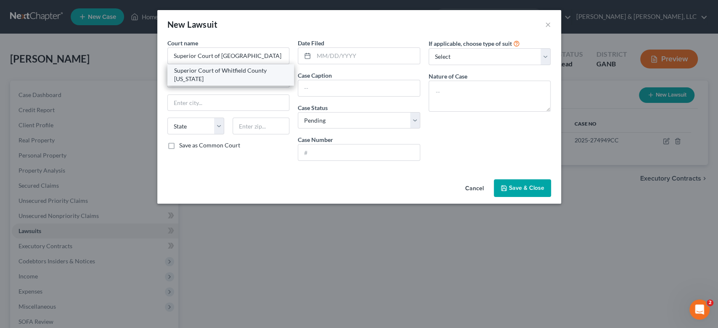
click at [216, 74] on div "Superior Court of Whitfield County Georgia" at bounding box center [230, 74] width 113 height 17
type input "Superior Court of Whitfield County Georgia"
type input "205 N Selvidge St"
type input "[PERSON_NAME]"
select select "10"
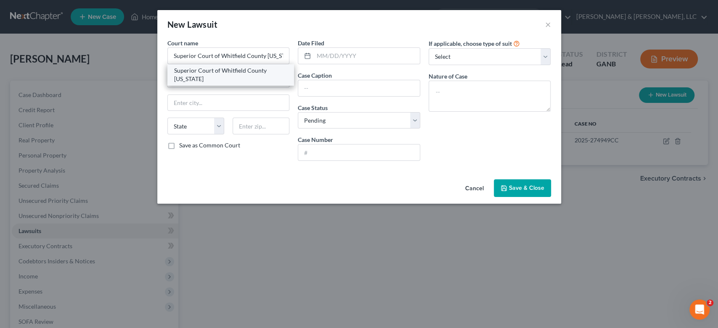
type input "30720"
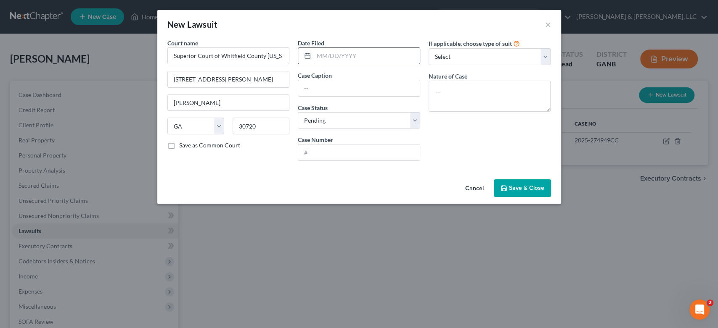
click at [354, 55] on input "text" at bounding box center [367, 56] width 106 height 16
type input "04/05/2024"
click at [377, 88] on input "Prestige Financial Services Inc vs Mitasha DeAnn Morris" at bounding box center [359, 88] width 122 height 16
click at [396, 87] on input "Prestige Financial Services Inc vs Mitasha DeAnn Morris" at bounding box center [359, 88] width 122 height 16
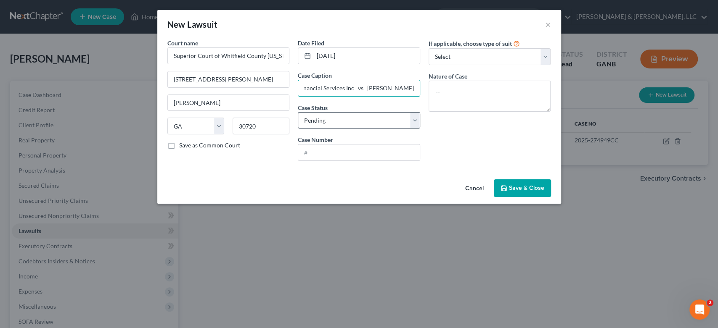
type input "Prestige Financial Services Inc vs Mitasha DeAnn Morris"
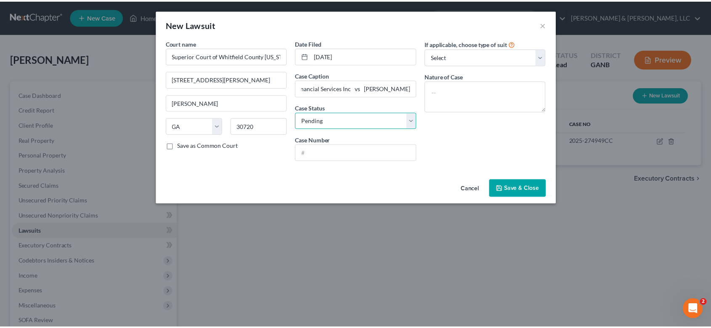
scroll to position [0, 0]
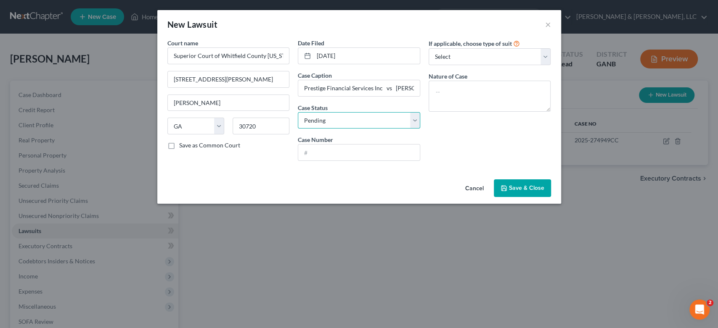
click at [344, 117] on select "Select Pending On Appeal Concluded" at bounding box center [359, 120] width 122 height 17
click at [298, 112] on select "Select Pending On Appeal Concluded" at bounding box center [359, 120] width 122 height 17
click at [333, 154] on input "text" at bounding box center [359, 153] width 122 height 16
type input "24CI00533"
click at [455, 94] on textarea at bounding box center [489, 96] width 122 height 31
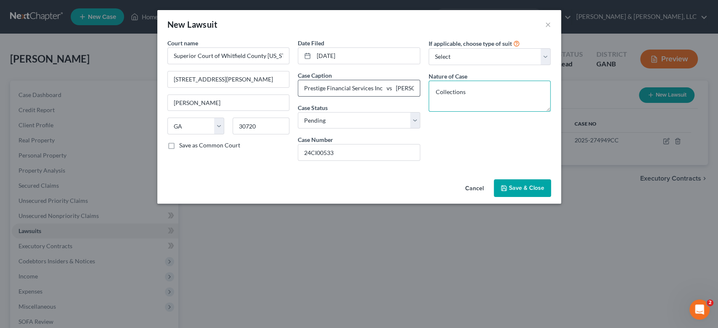
type textarea "Collections"
click at [358, 86] on input "Prestige Financial Services Inc vs Mitasha DeAnn Morris" at bounding box center [359, 88] width 122 height 16
click at [396, 87] on input "Prestige Financial Services Inc vs Mitasha DeAnn Morris" at bounding box center [359, 88] width 122 height 16
drag, startPoint x: 507, startPoint y: 192, endPoint x: 502, endPoint y: 190, distance: 5.3
click at [508, 191] on button "Save & Close" at bounding box center [522, 189] width 57 height 18
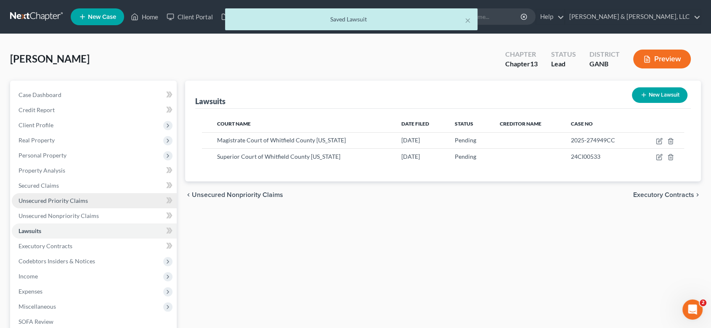
click at [56, 198] on span "Unsecured Priority Claims" at bounding box center [53, 200] width 69 height 7
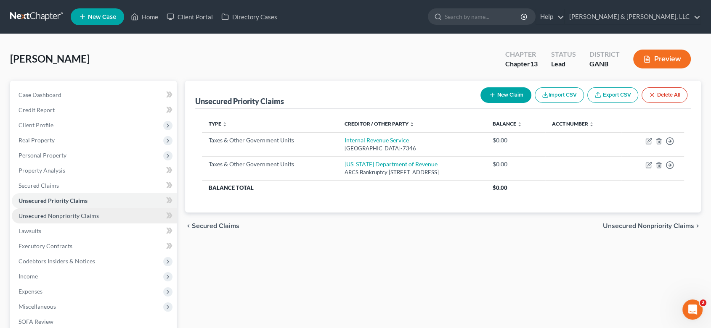
drag, startPoint x: 30, startPoint y: 217, endPoint x: 47, endPoint y: 208, distance: 19.4
click at [30, 217] on span "Unsecured Nonpriority Claims" at bounding box center [59, 215] width 80 height 7
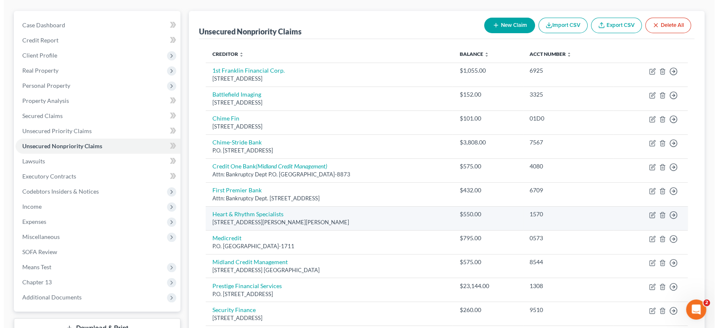
scroll to position [93, 0]
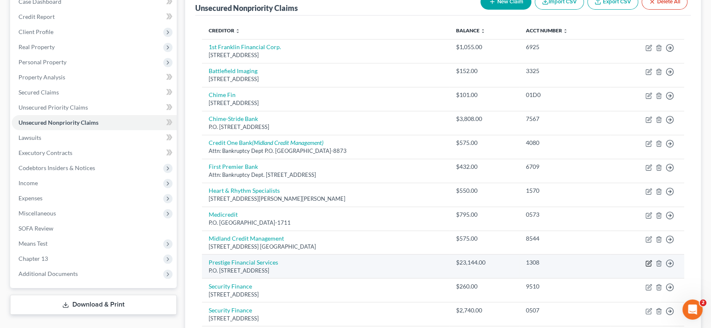
click at [648, 261] on icon "button" at bounding box center [648, 263] width 7 height 7
select select "46"
select select "4"
select select "0"
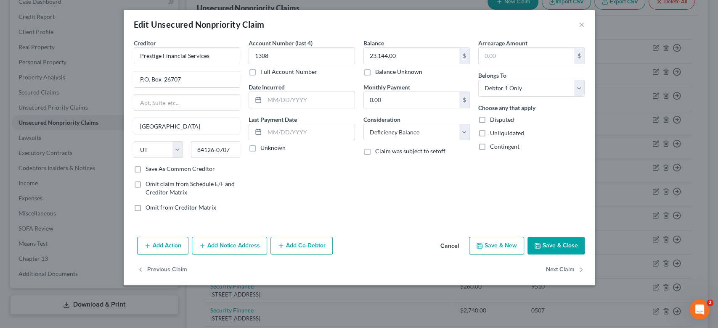
click at [231, 248] on button "Add Notice Address" at bounding box center [229, 246] width 75 height 18
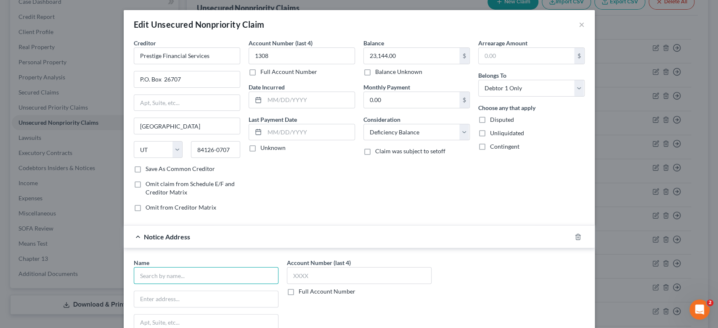
click at [157, 278] on input "text" at bounding box center [206, 275] width 145 height 17
type input "GA Rogers Law Offices"
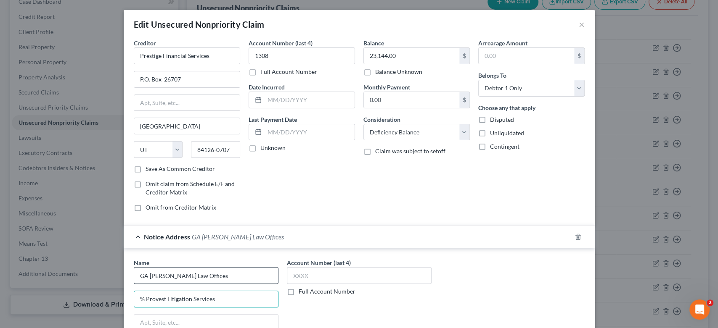
type input "% Provest Litigation Services"
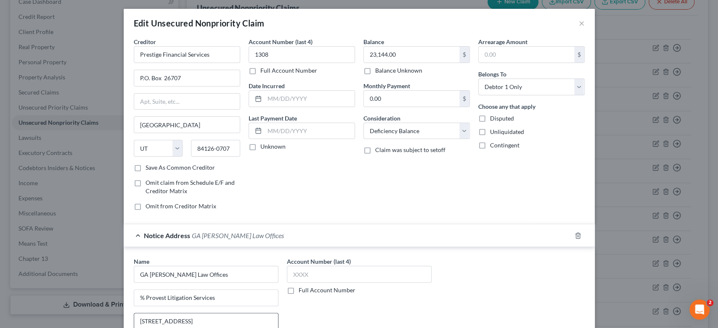
click at [155, 320] on input "2400 herodian Way" at bounding box center [206, 322] width 144 height 16
click at [205, 317] on input "2400 Herodian Way" at bounding box center [206, 322] width 144 height 16
type input "2400 Herodian Way , Suite 230"
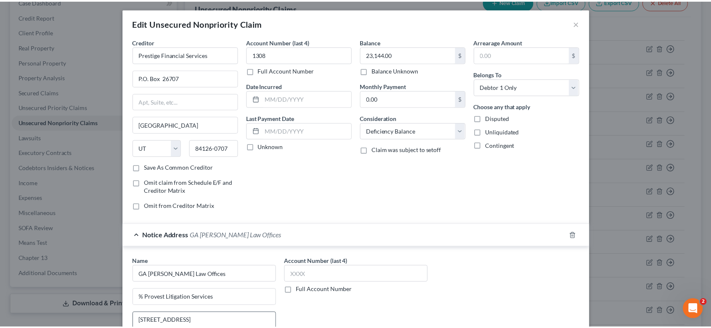
scroll to position [147, 0]
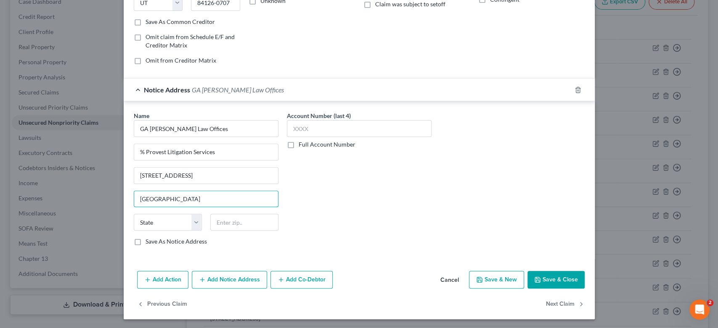
type input "Smyrna"
select select "10"
type input "30080"
drag, startPoint x: 130, startPoint y: 241, endPoint x: 169, endPoint y: 225, distance: 42.4
click at [145, 241] on label "Save As Notice Address" at bounding box center [175, 242] width 61 height 8
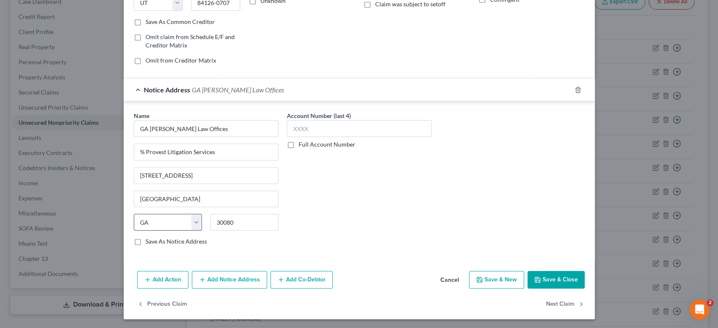
click at [149, 241] on input "Save As Notice Address" at bounding box center [151, 240] width 5 height 5
click at [552, 277] on button "Save & Close" at bounding box center [555, 280] width 57 height 18
checkbox input "false"
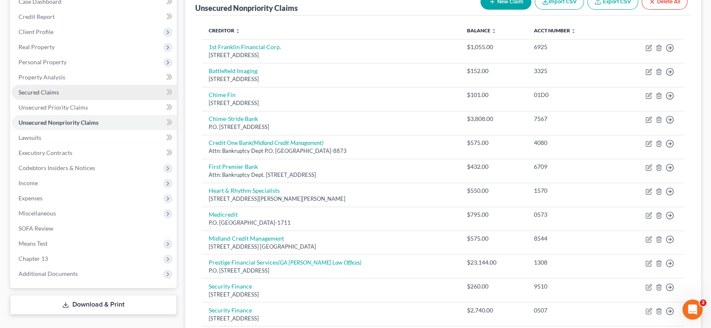
click at [38, 92] on span "Secured Claims" at bounding box center [39, 92] width 40 height 7
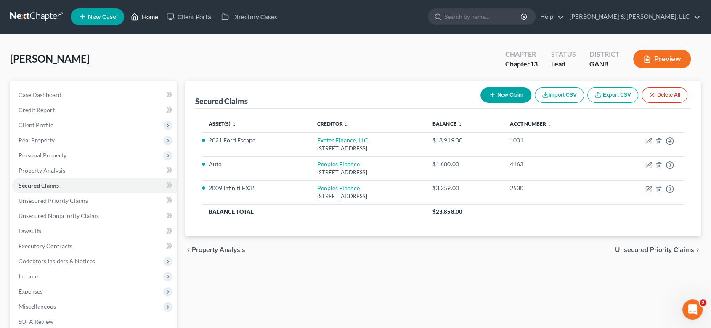
click at [151, 15] on link "Home" at bounding box center [145, 16] width 36 height 15
